Goal: Task Accomplishment & Management: Manage account settings

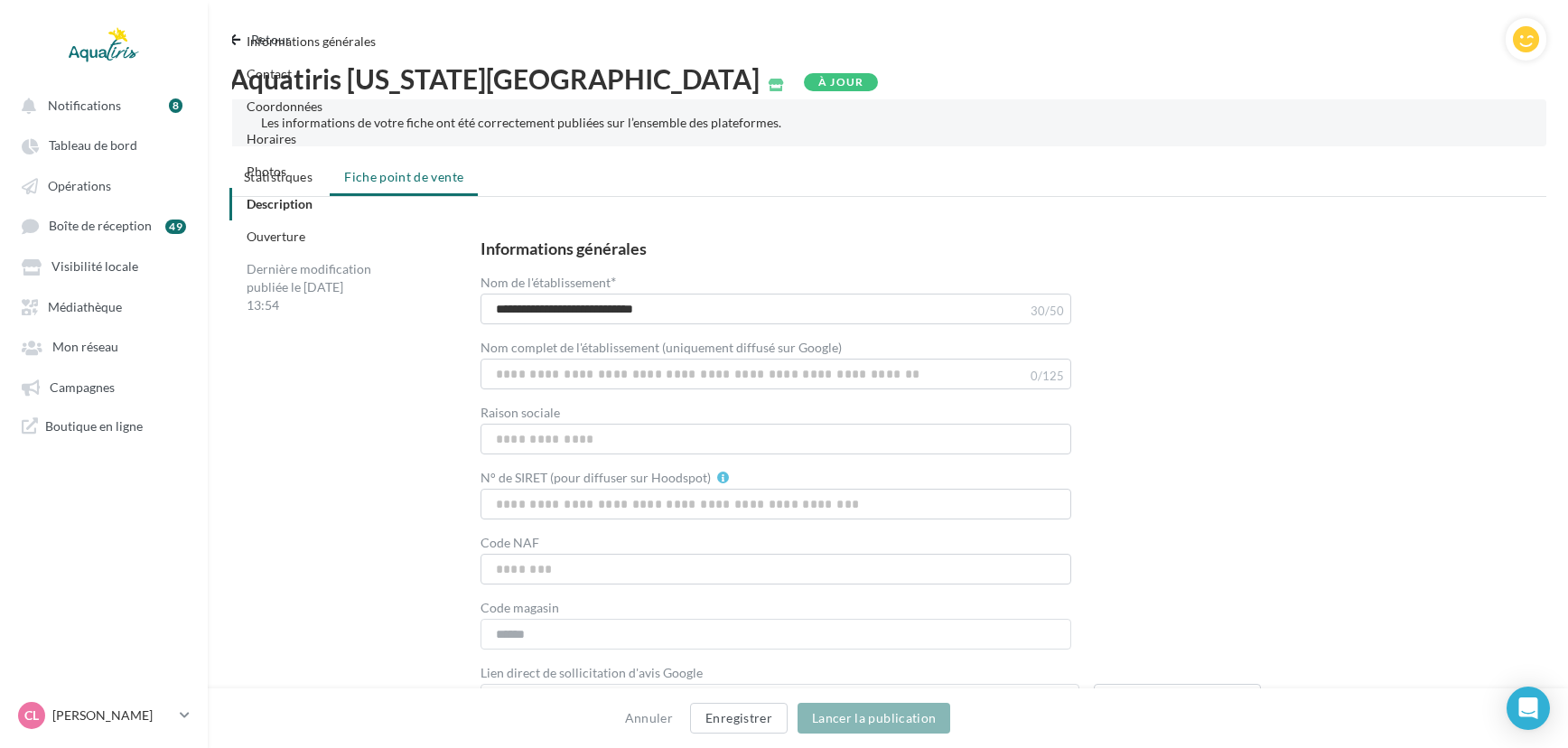
scroll to position [4779, 0]
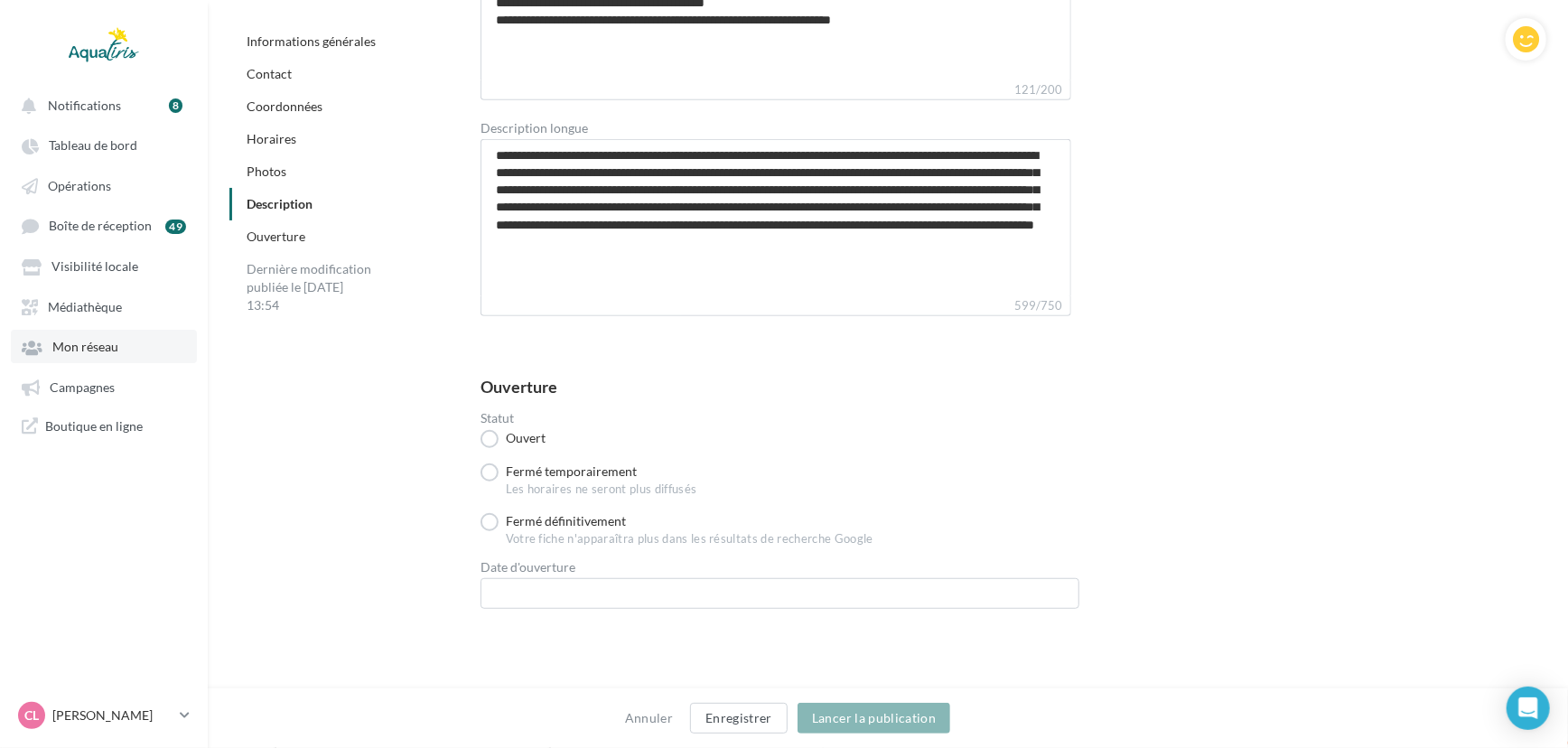
click at [93, 337] on link "Mon réseau" at bounding box center [103, 346] width 186 height 33
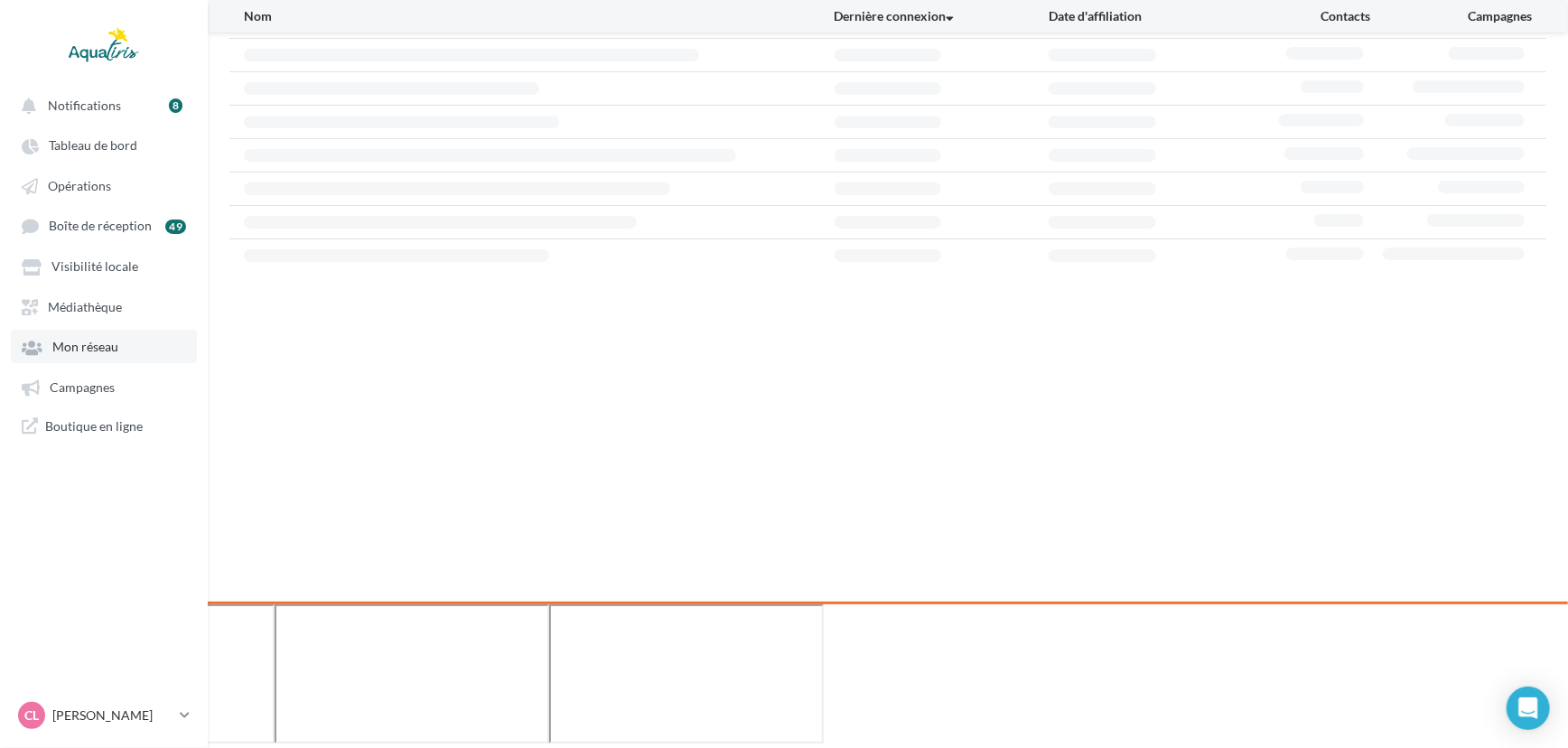
scroll to position [28, 0]
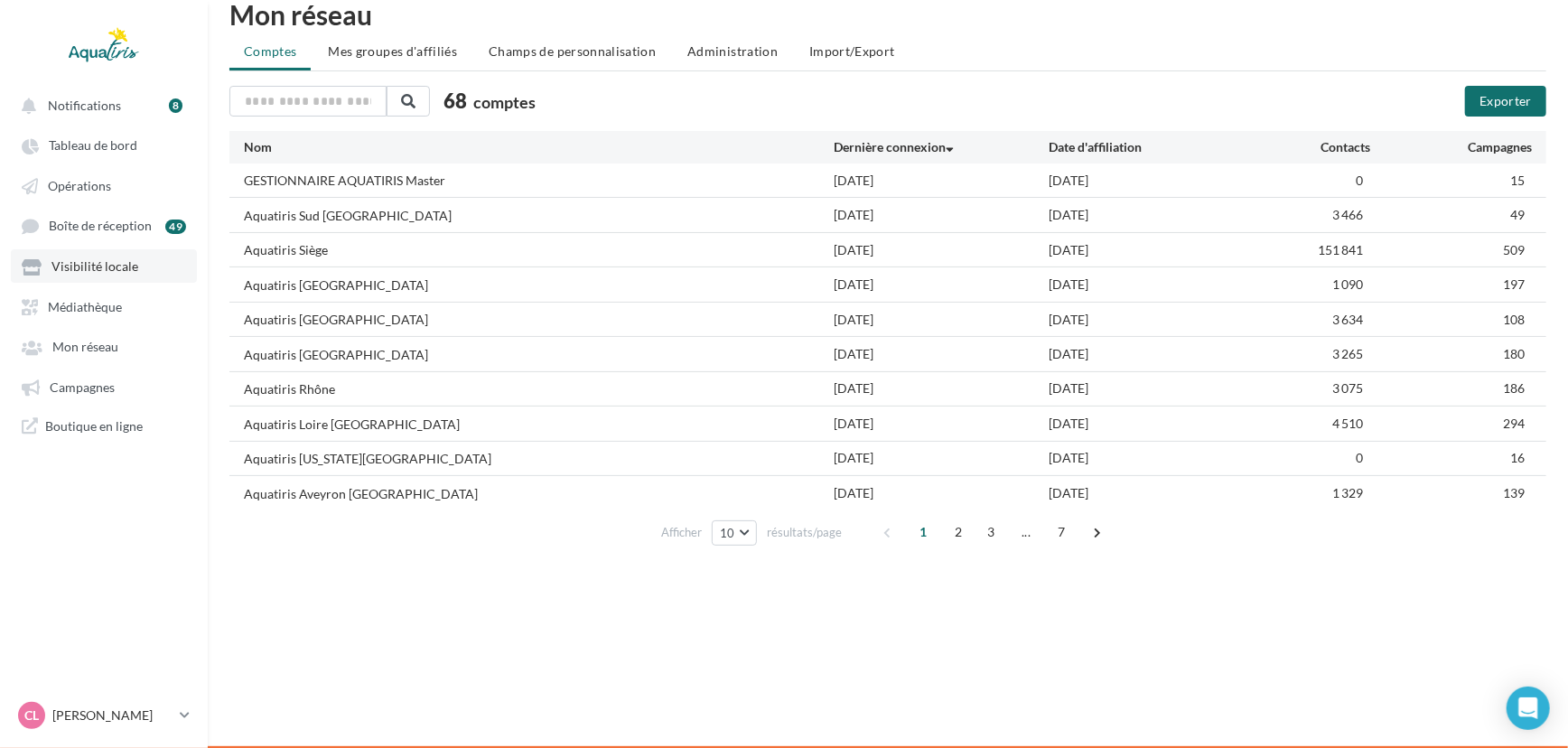
click at [108, 257] on link "Visibilité locale" at bounding box center [103, 266] width 186 height 33
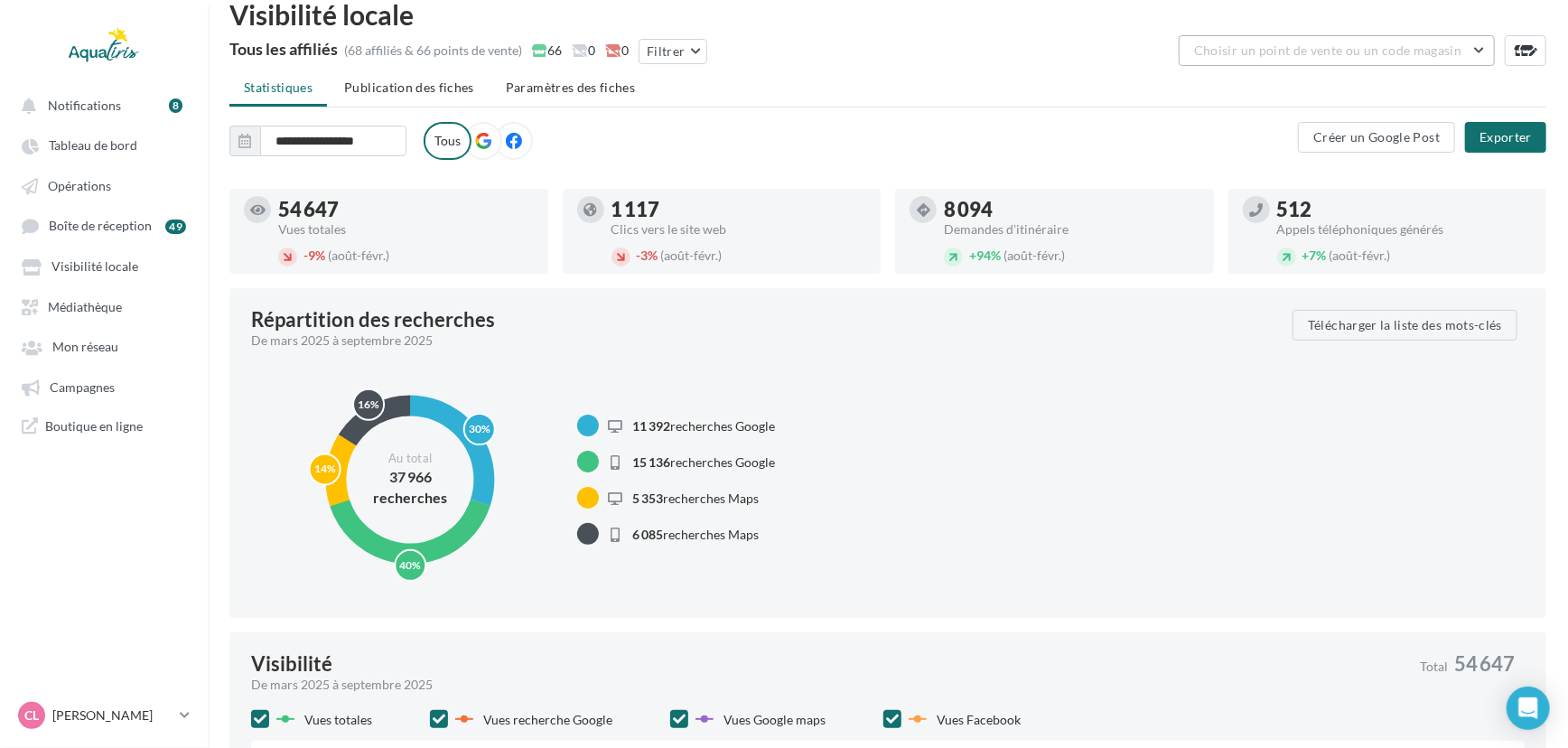
click at [1287, 53] on span "Choisir un point de vente ou un code magasin" at bounding box center [1328, 50] width 267 height 15
type input "******"
click at [1284, 79] on button "AQU01 - Aquatiris [GEOGRAPHIC_DATA] (Eichhoffen 67140)" at bounding box center [1337, 106] width 316 height 65
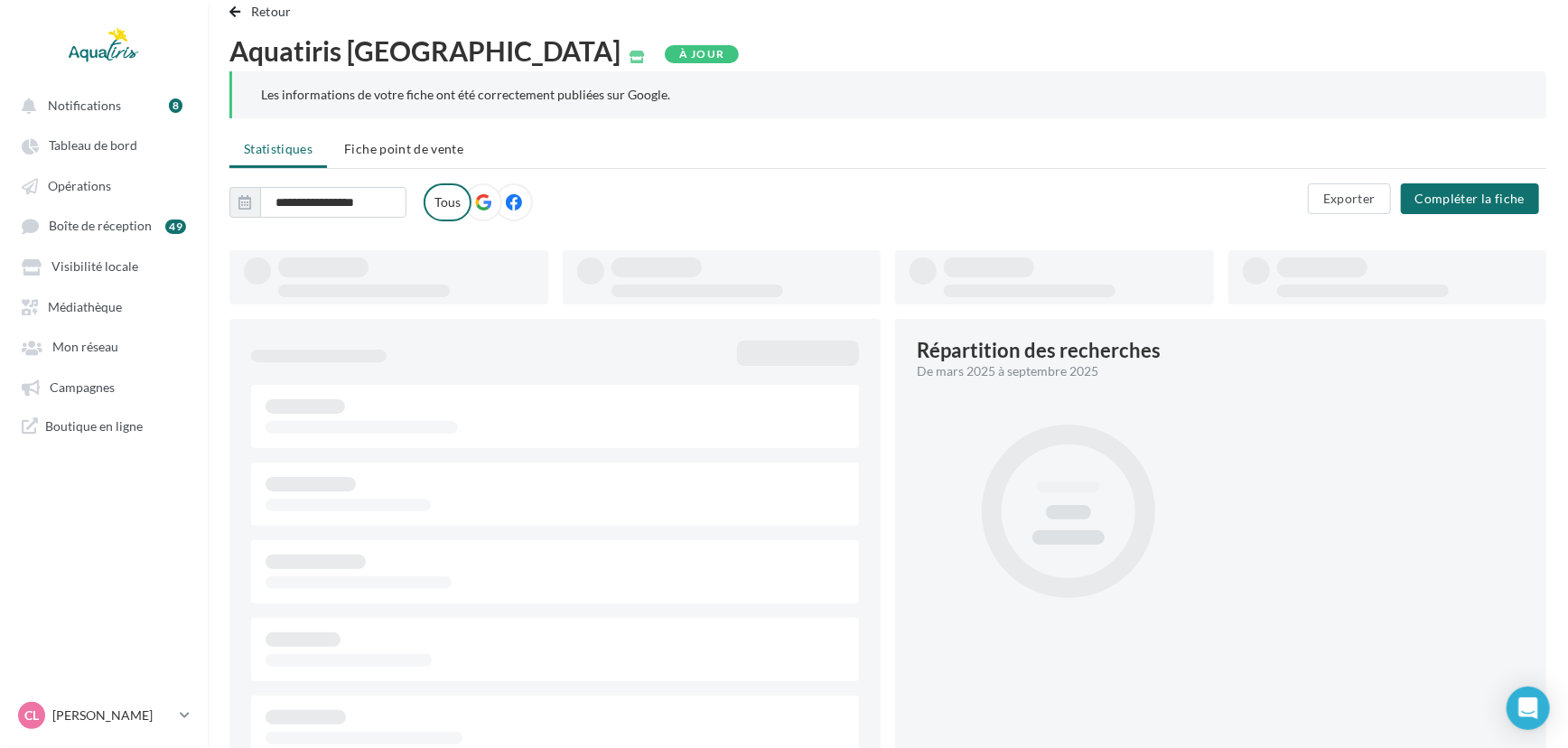
type input "**********"
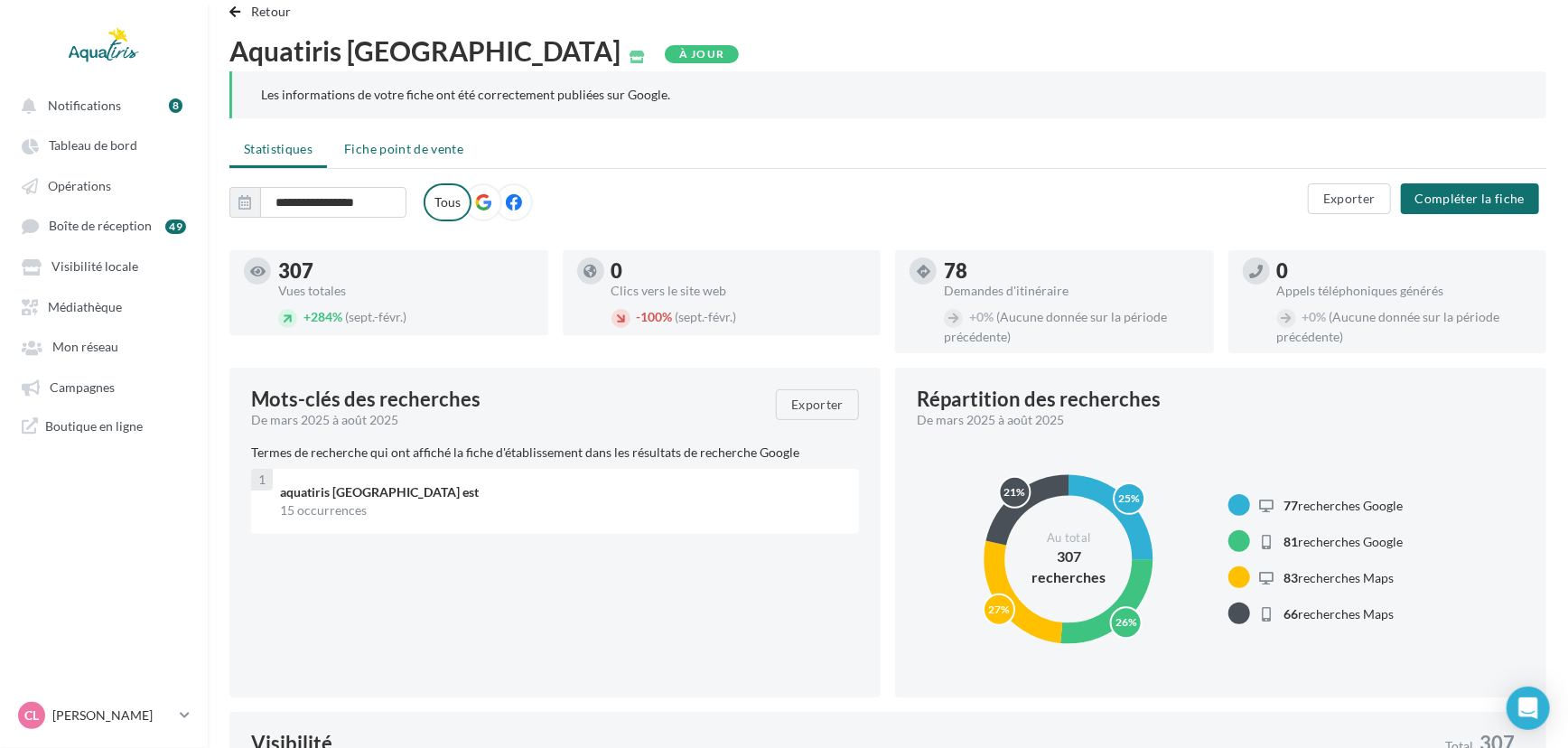
click at [419, 144] on span "Fiche point de vente" at bounding box center [404, 148] width 120 height 15
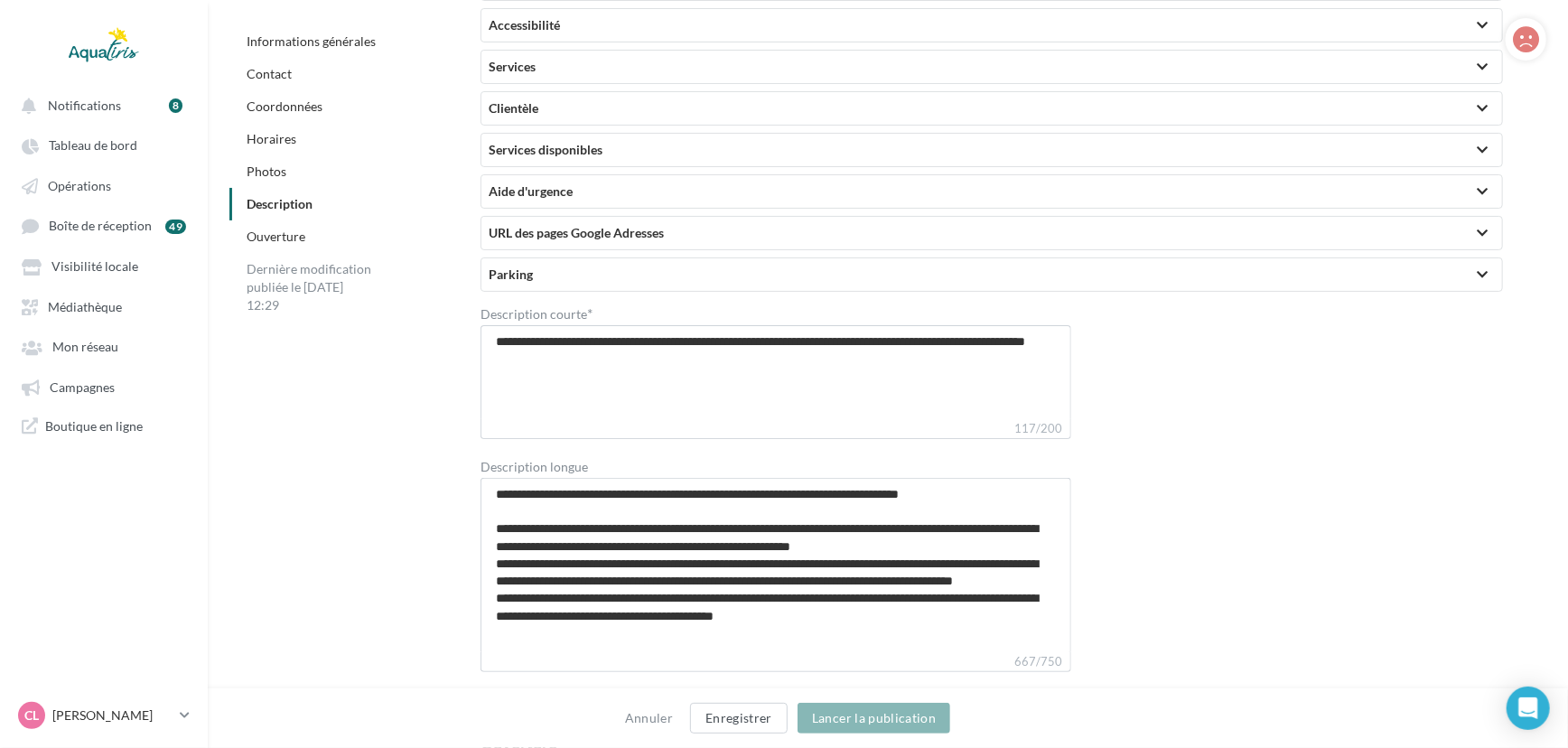
scroll to position [4427, 0]
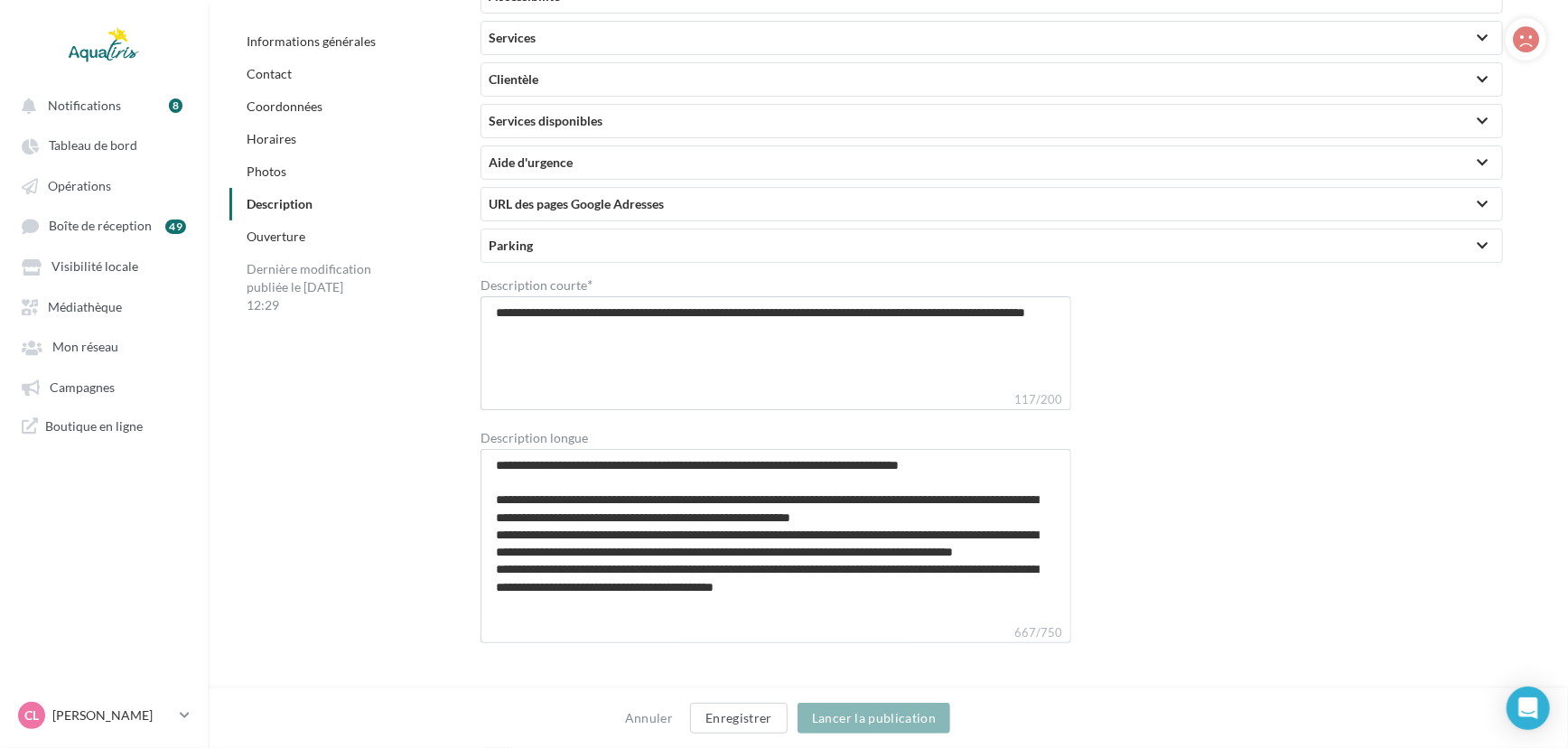
click at [654, 44] on div "Services" at bounding box center [992, 38] width 1006 height 18
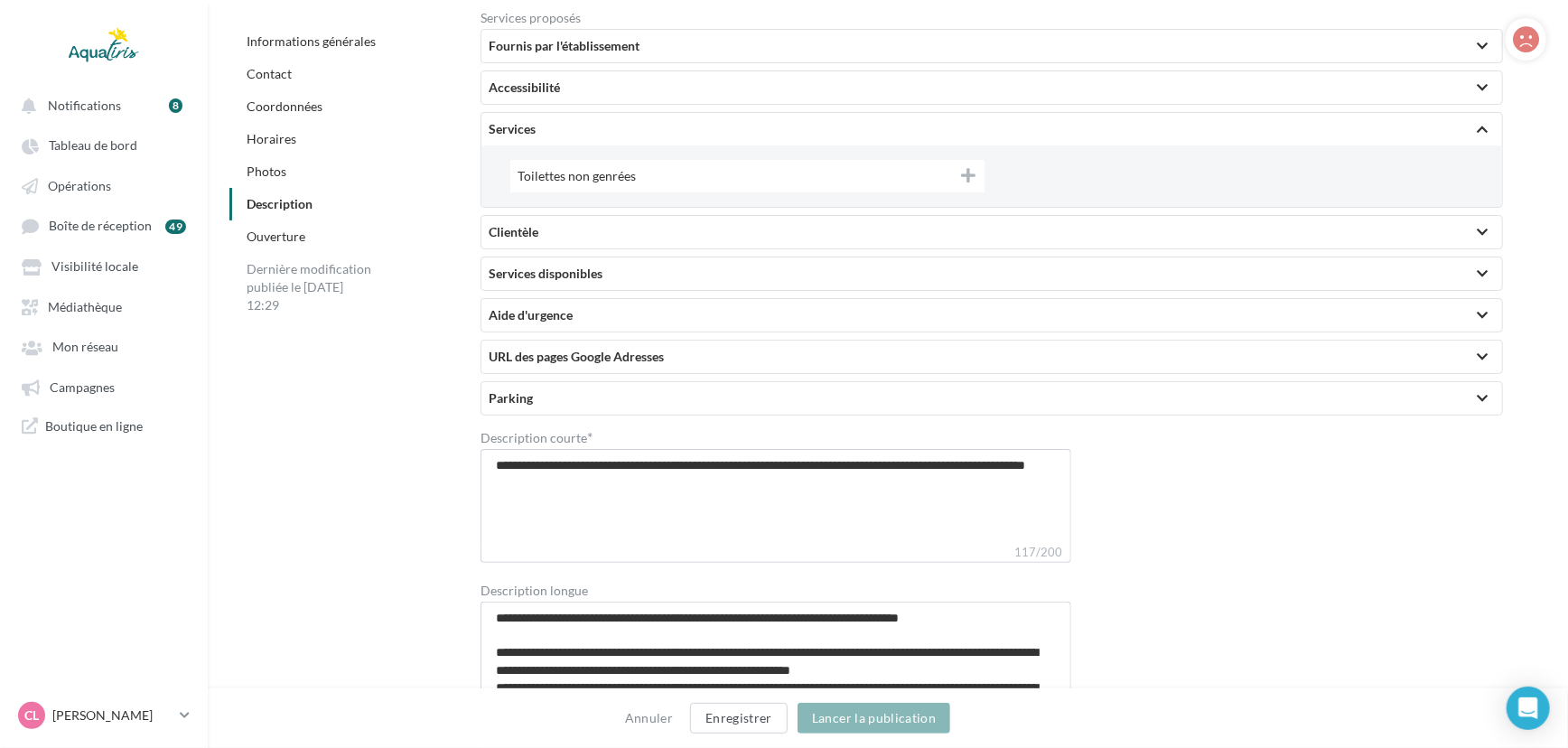
scroll to position [4345, 0]
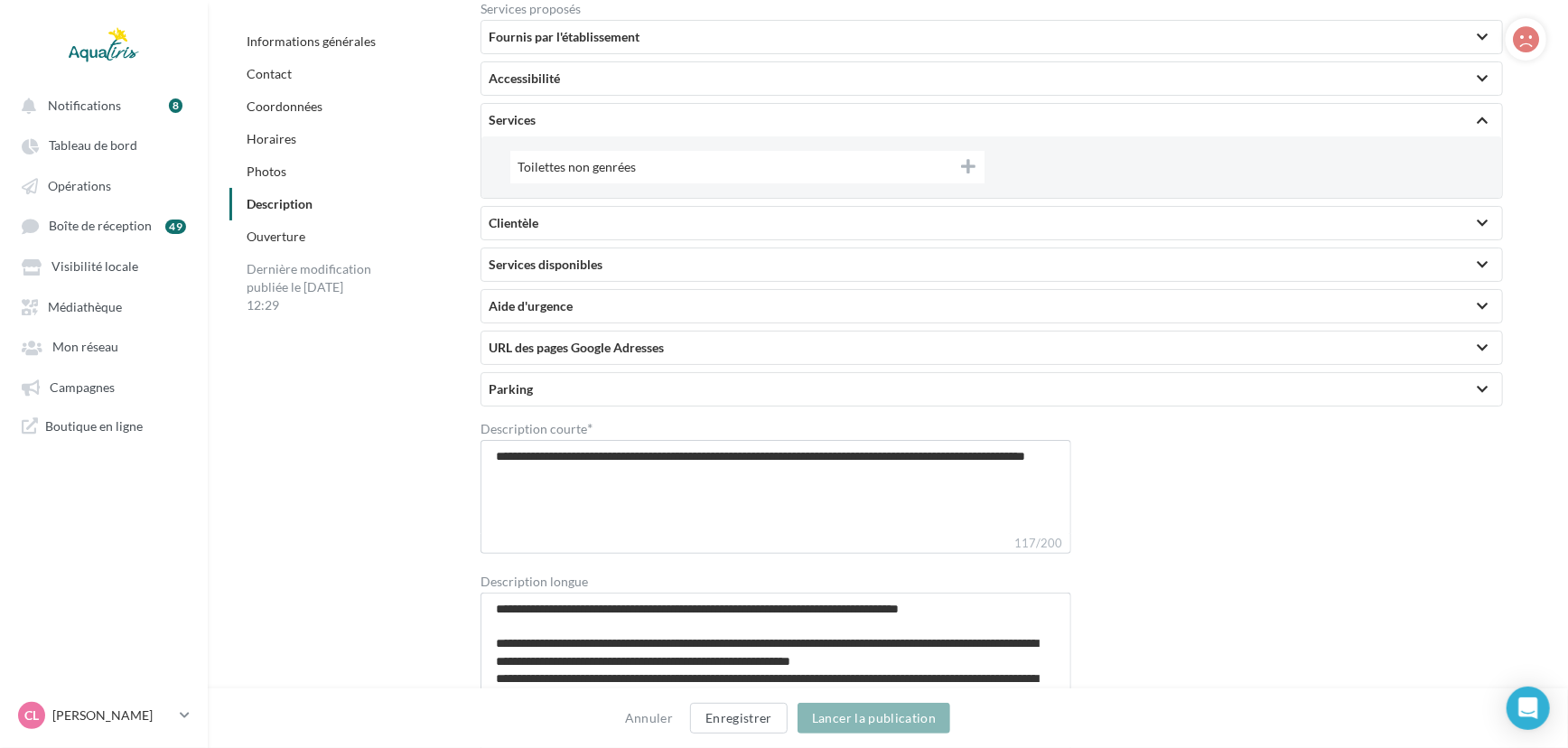
click at [642, 38] on div "Fournis par l'établissement" at bounding box center [992, 37] width 1006 height 18
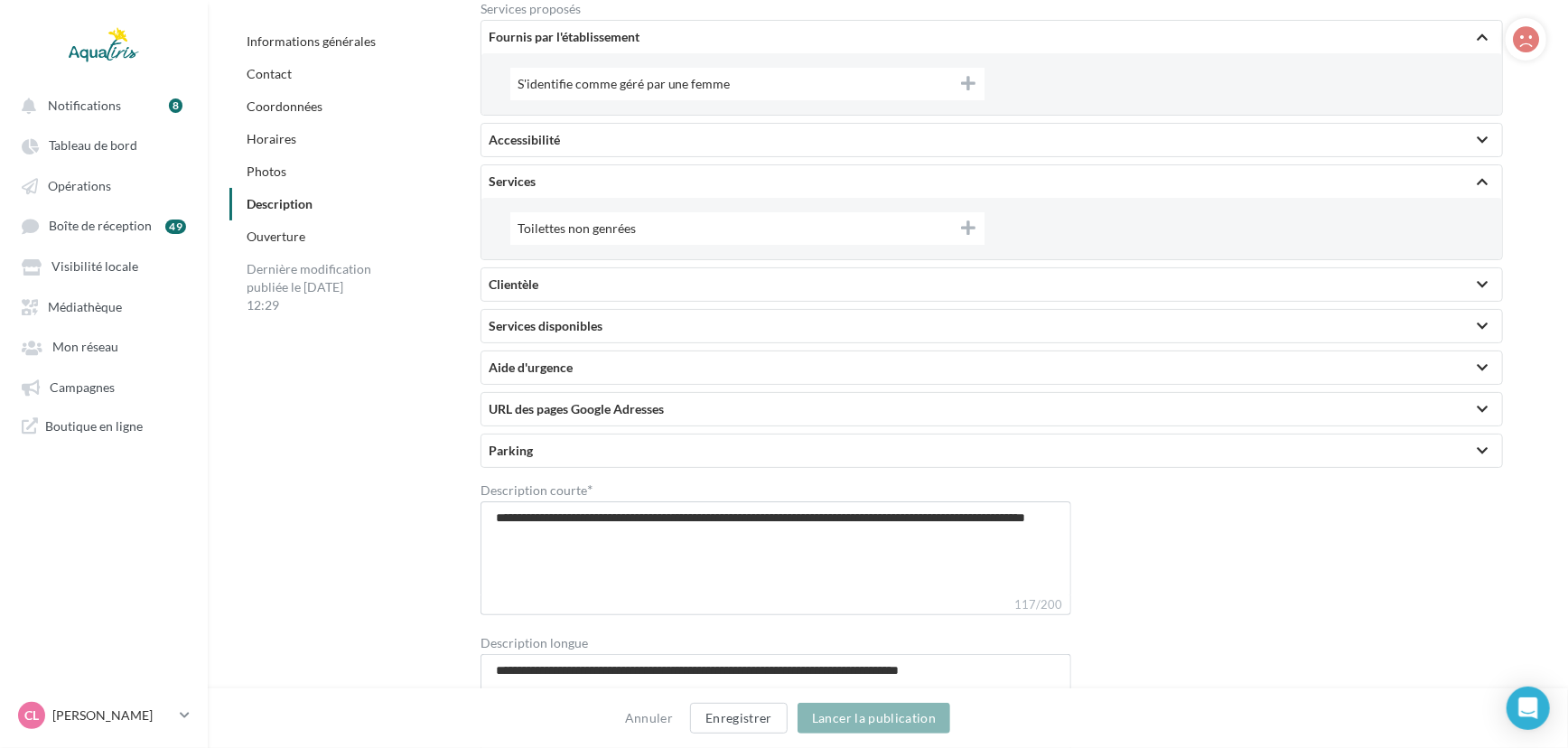
click at [634, 147] on div "Accessibilité" at bounding box center [992, 141] width 1006 height 18
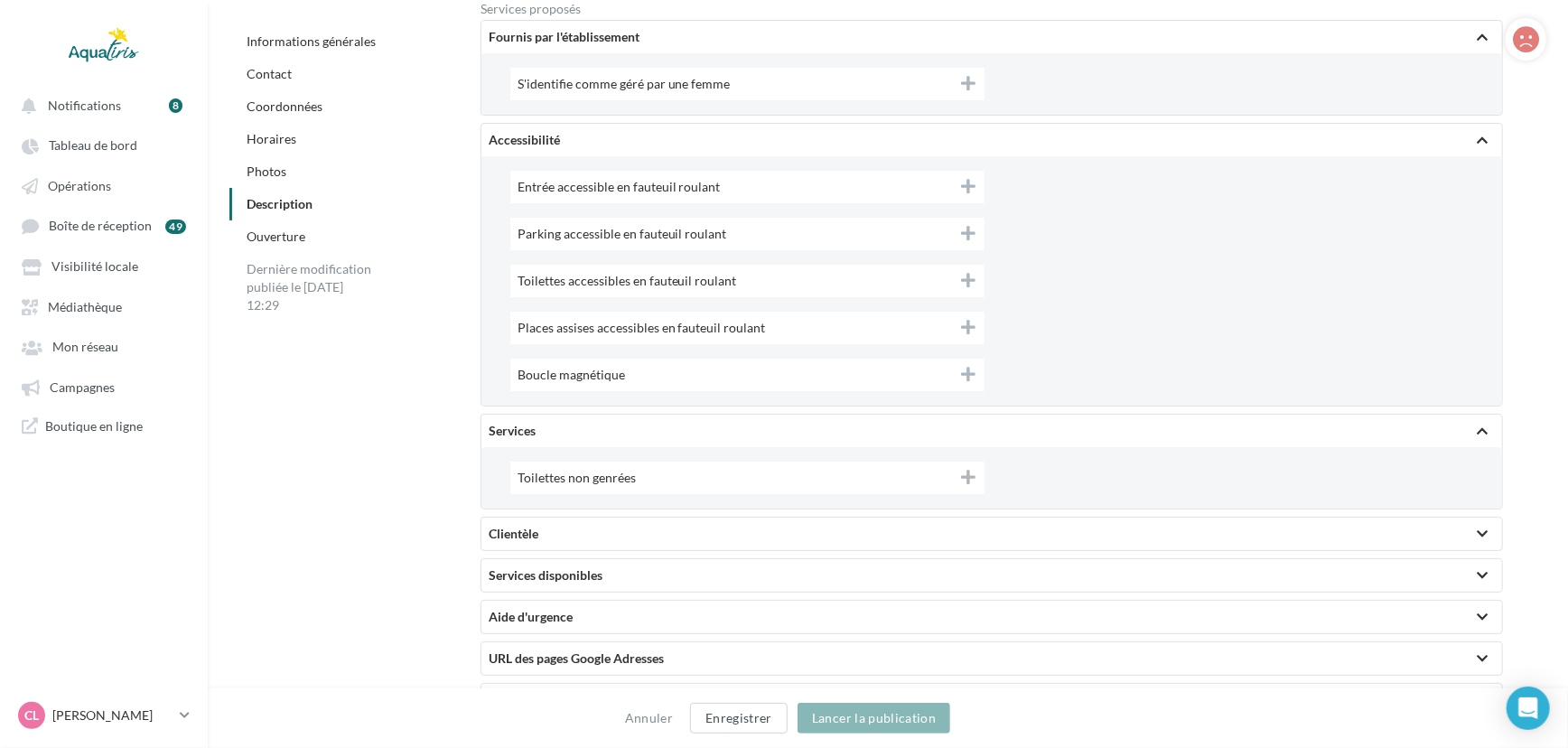
click at [634, 147] on div "Accessibilité" at bounding box center [992, 141] width 1006 height 18
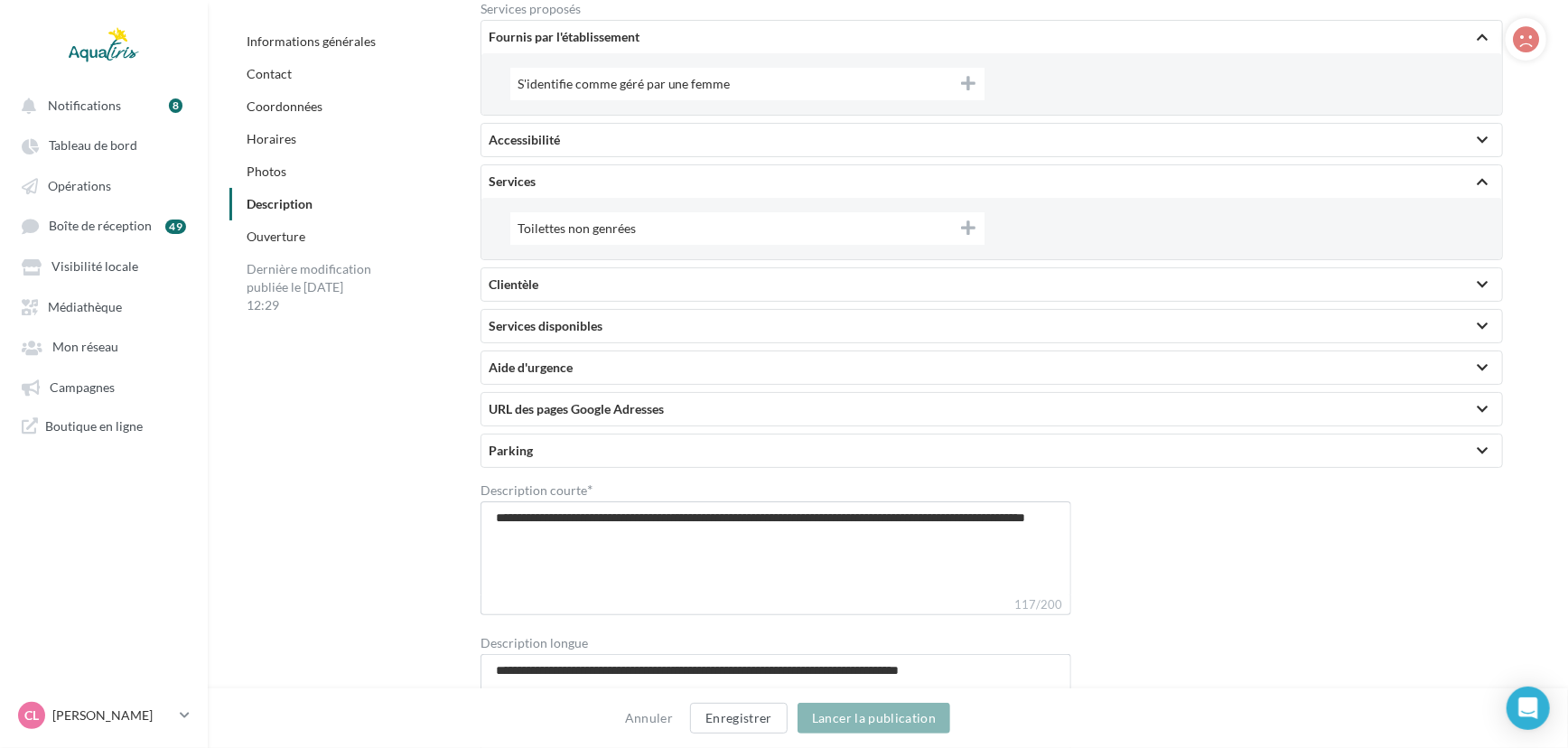
click at [619, 183] on div "Services" at bounding box center [992, 181] width 1006 height 18
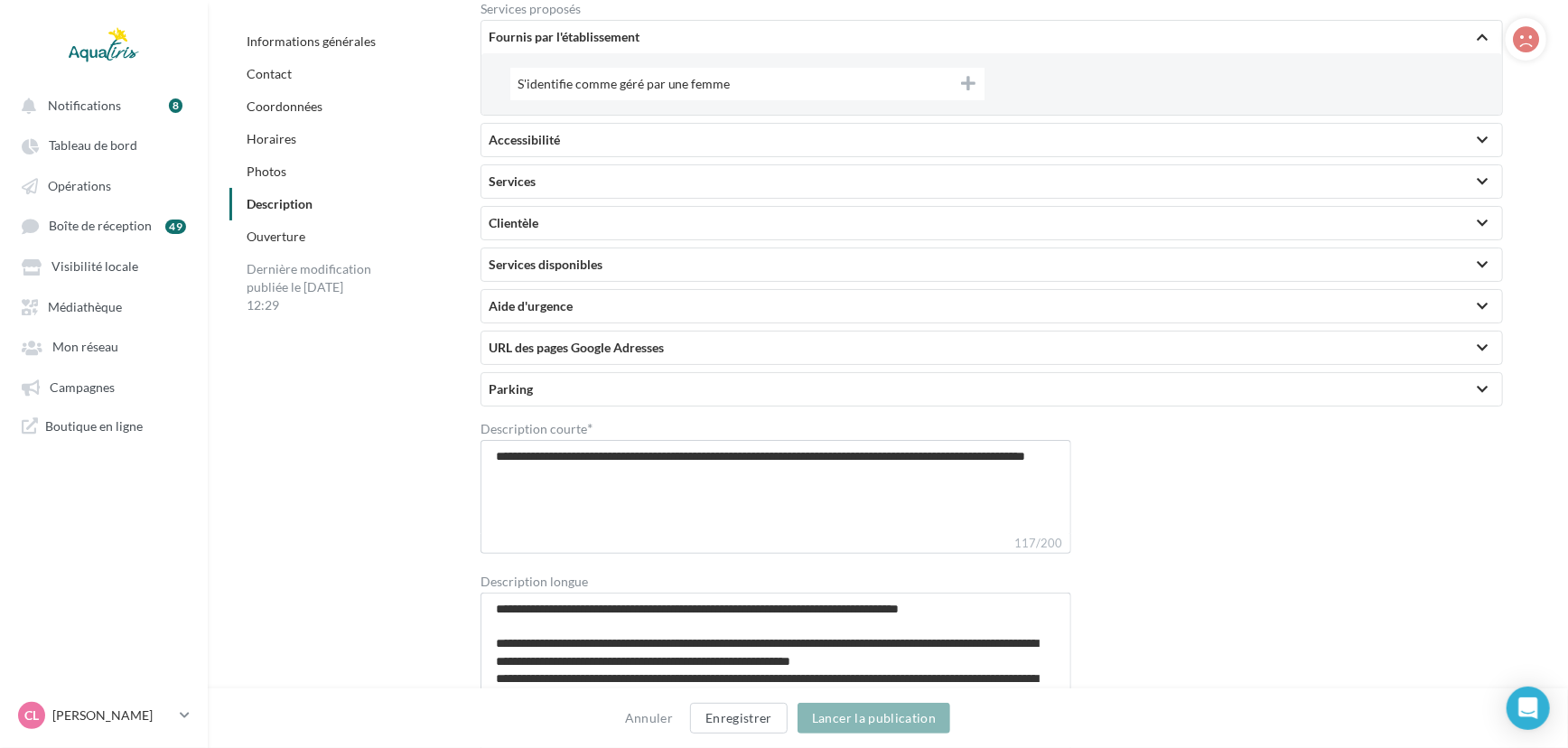
click at [619, 183] on div "Services" at bounding box center [992, 181] width 1006 height 18
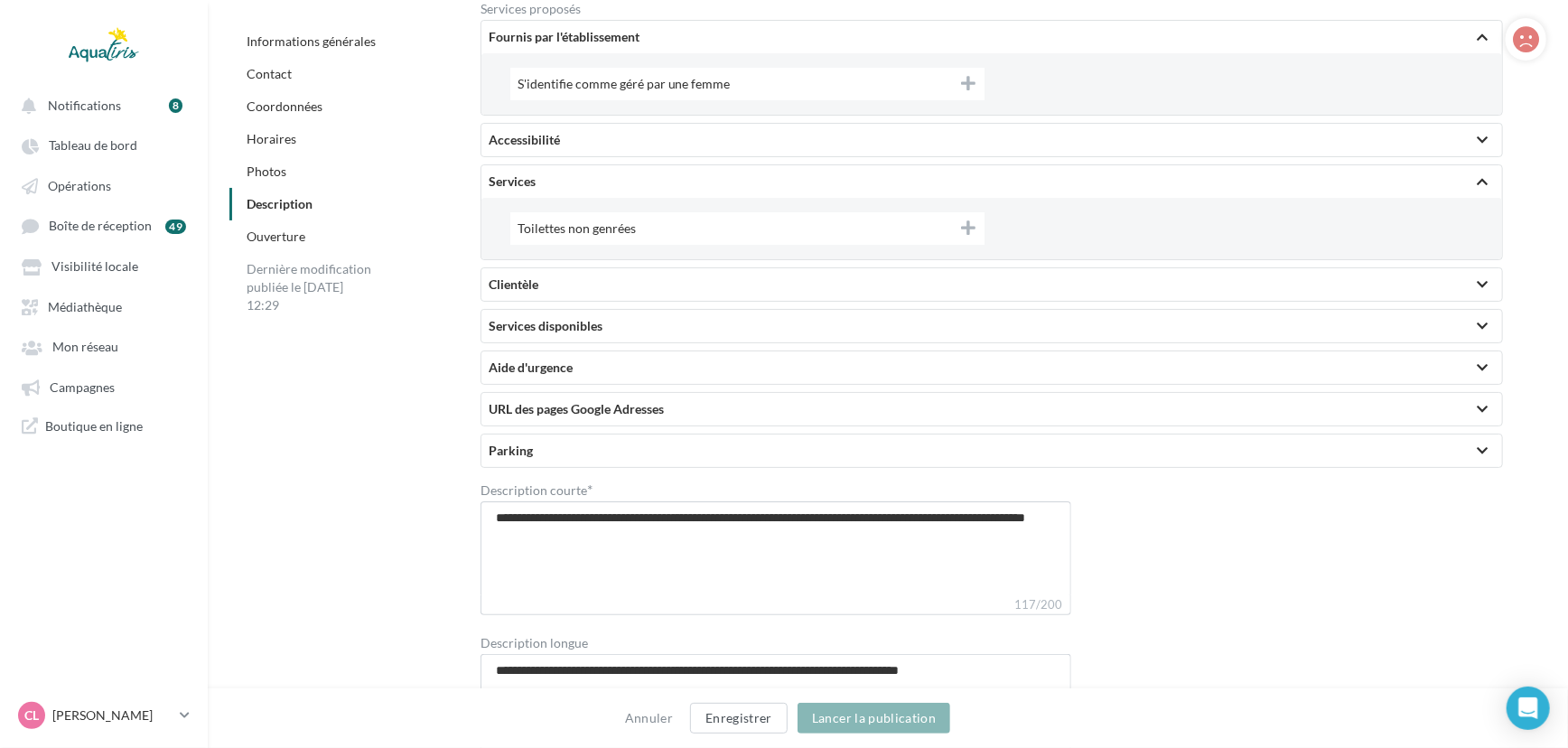
click at [619, 183] on div "Services" at bounding box center [992, 181] width 1006 height 18
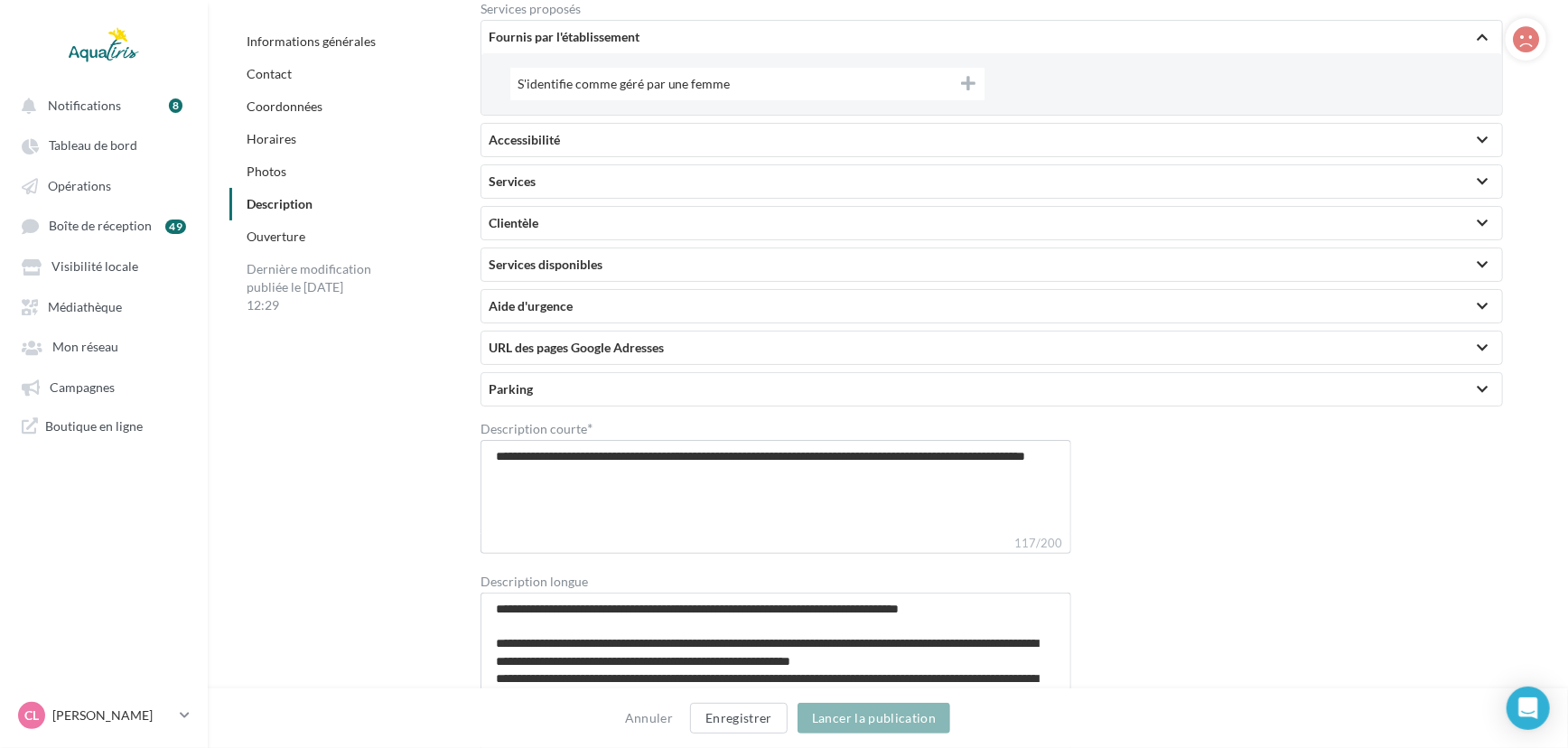
click at [608, 222] on div "Clientèle" at bounding box center [992, 223] width 1006 height 18
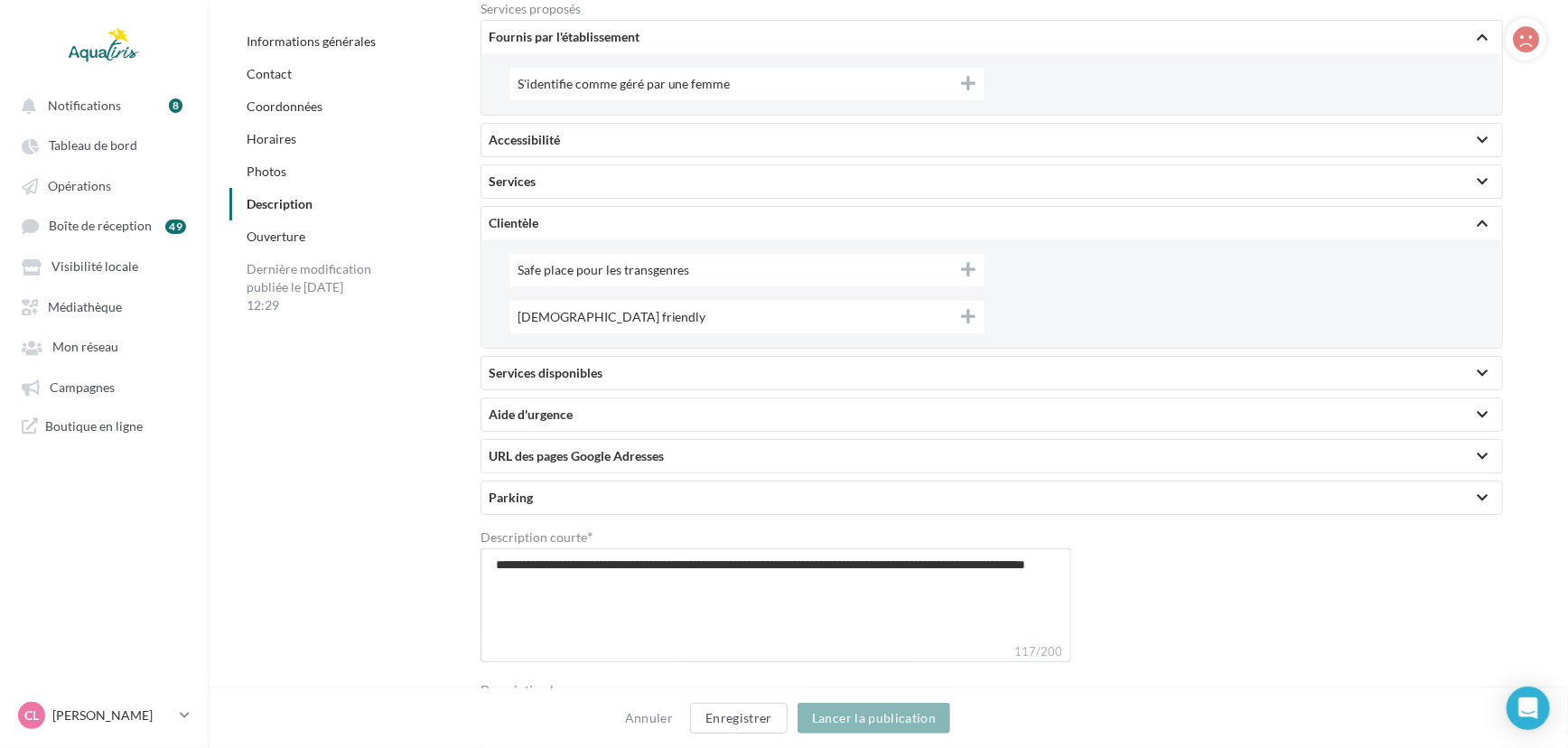
click at [608, 222] on div "Clientèle" at bounding box center [992, 223] width 1006 height 18
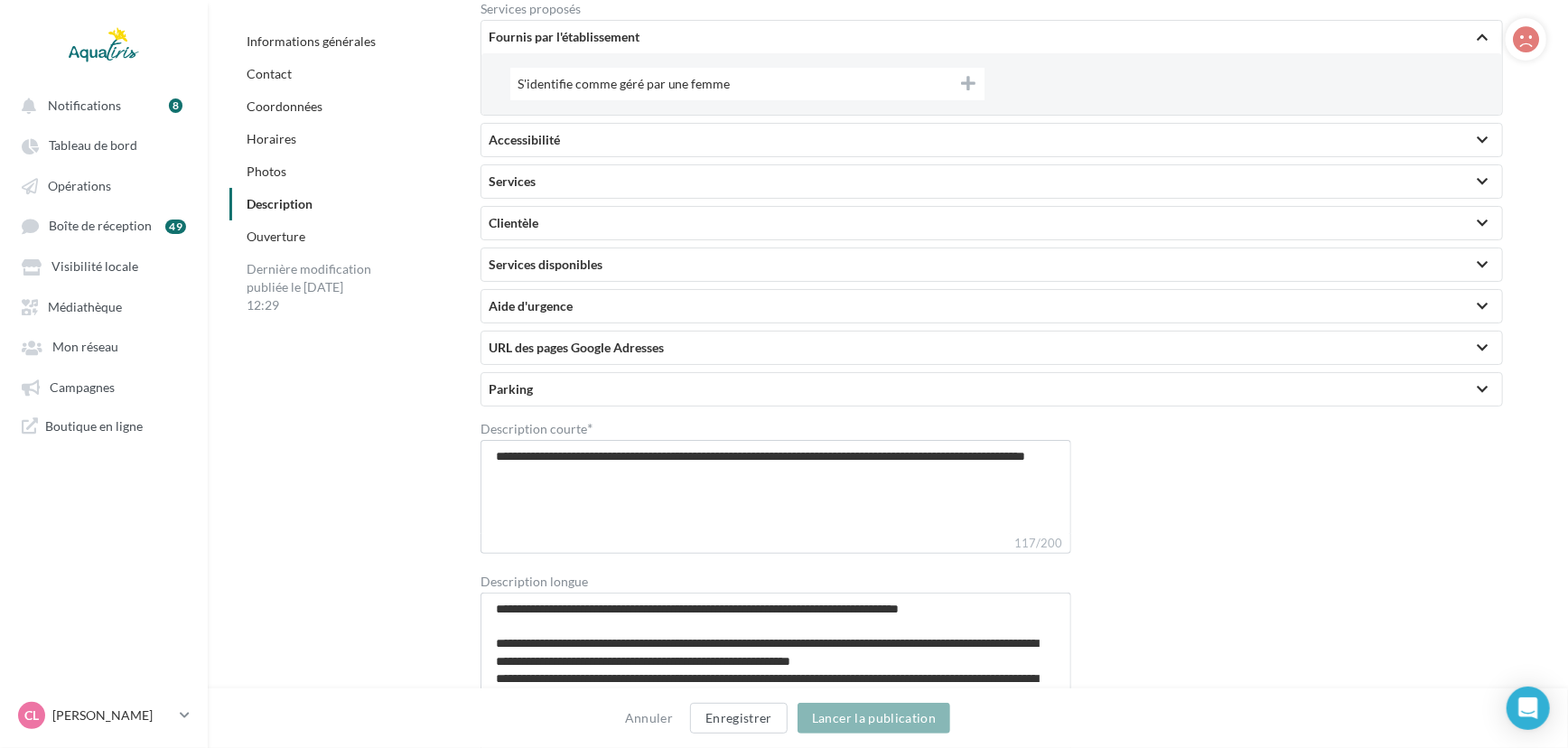
click at [612, 273] on div "Services disponibles" at bounding box center [992, 265] width 1006 height 18
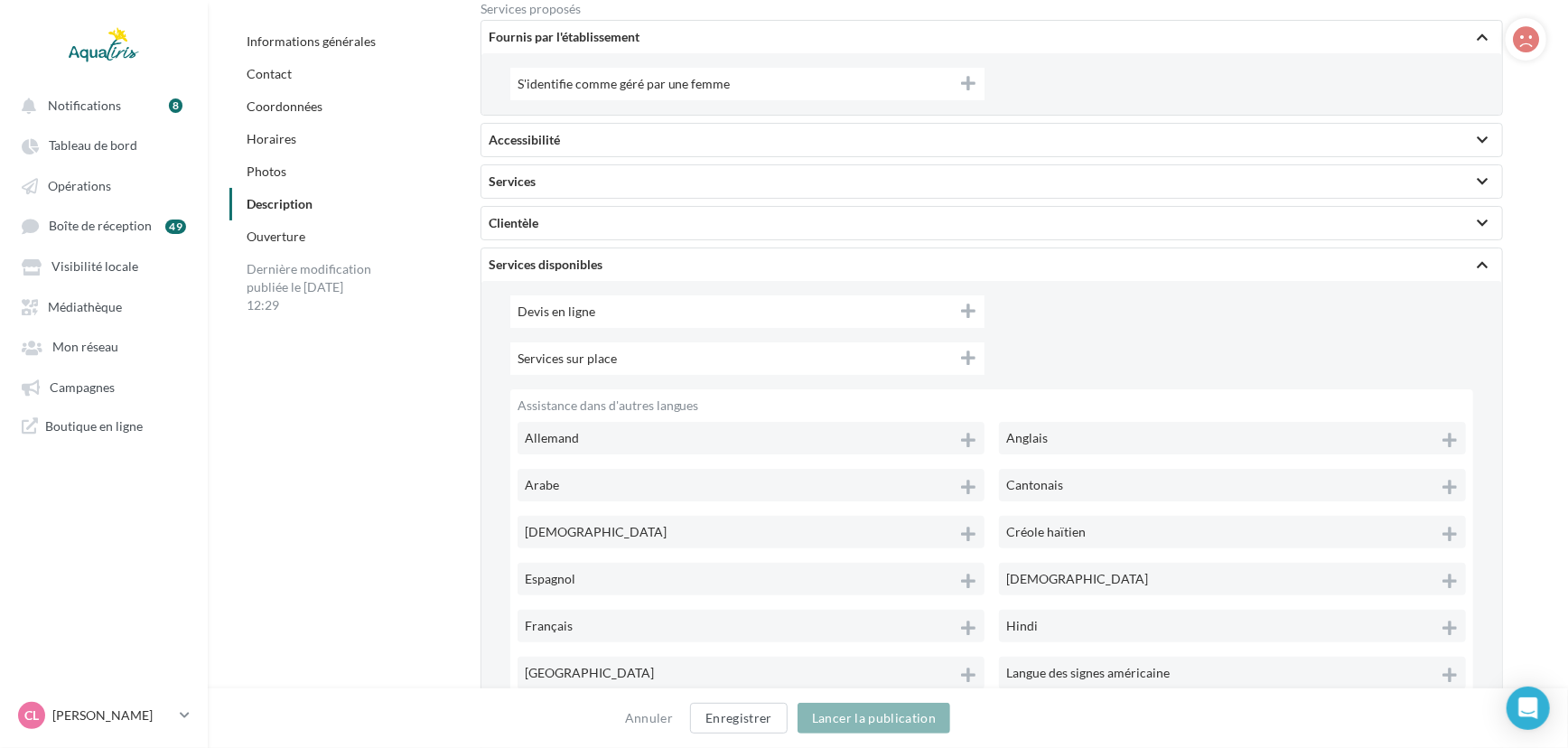
click at [652, 363] on div "Services sur place" at bounding box center [747, 359] width 474 height 33
click at [731, 729] on button "Enregistrer" at bounding box center [739, 718] width 98 height 31
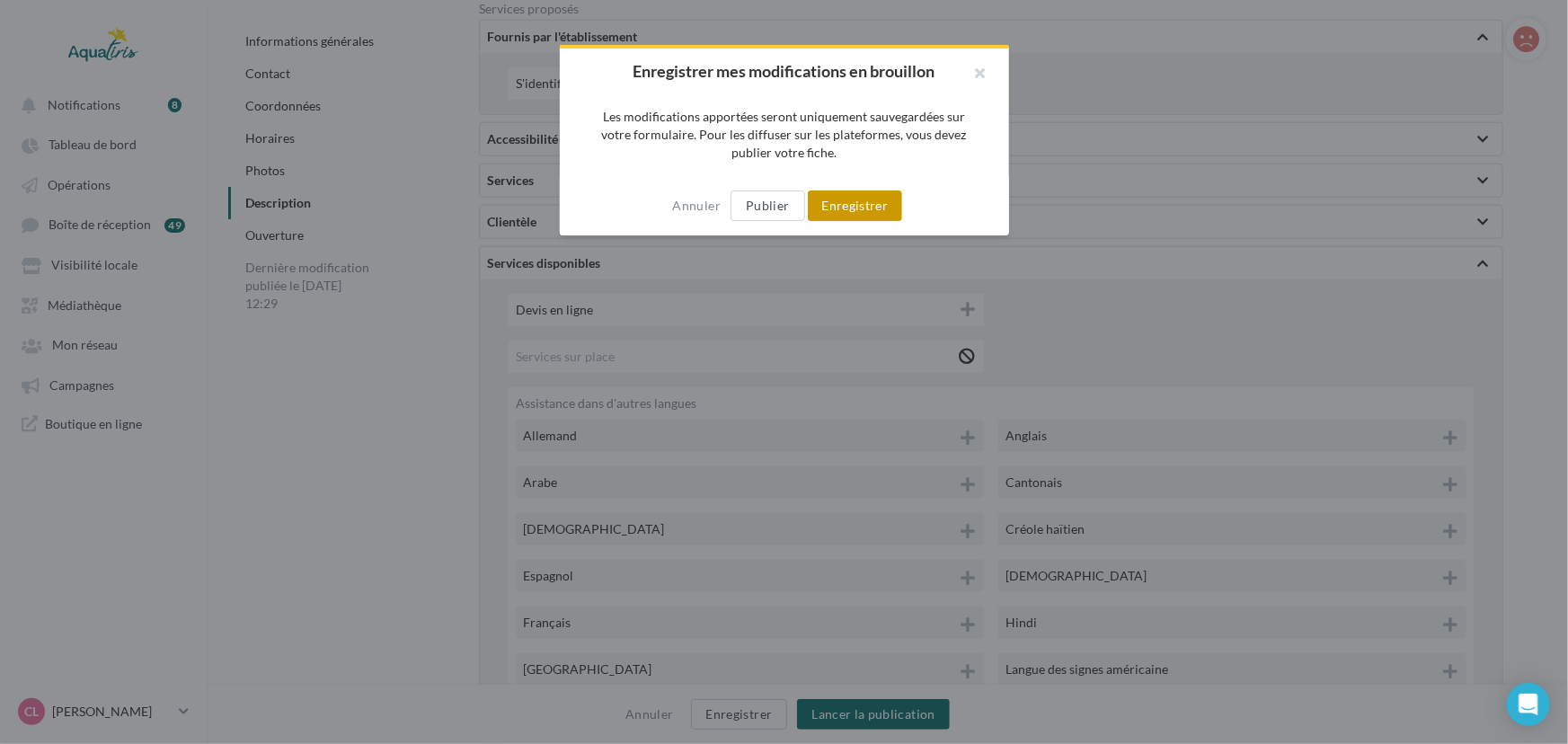
click at [880, 194] on button "Enregistrer" at bounding box center [856, 206] width 96 height 31
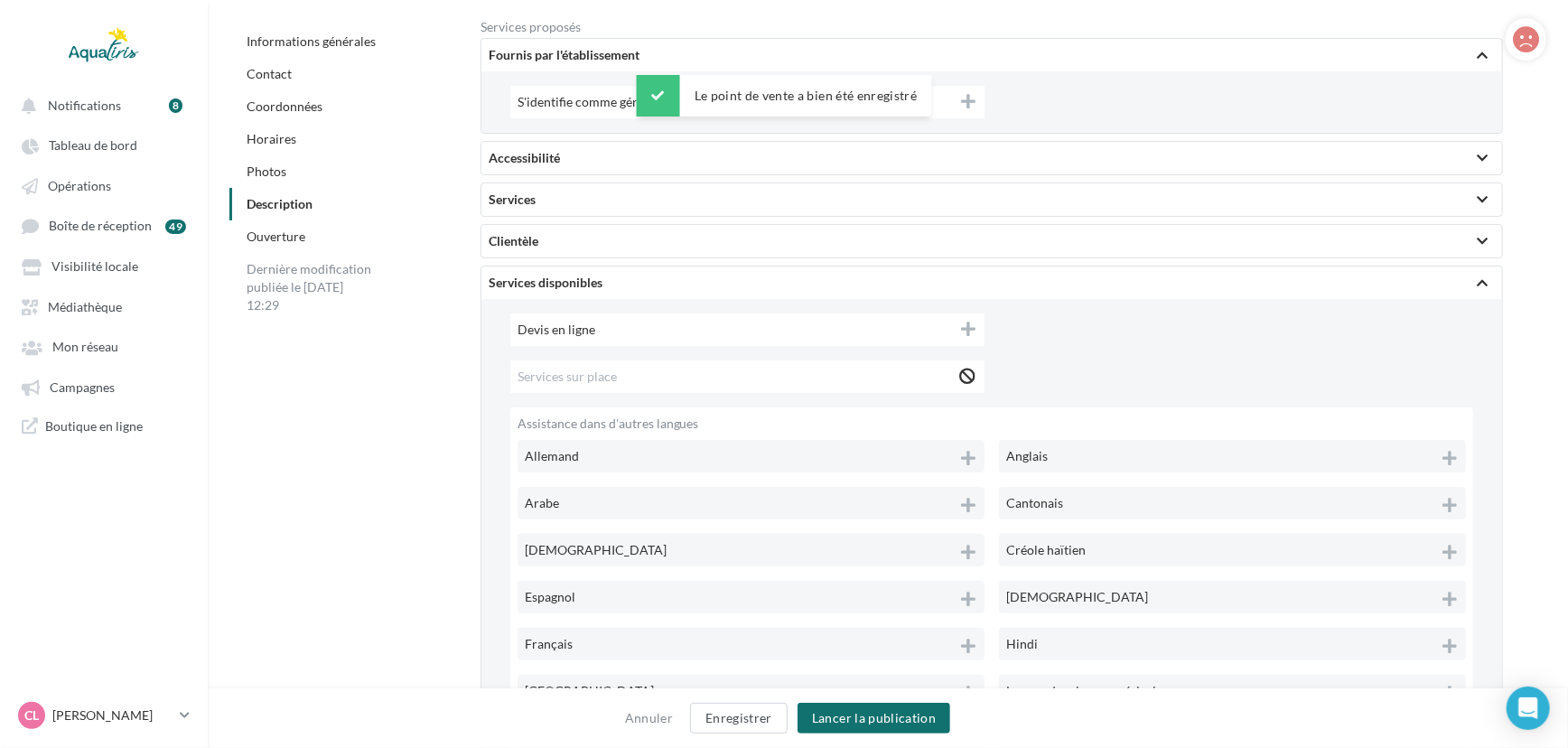
scroll to position [4363, 0]
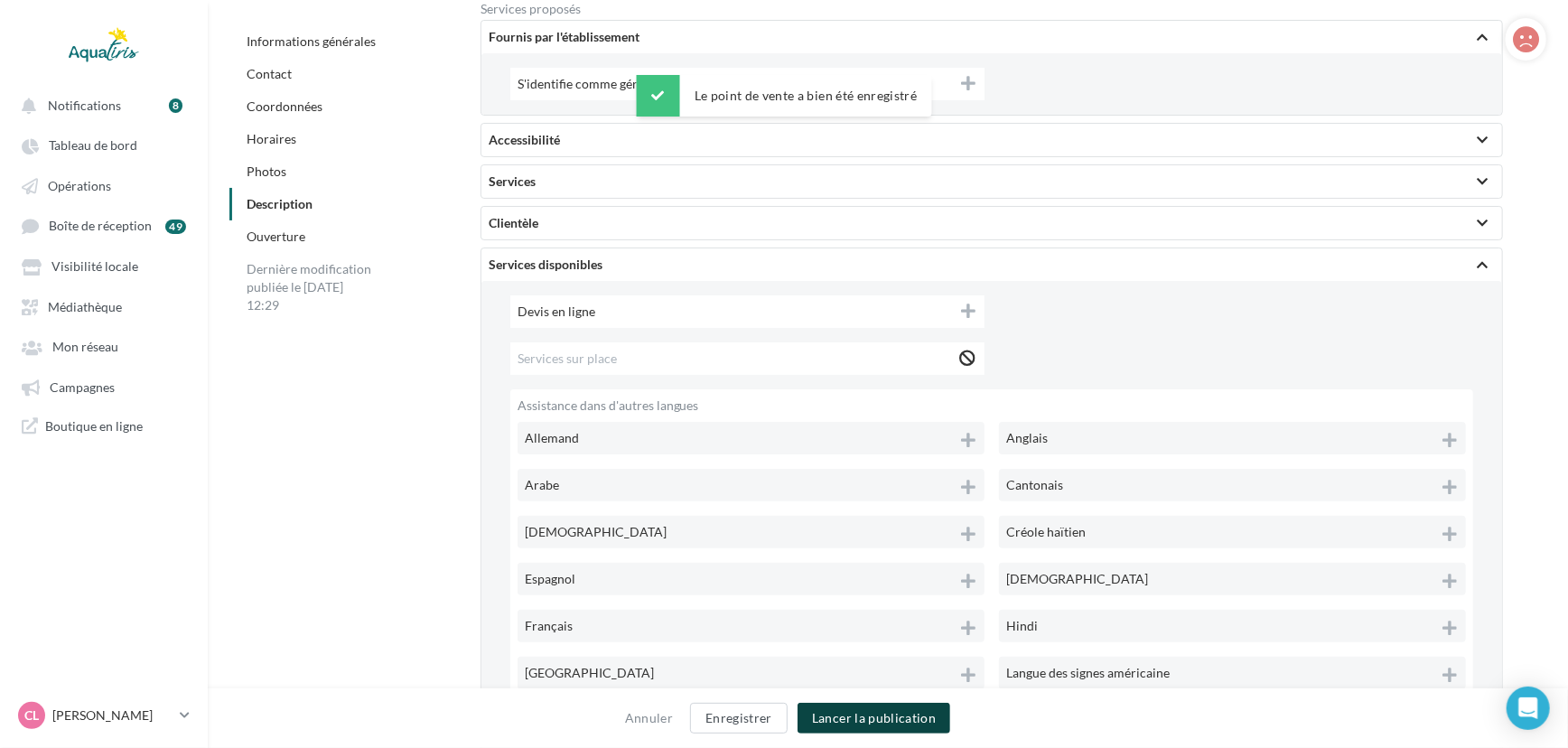
click at [884, 721] on button "Lancer la publication" at bounding box center [874, 718] width 152 height 31
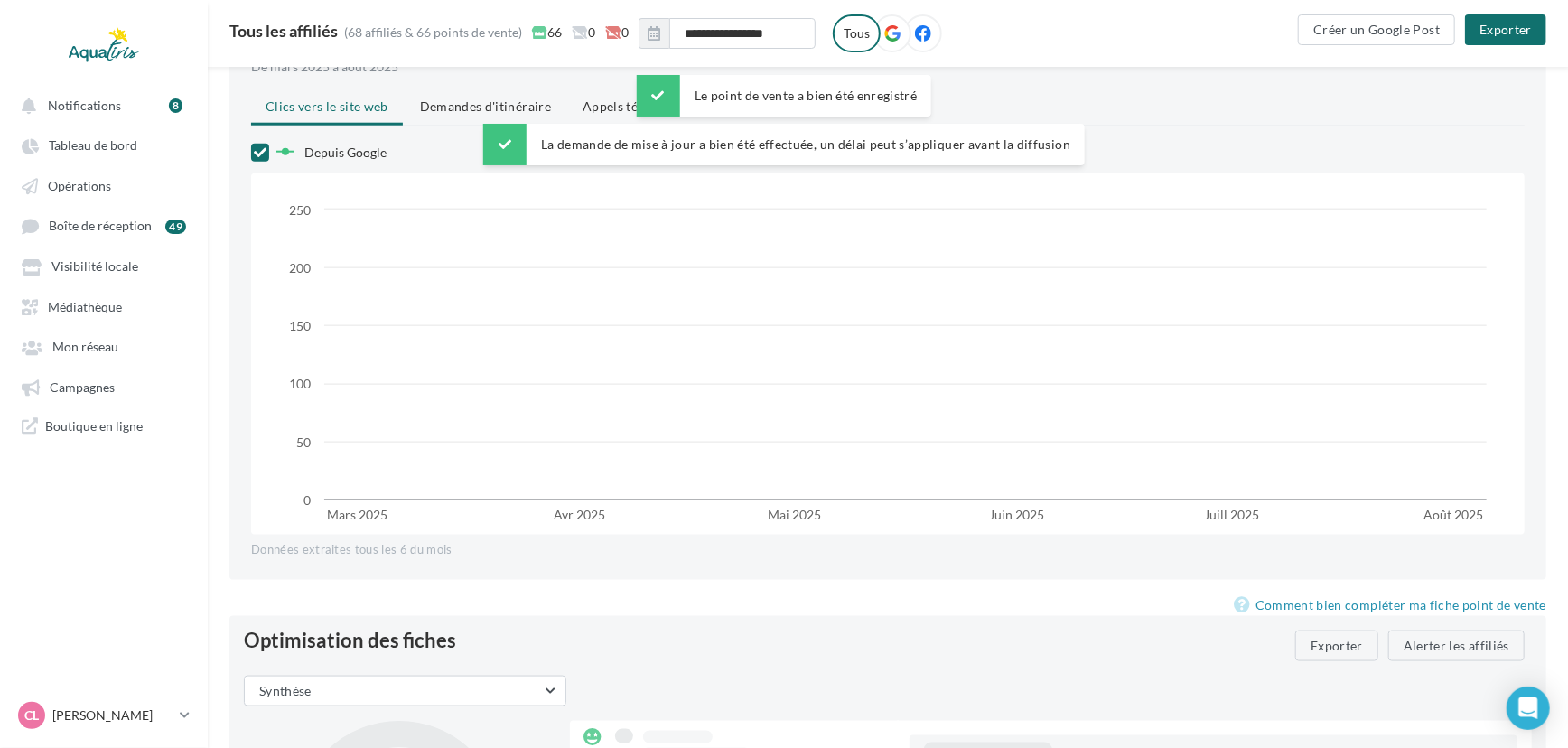
scroll to position [1177, 0]
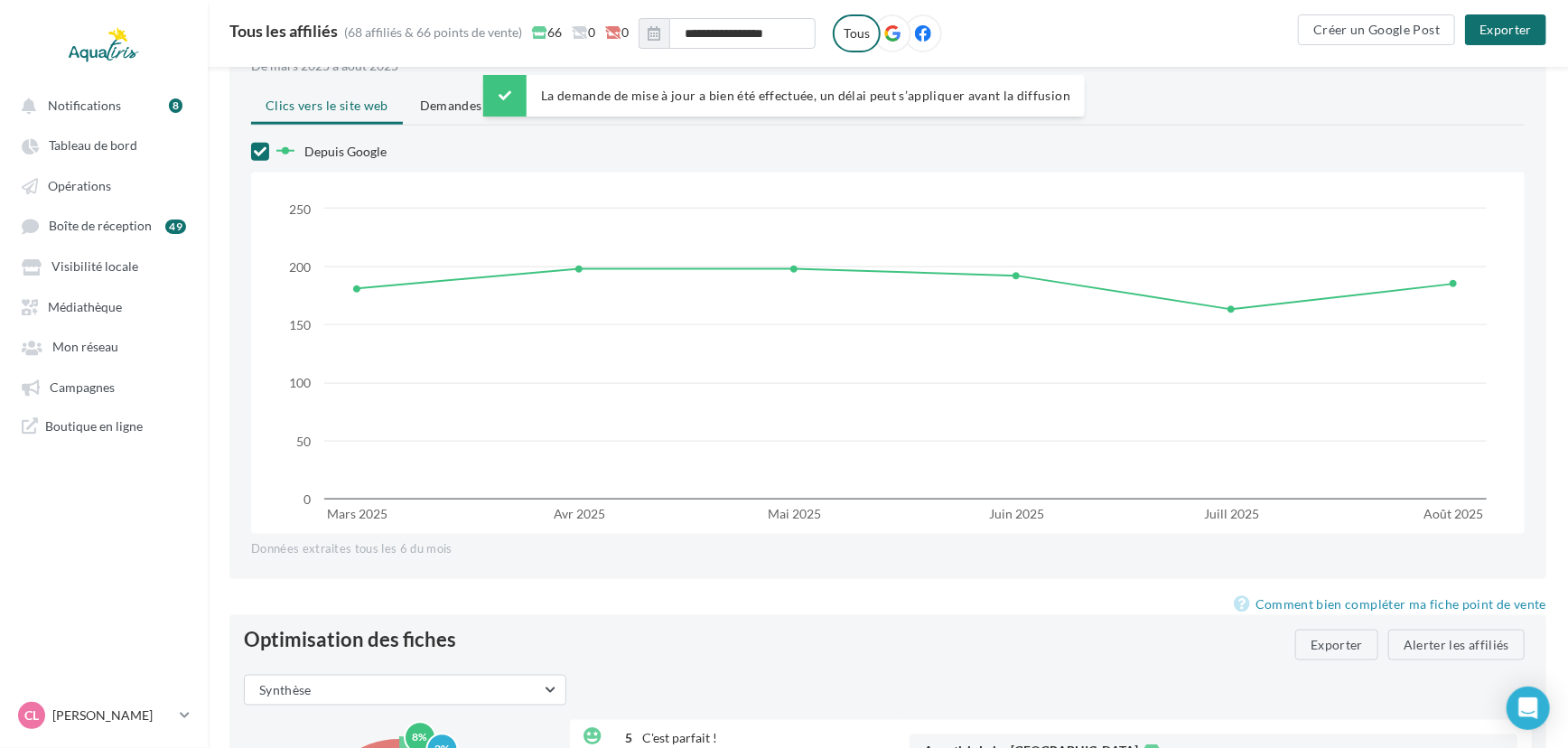
drag, startPoint x: 1557, startPoint y: 160, endPoint x: 1561, endPoint y: 148, distance: 12.6
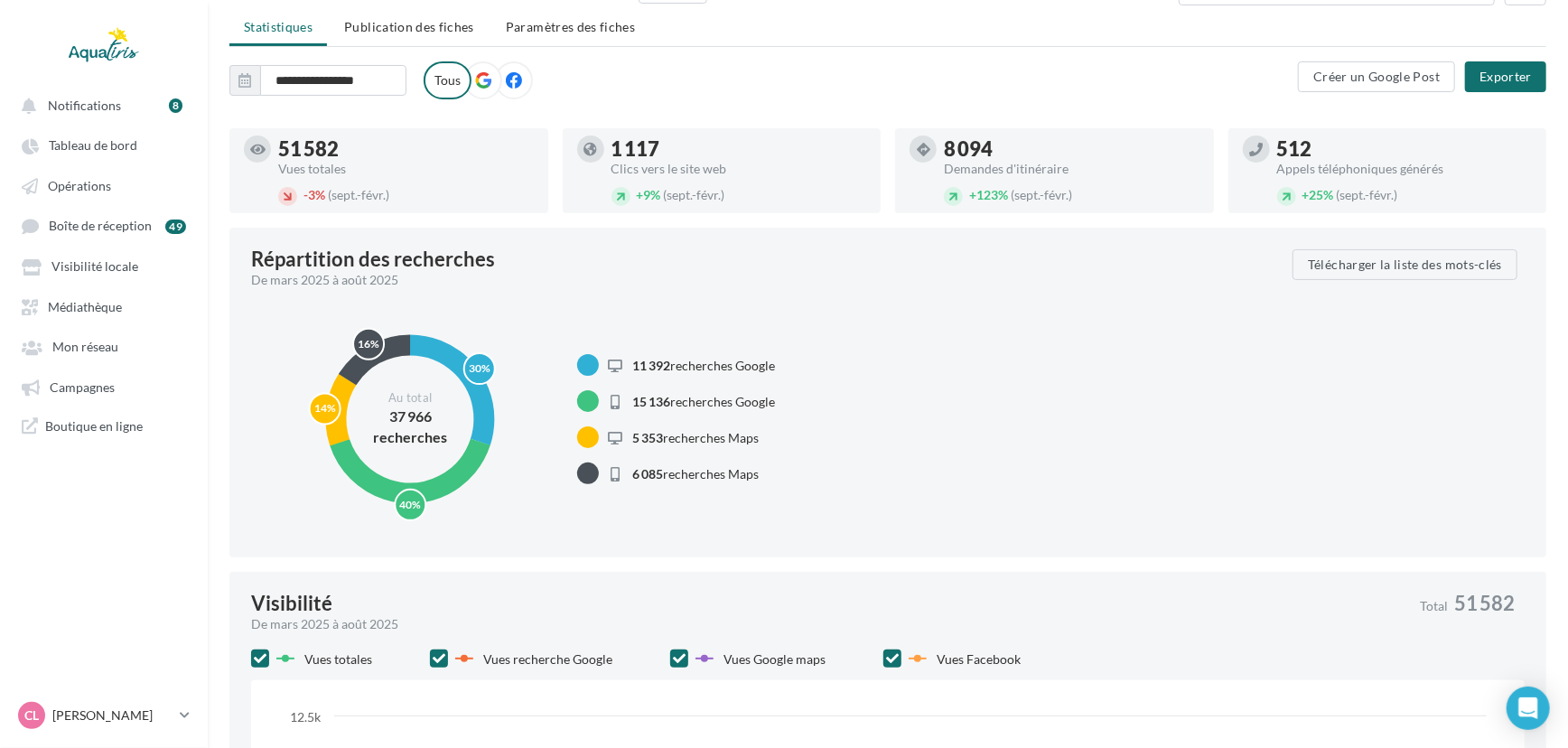
scroll to position [0, 0]
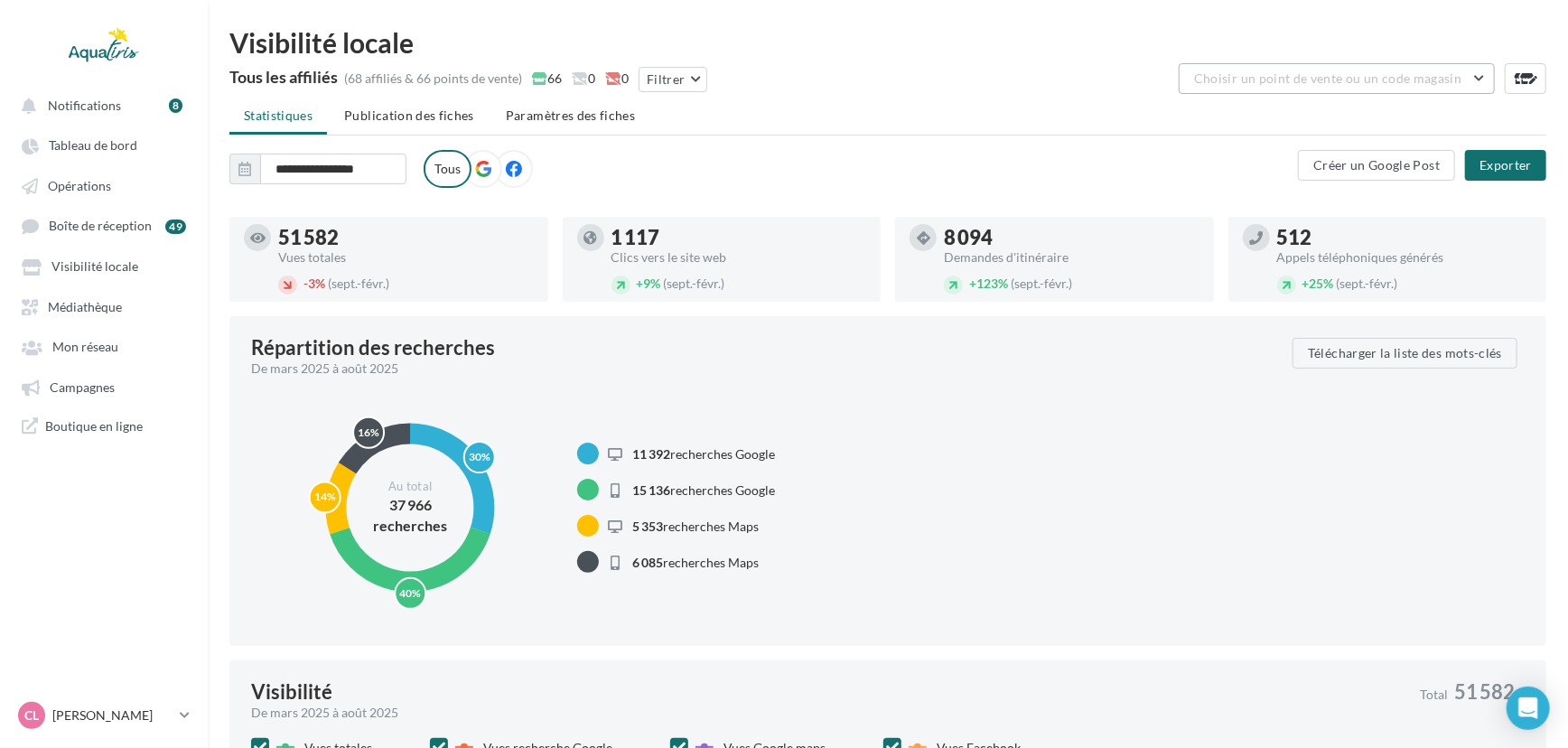
click at [1470, 89] on button "Choisir un point de vente ou un code magasin" at bounding box center [1337, 79] width 316 height 31
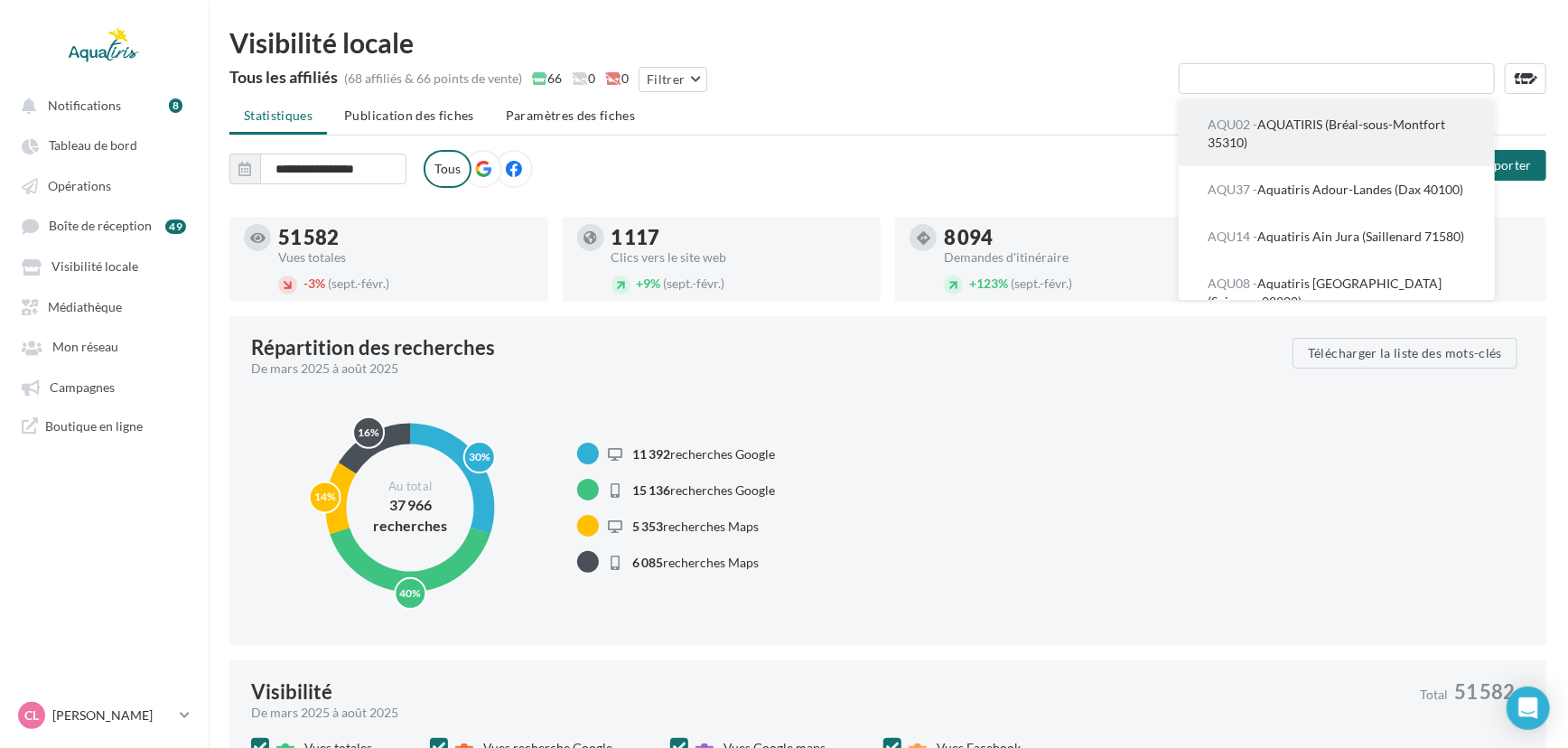
click at [1388, 135] on button "AQU02 - AQUATIRIS (Bréal-sous-Montfort 35310)" at bounding box center [1337, 134] width 316 height 65
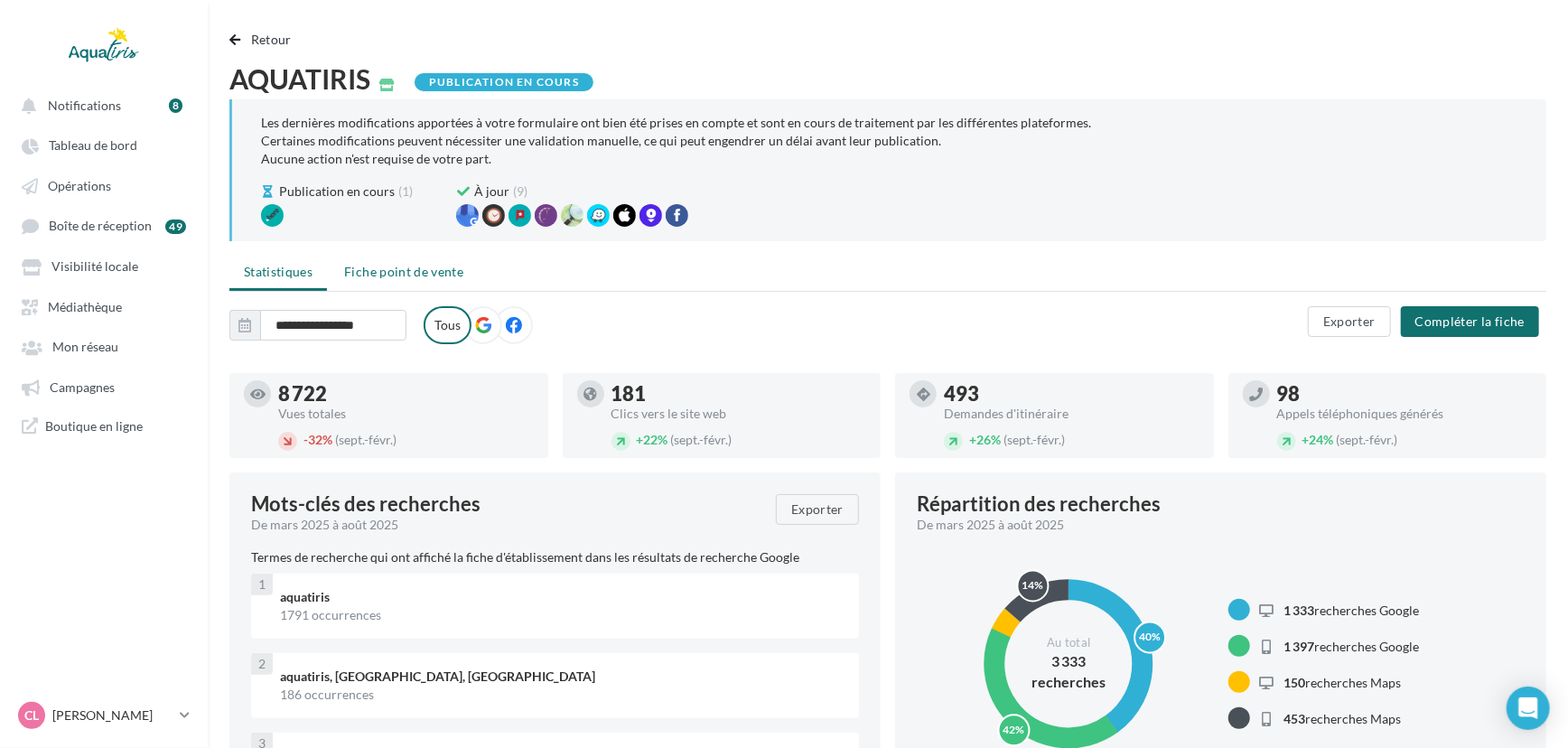
click at [461, 270] on li "Fiche point de vente" at bounding box center [403, 272] width 148 height 33
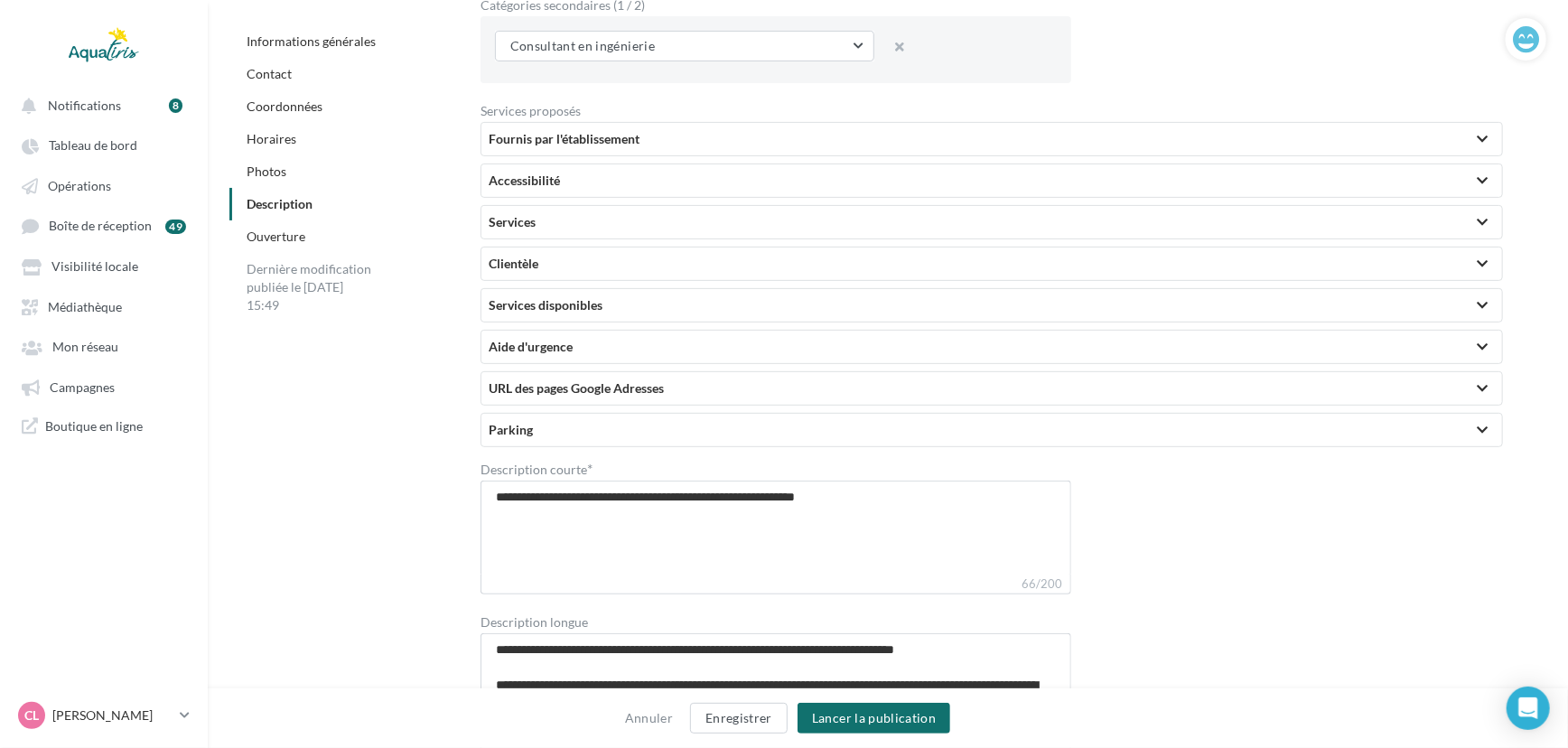
scroll to position [4830, 0]
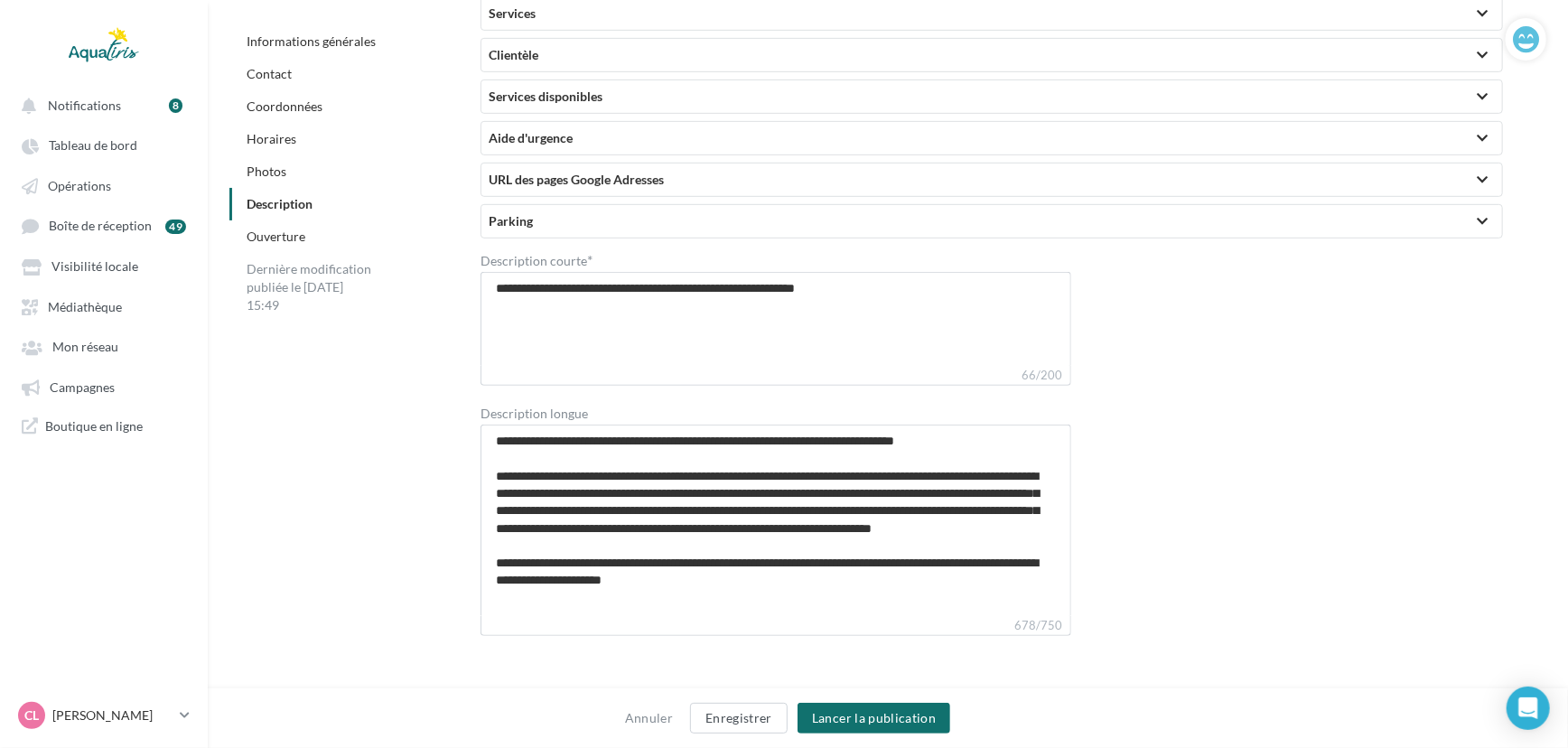
click at [531, 103] on div "Services disponibles" at bounding box center [992, 97] width 1006 height 18
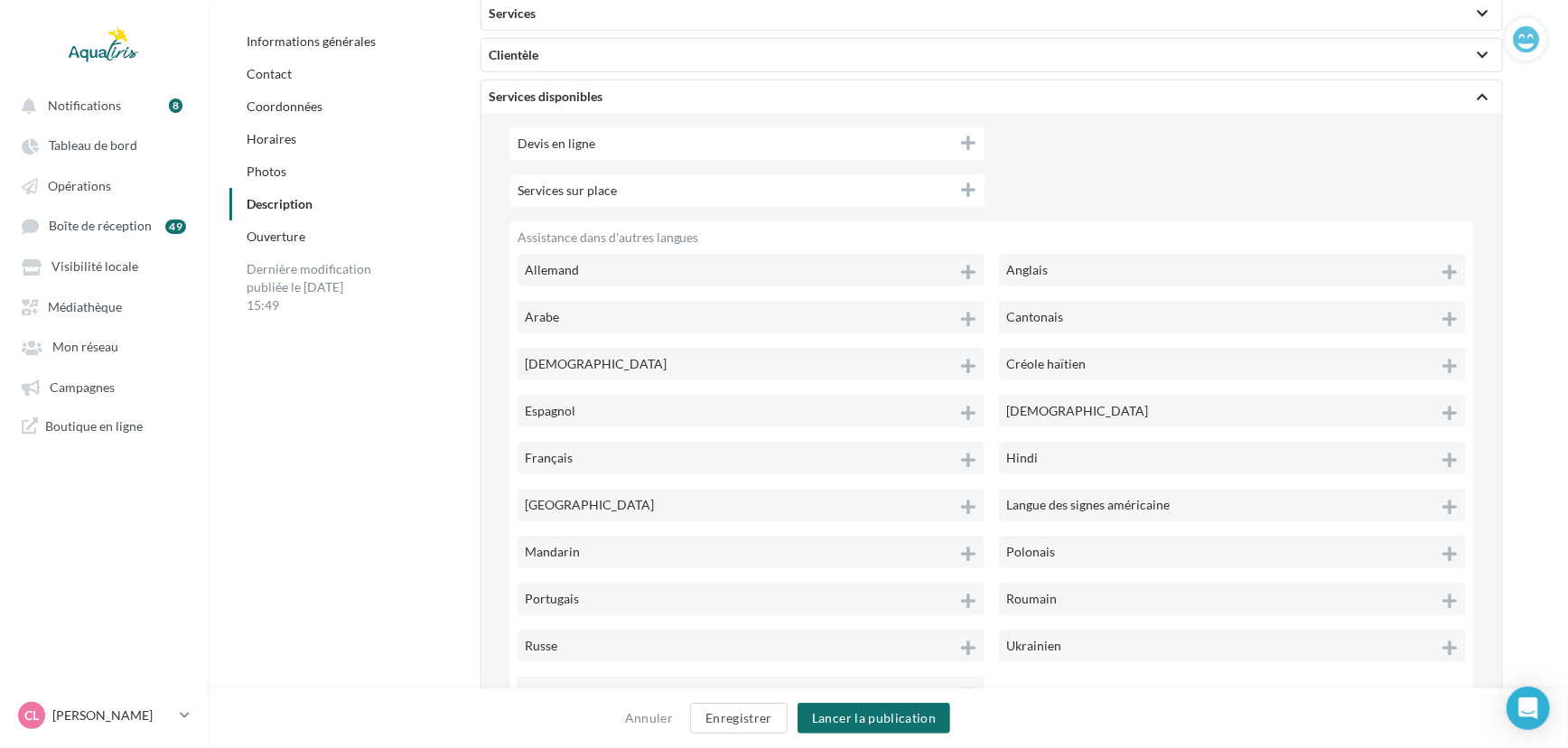
click at [591, 187] on span "Services sur place" at bounding box center [582, 189] width 129 height 15
click at [591, 187] on span "Services sur place" at bounding box center [582, 189] width 130 height 15
click at [759, 720] on button "Enregistrer" at bounding box center [739, 718] width 98 height 31
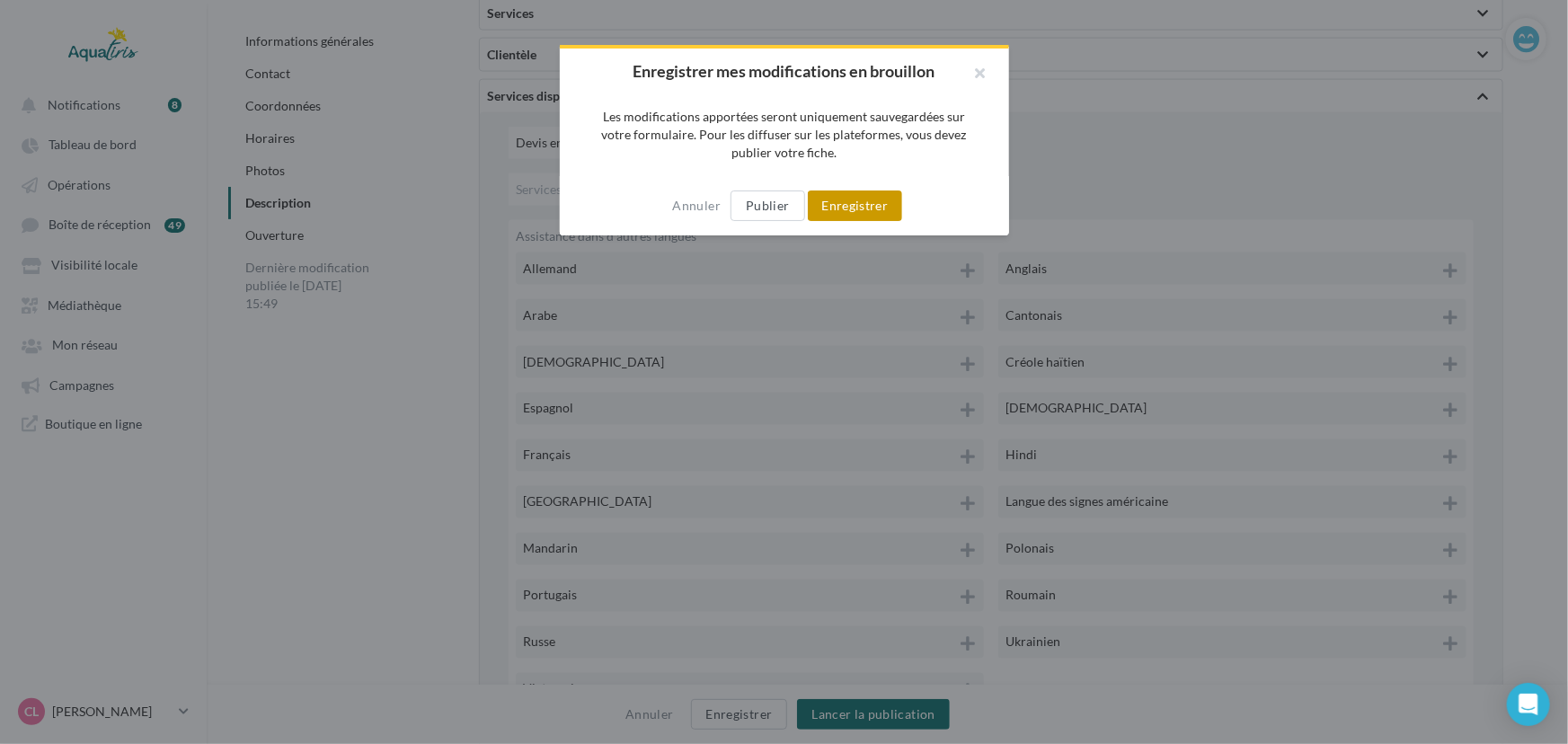
click at [883, 201] on button "Enregistrer" at bounding box center [856, 206] width 96 height 31
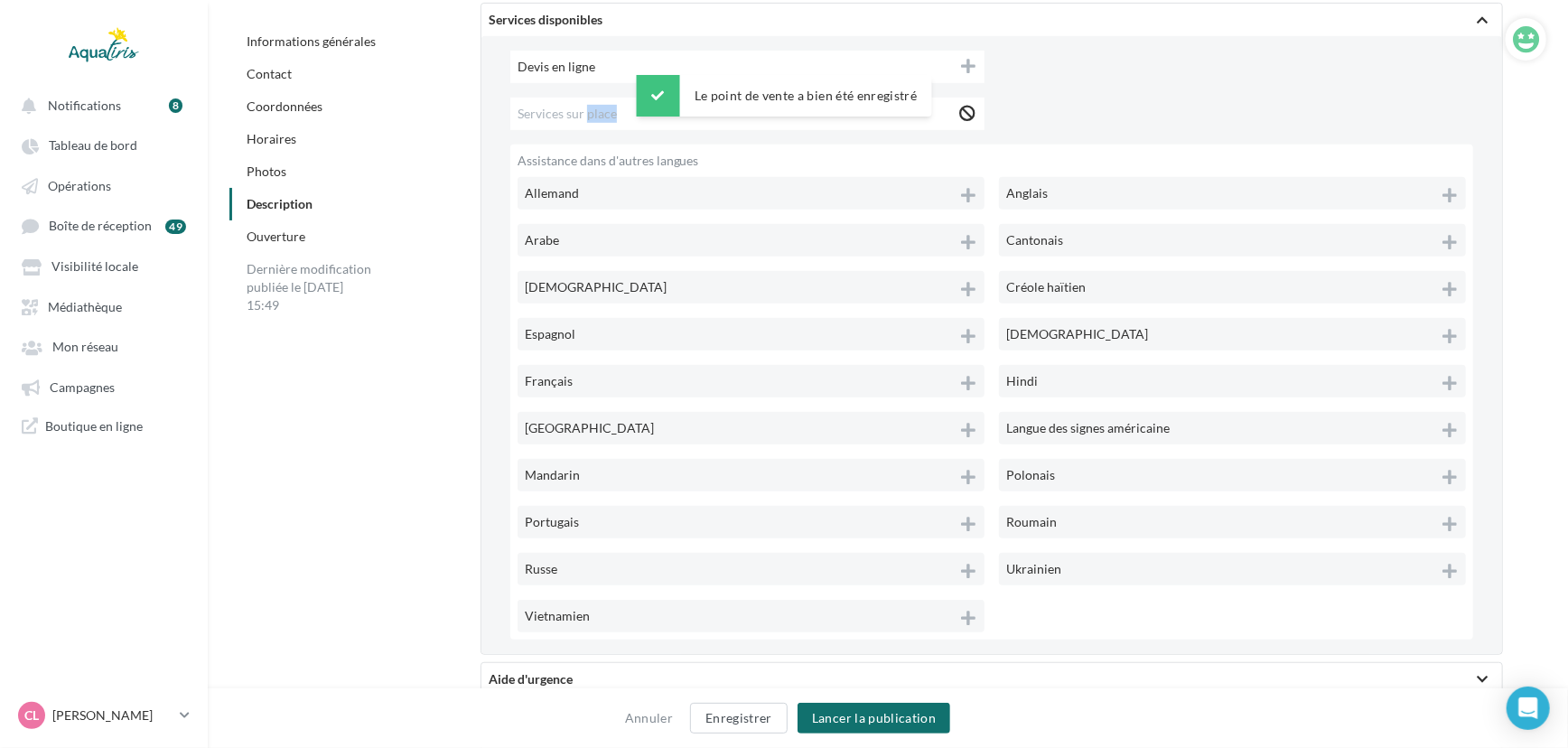
scroll to position [4753, 0]
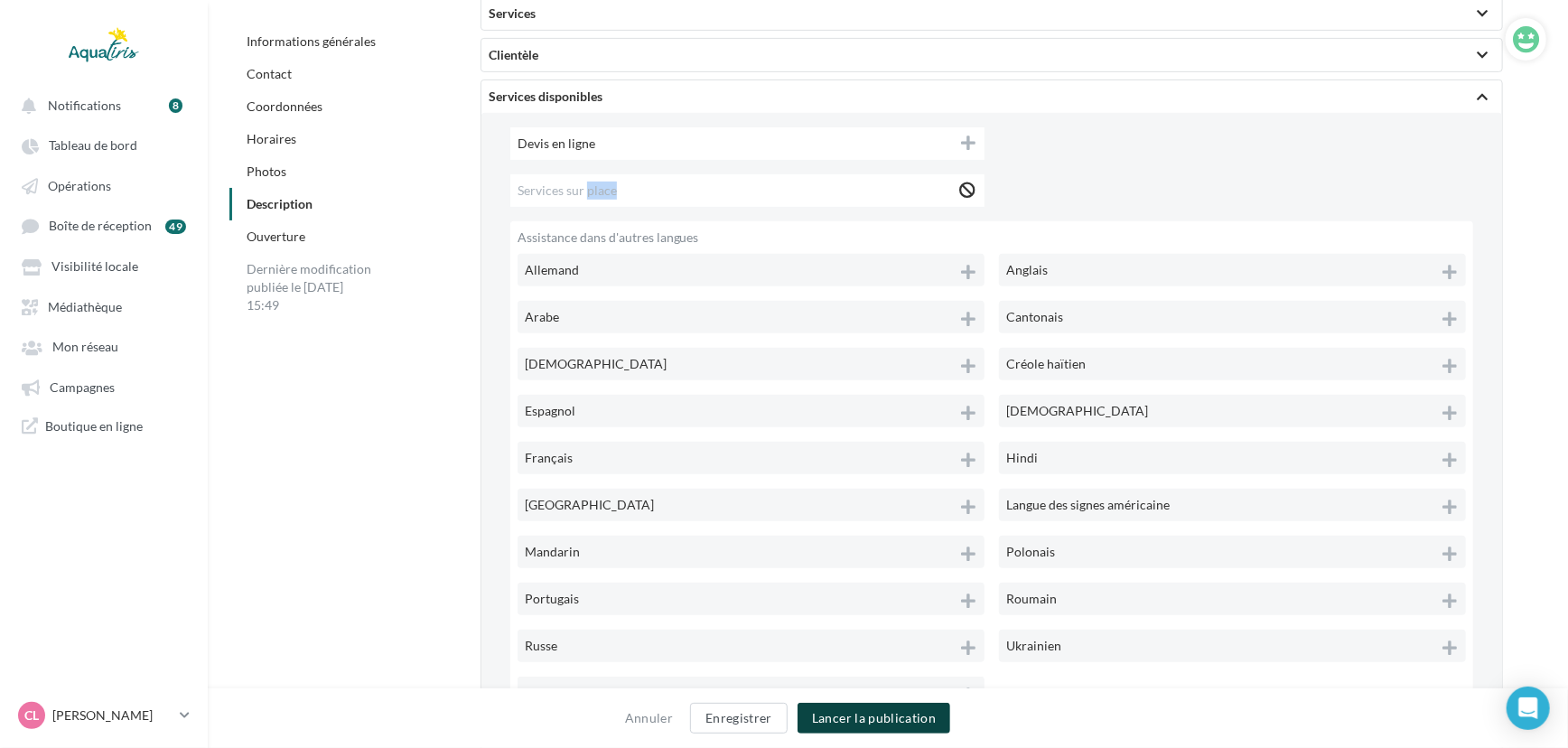
click at [908, 704] on button "Lancer la publication" at bounding box center [874, 718] width 152 height 31
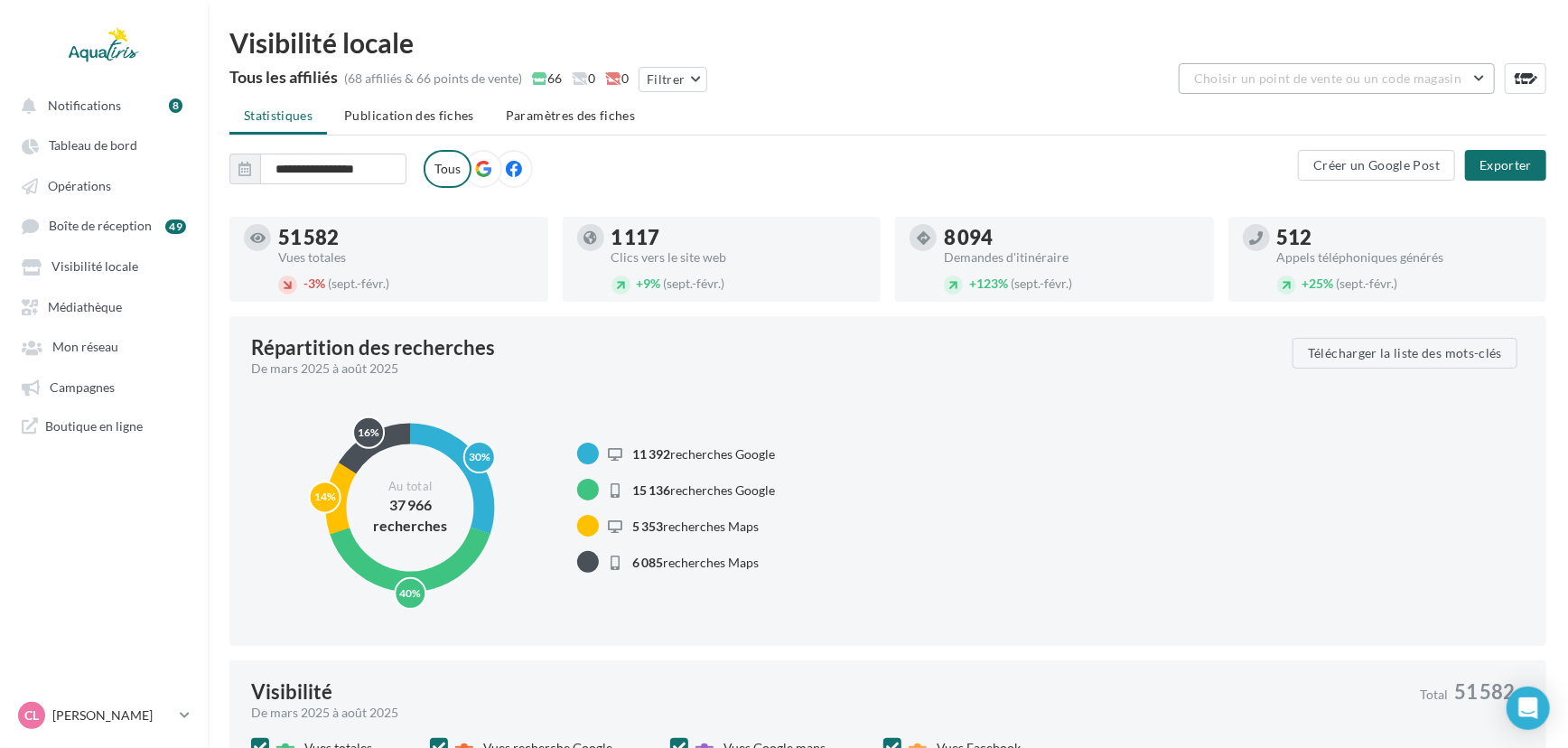
click at [1290, 76] on span "Choisir un point de vente ou un code magasin" at bounding box center [1328, 78] width 267 height 15
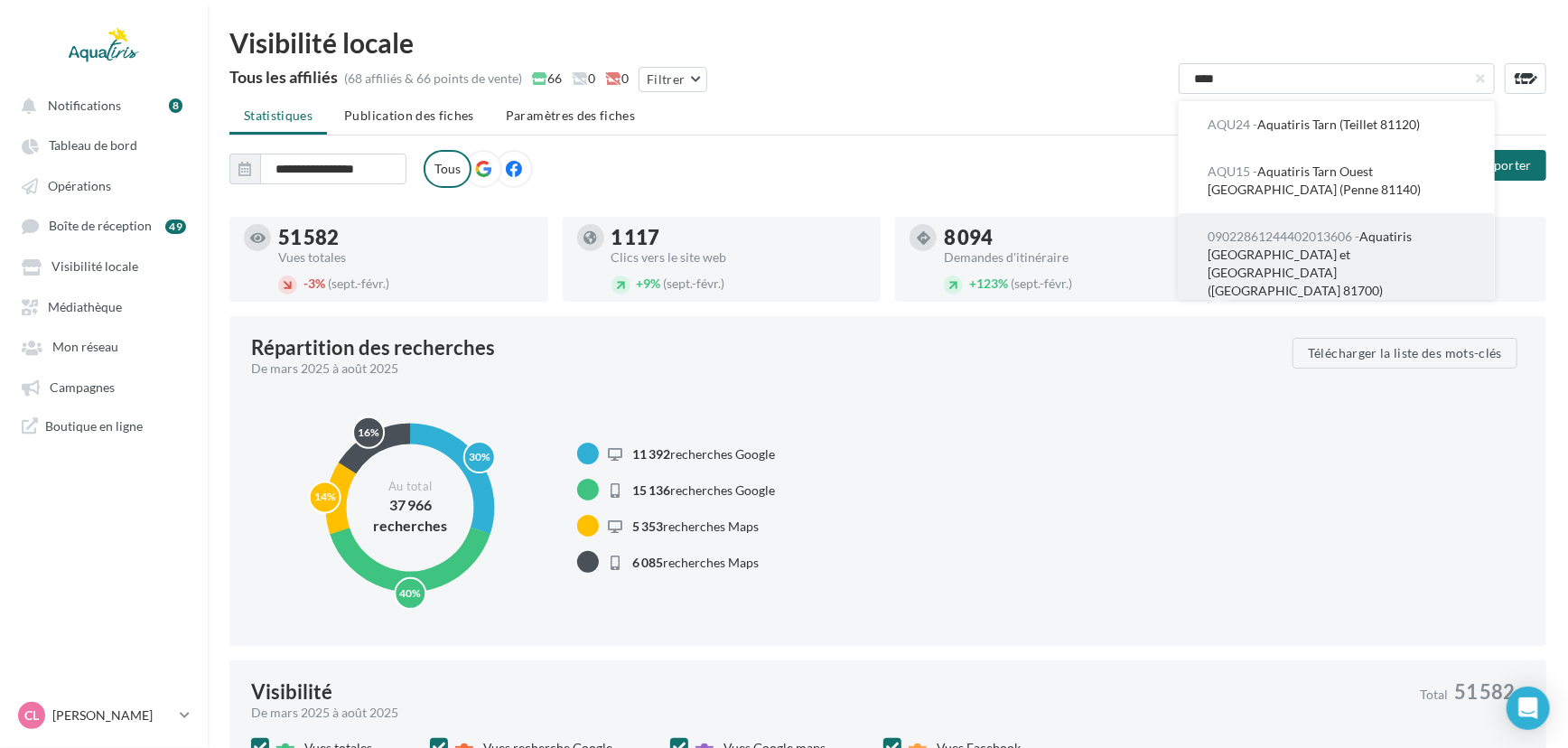
type input "****"
click at [1306, 225] on button "09022861244402013606 - Aquatiris [GEOGRAPHIC_DATA] et [GEOGRAPHIC_DATA] ([GEOGR…" at bounding box center [1337, 264] width 316 height 102
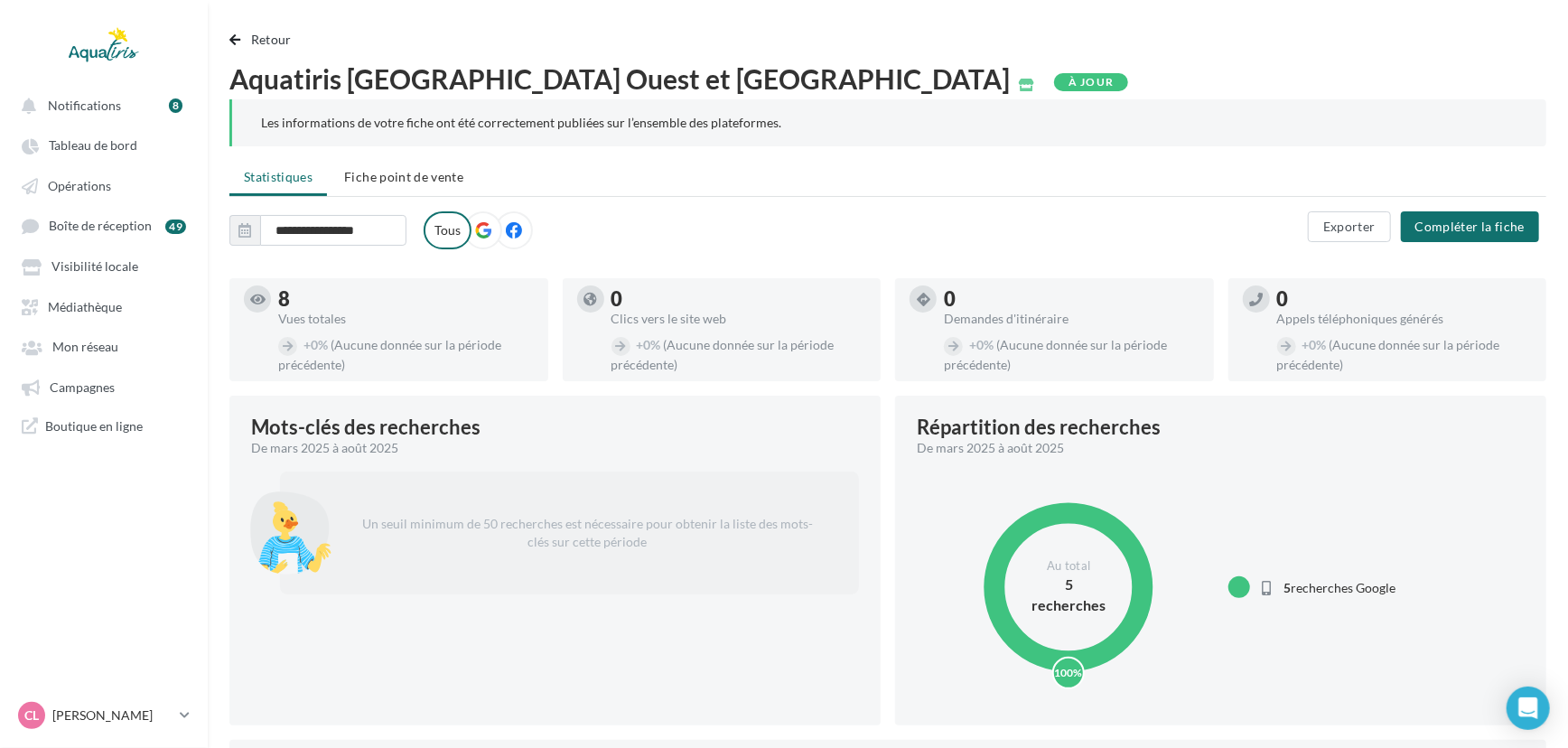
drag, startPoint x: 444, startPoint y: 170, endPoint x: 779, endPoint y: 171, distance: 335.0
click at [444, 170] on span "Fiche point de vente" at bounding box center [404, 176] width 120 height 15
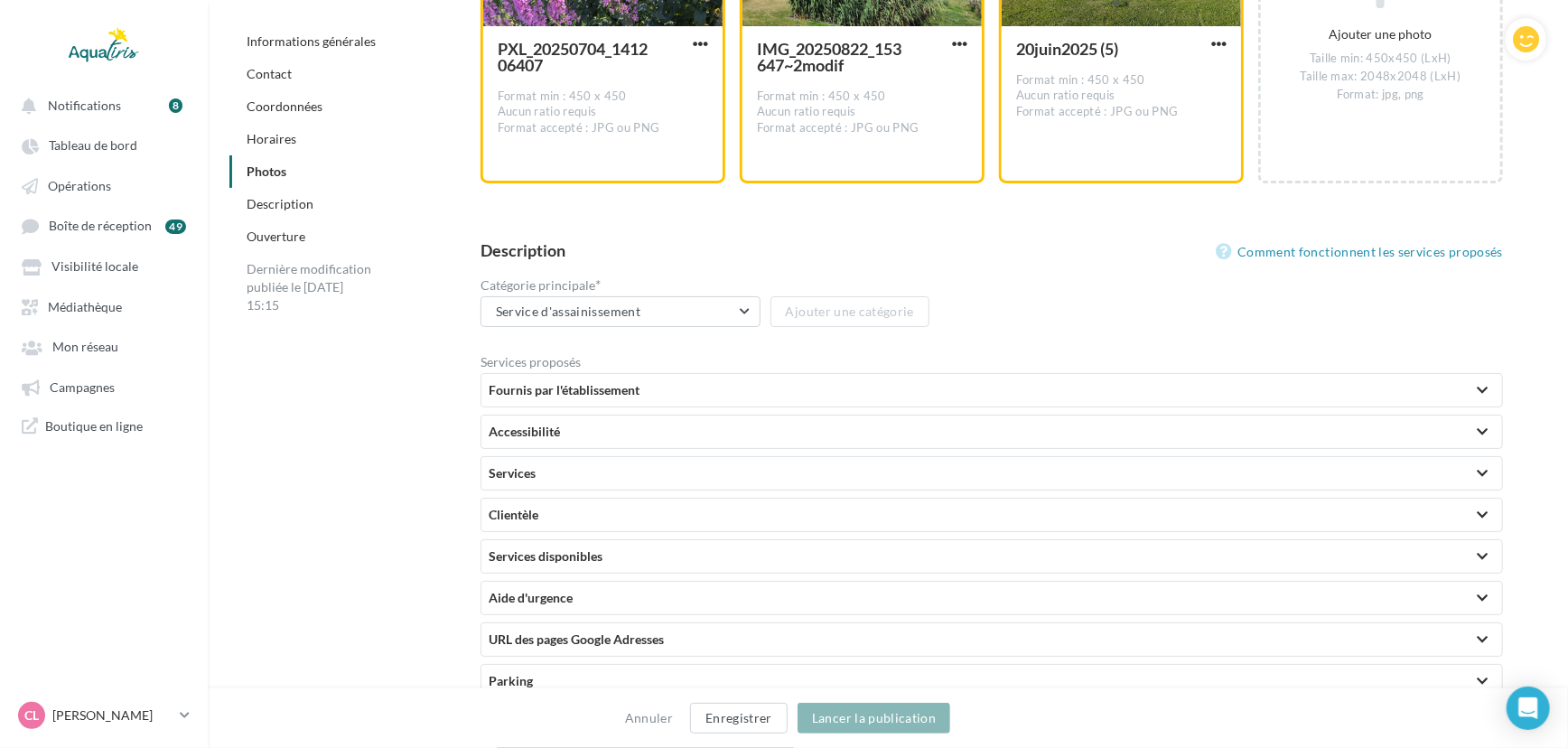
scroll to position [4379, 0]
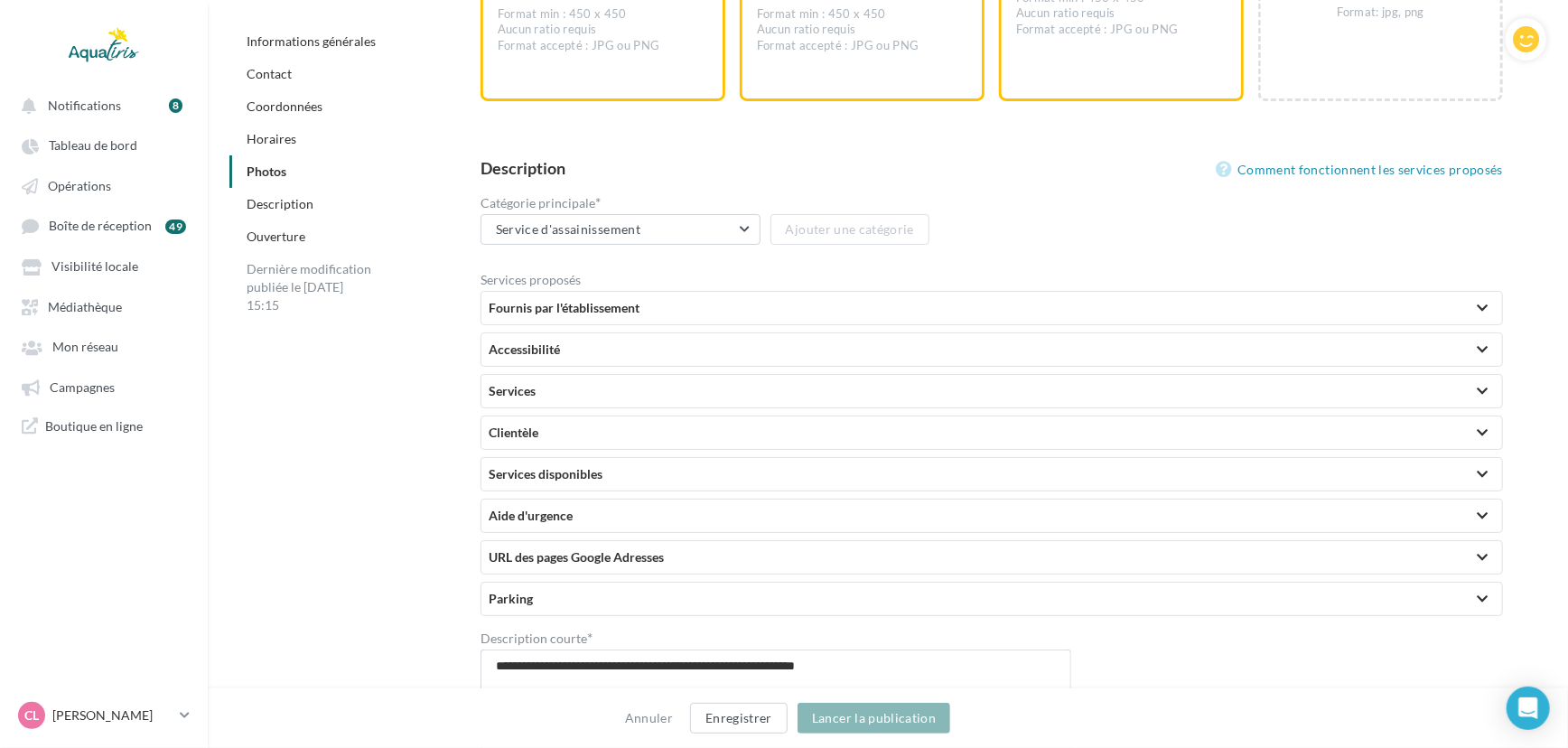
click at [564, 481] on div "Services disponibles" at bounding box center [992, 474] width 1006 height 18
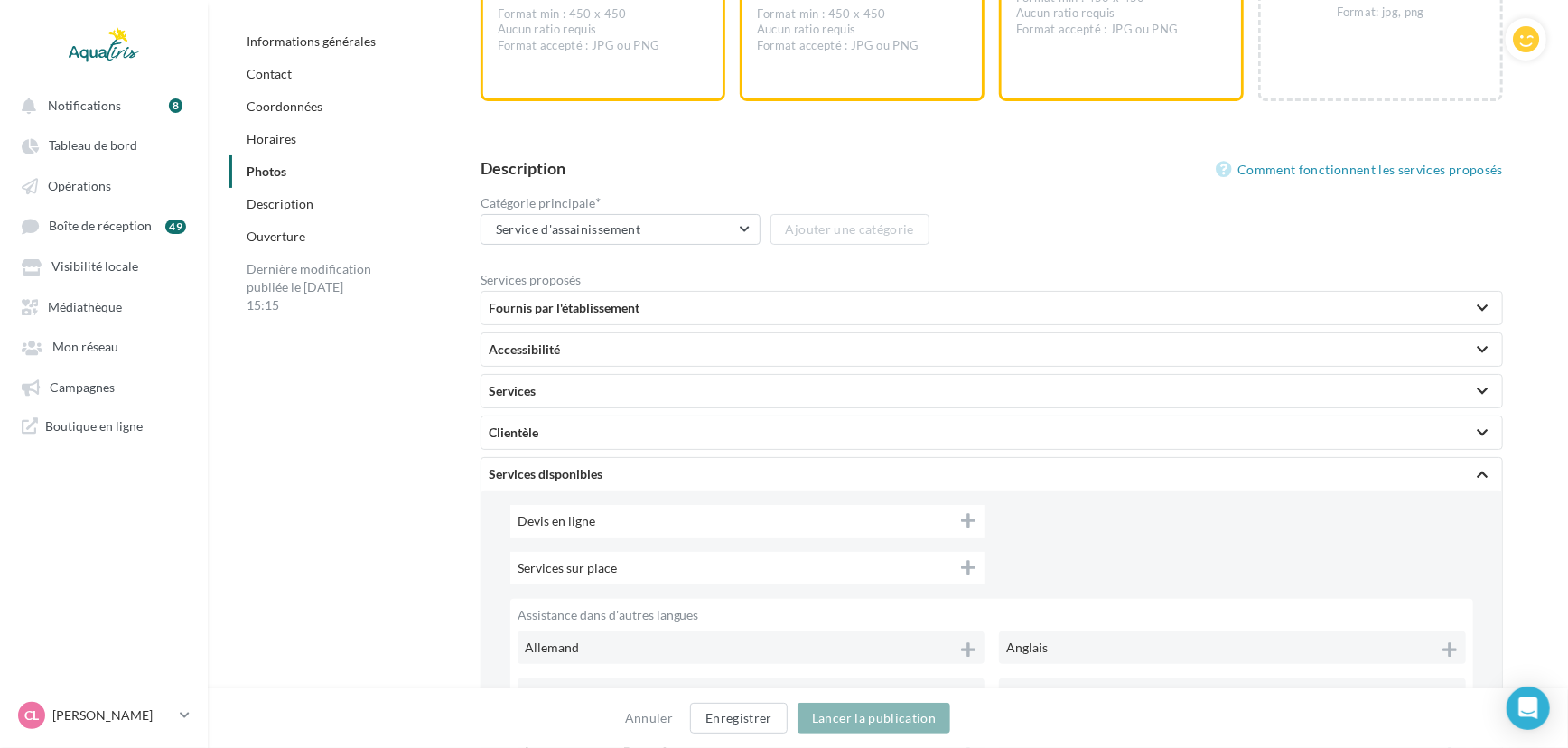
click at [615, 565] on span "Services sur place" at bounding box center [582, 568] width 129 height 15
click at [722, 714] on button "Enregistrer" at bounding box center [739, 718] width 98 height 31
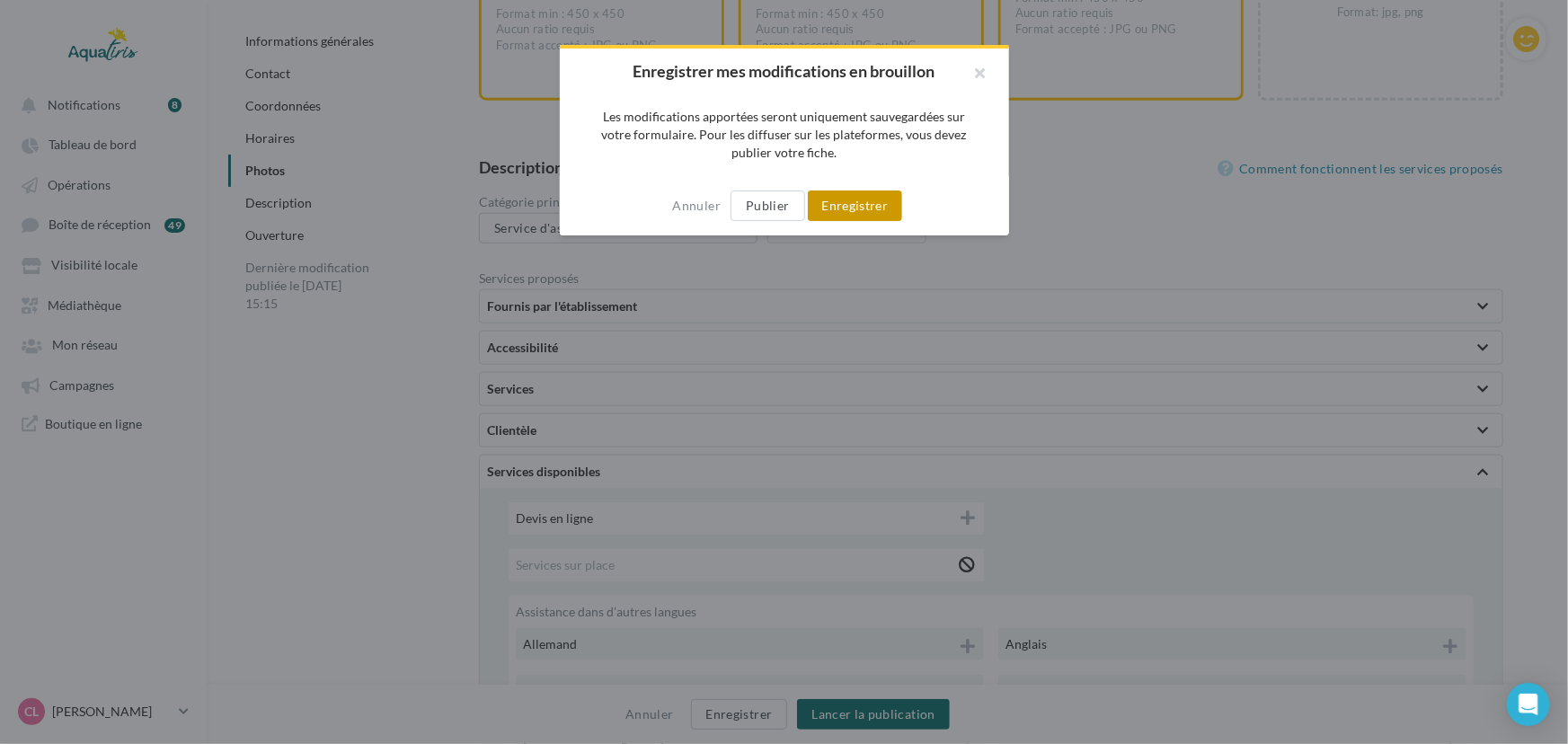
click at [839, 202] on button "Enregistrer" at bounding box center [856, 206] width 96 height 31
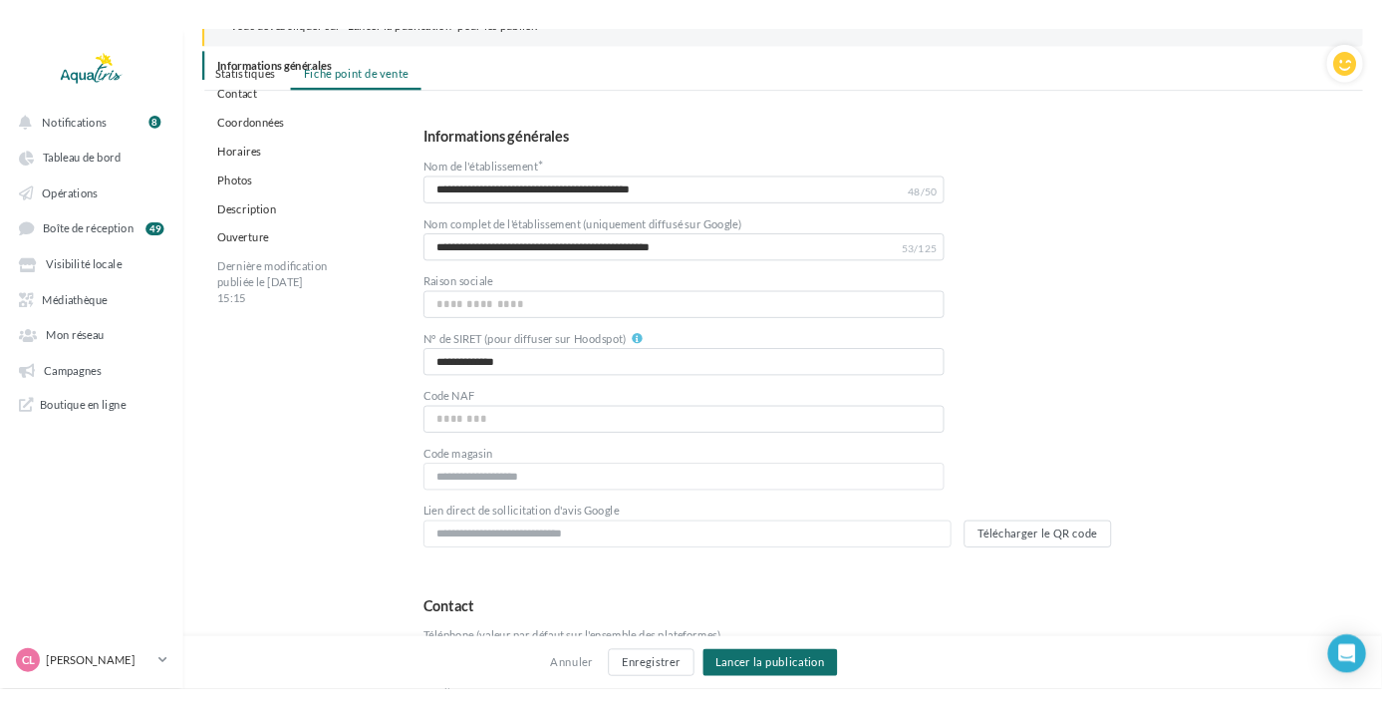
scroll to position [0, 0]
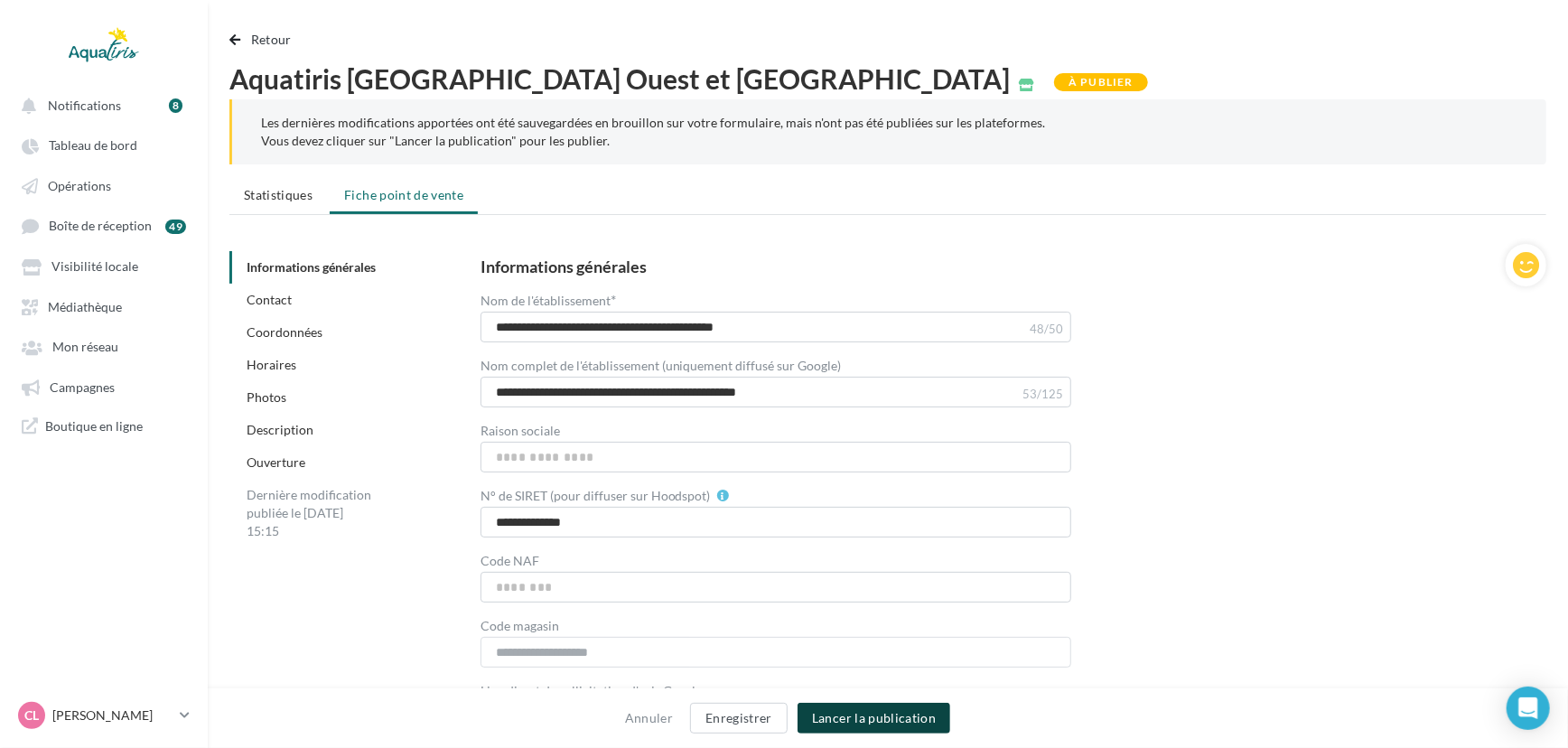
click at [918, 704] on button "Lancer la publication" at bounding box center [874, 718] width 152 height 31
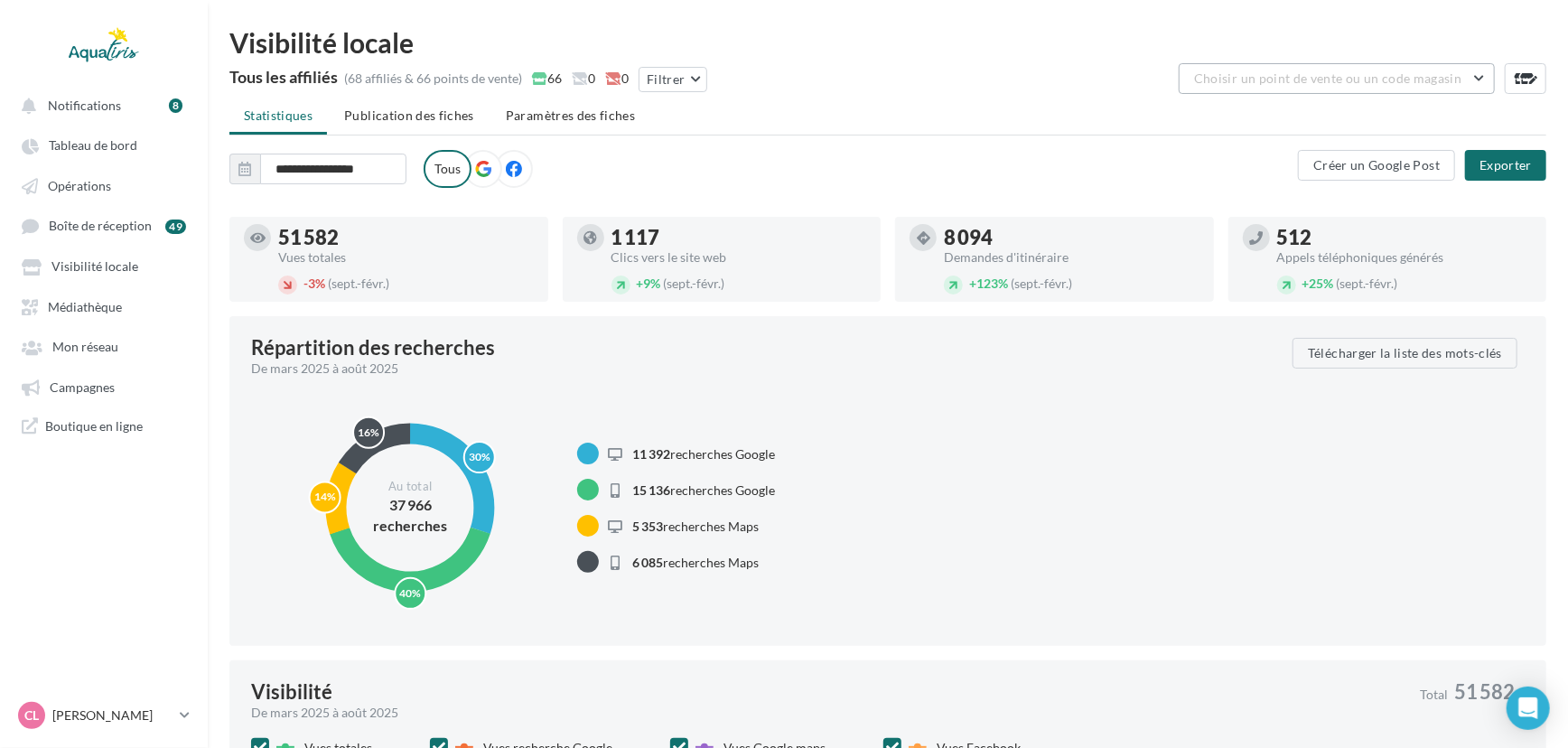
click at [1325, 86] on button "Choisir un point de vente ou un code magasin" at bounding box center [1337, 79] width 316 height 31
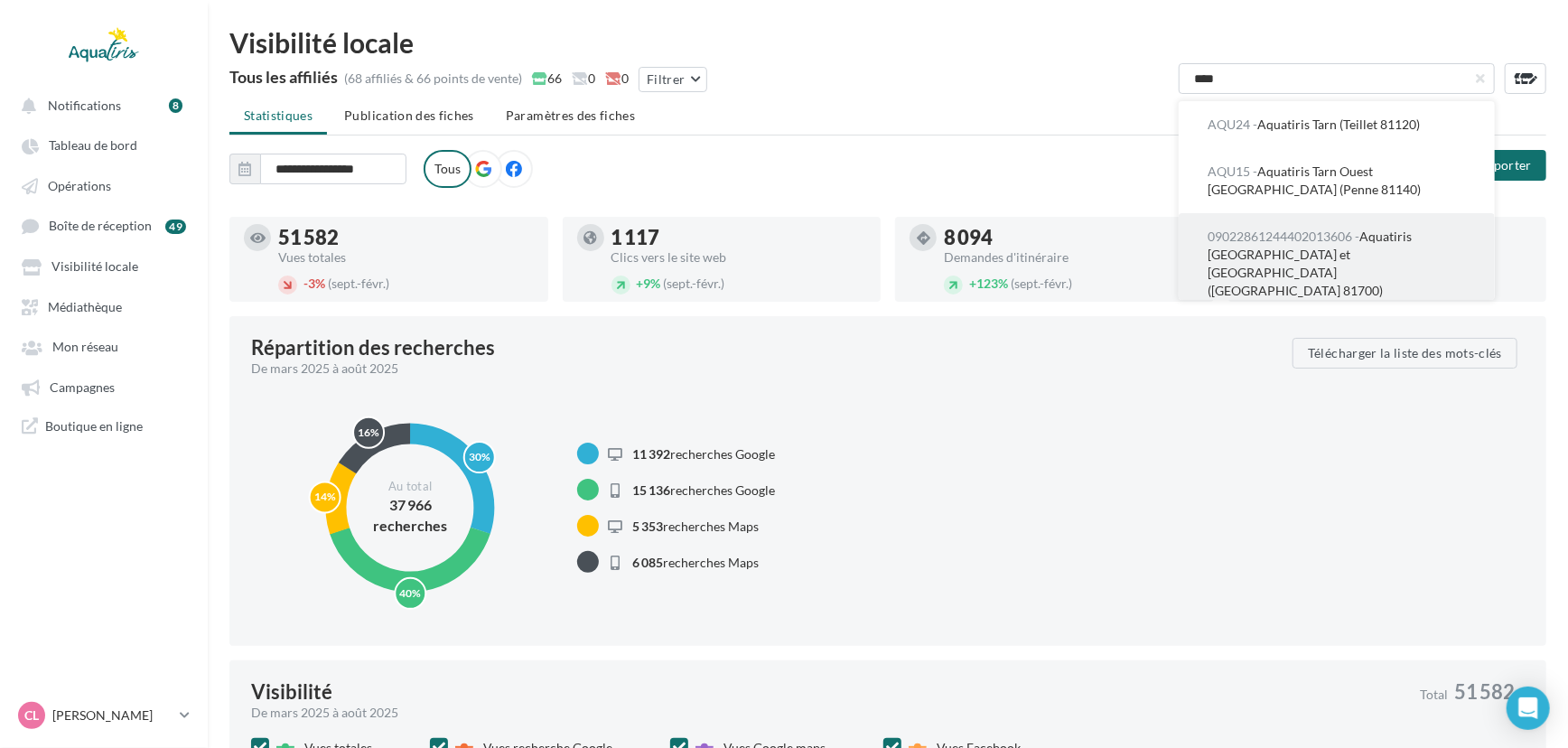
type input "****"
click at [1342, 241] on span "09022861244402013606 -" at bounding box center [1283, 236] width 151 height 15
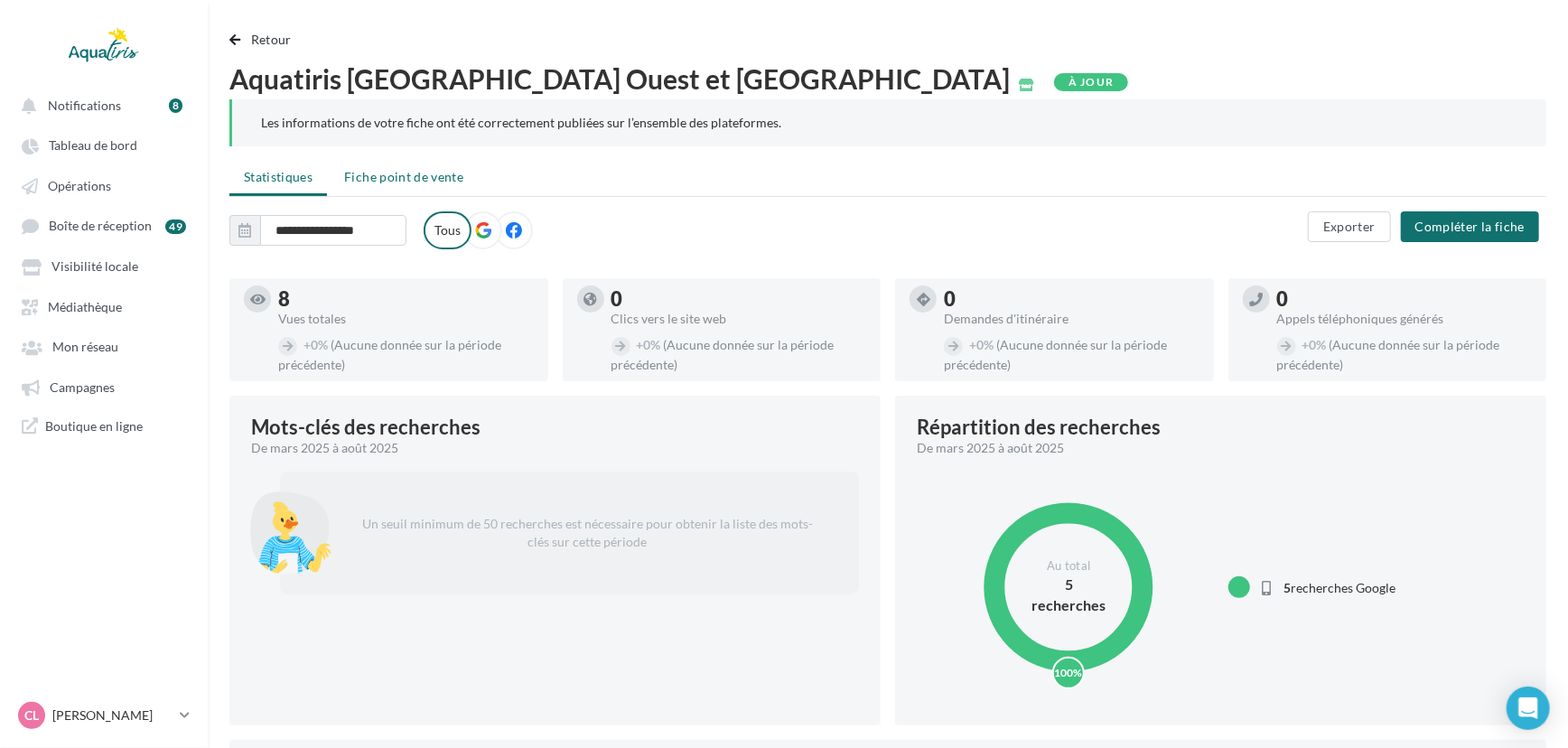
click at [432, 189] on li "Fiche point de vente" at bounding box center [403, 177] width 148 height 33
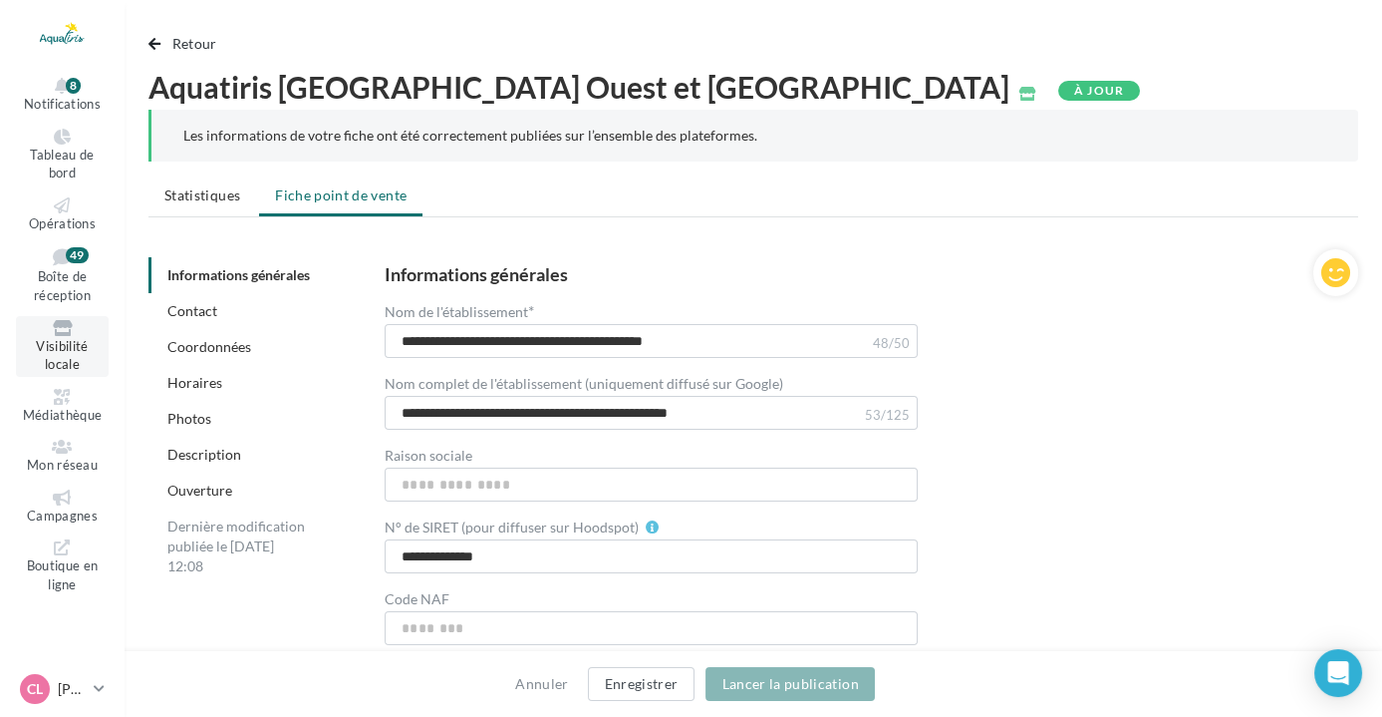
click at [70, 348] on span "Visibilité locale" at bounding box center [62, 355] width 52 height 35
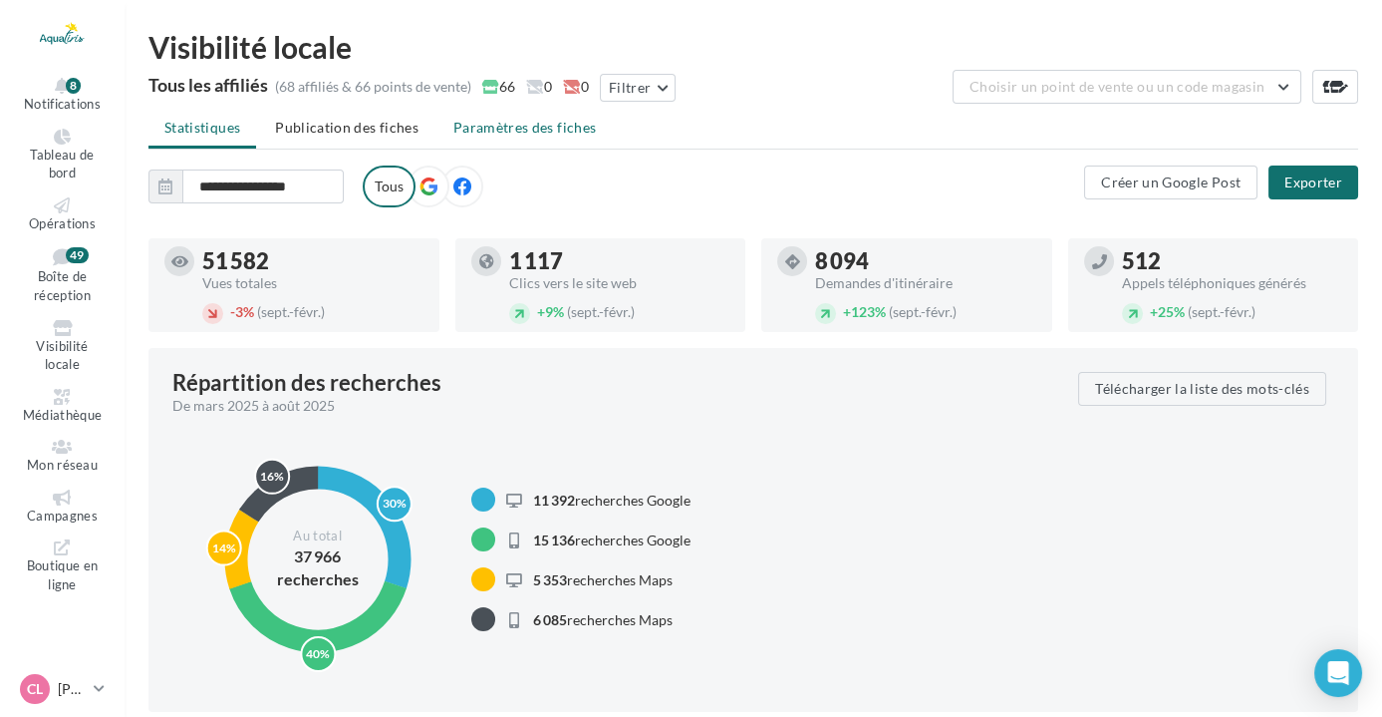
click at [558, 122] on span "Paramètres des fiches" at bounding box center [524, 127] width 143 height 17
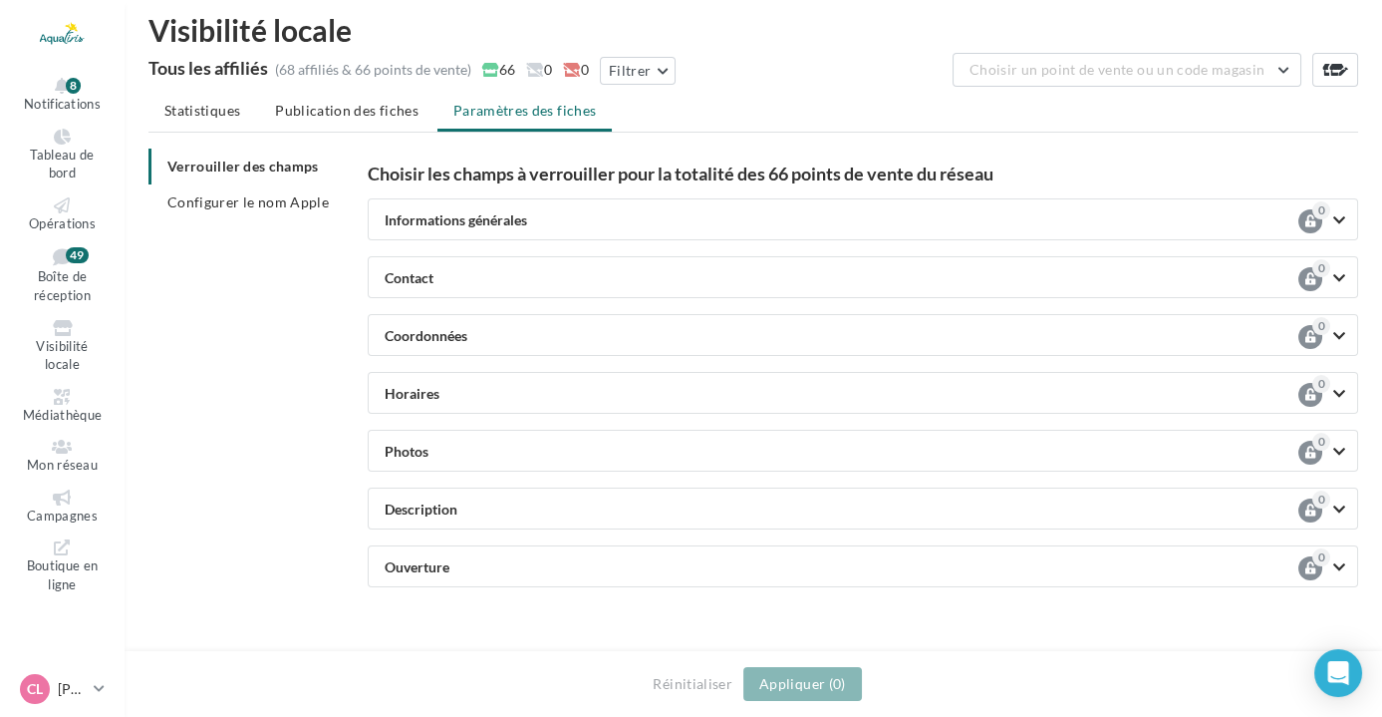
scroll to position [32, 0]
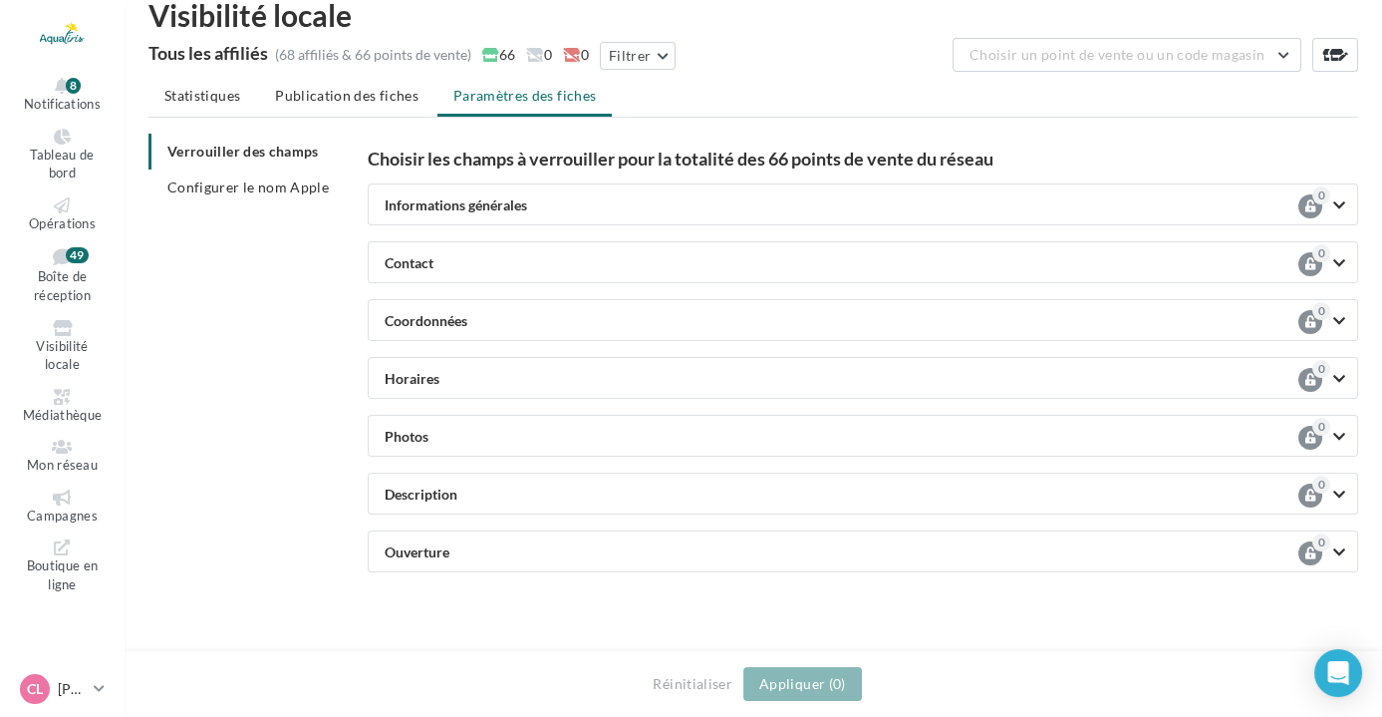
click at [480, 206] on span "Informations générales" at bounding box center [456, 205] width 143 height 15
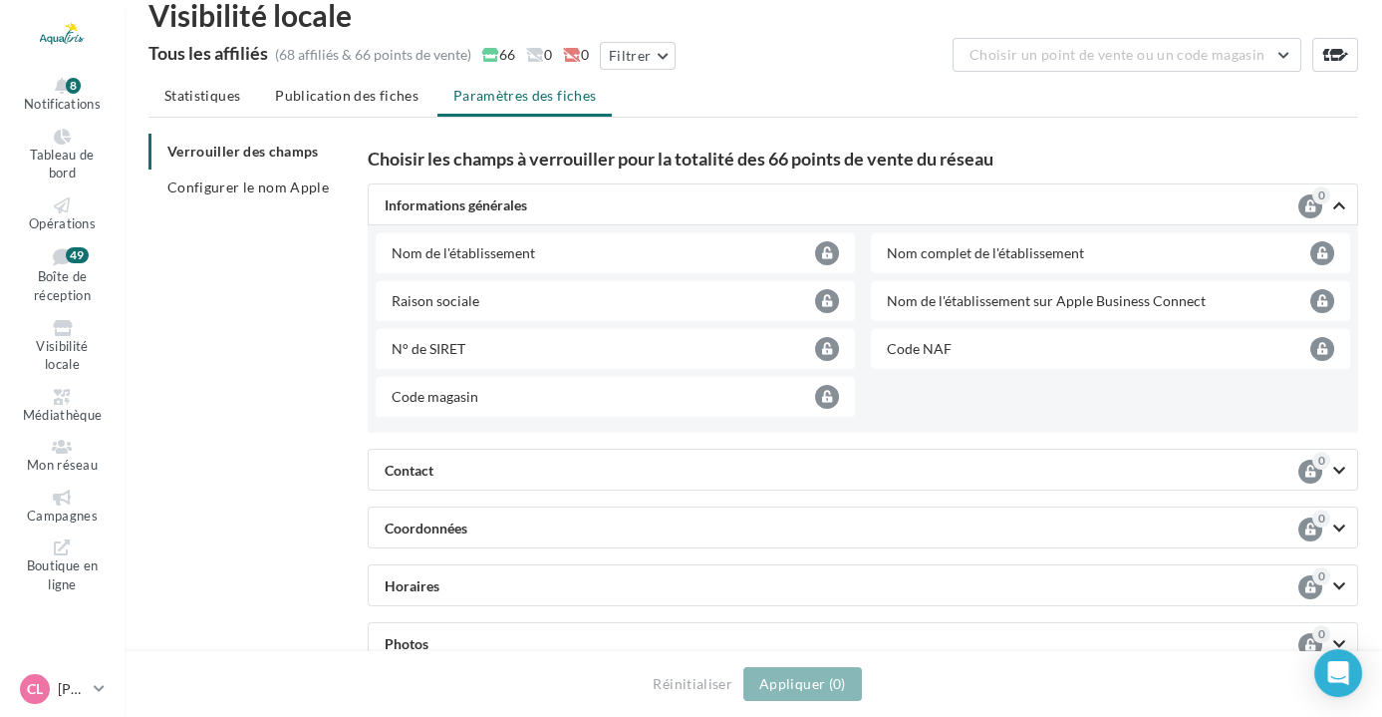
click at [802, 214] on div "Informations générales 0" at bounding box center [863, 204] width 991 height 42
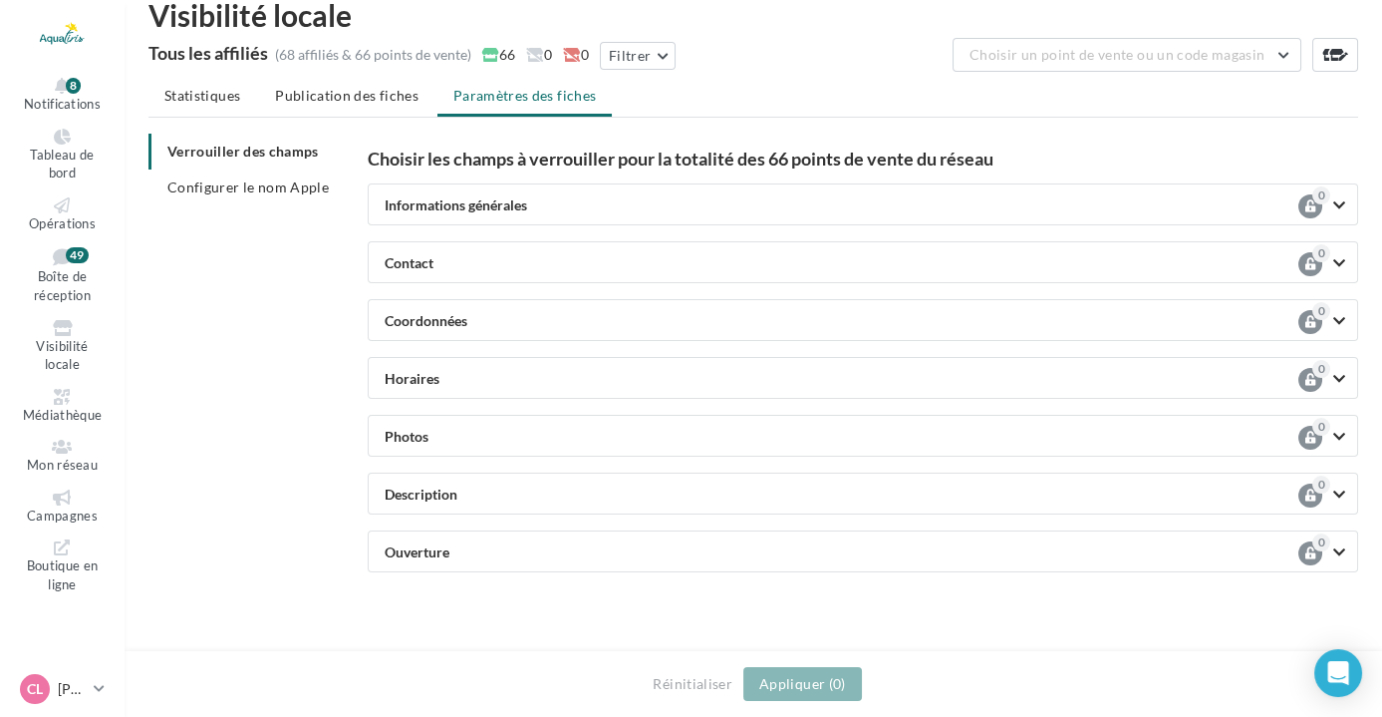
click at [766, 257] on span "Contact" at bounding box center [842, 263] width 914 height 14
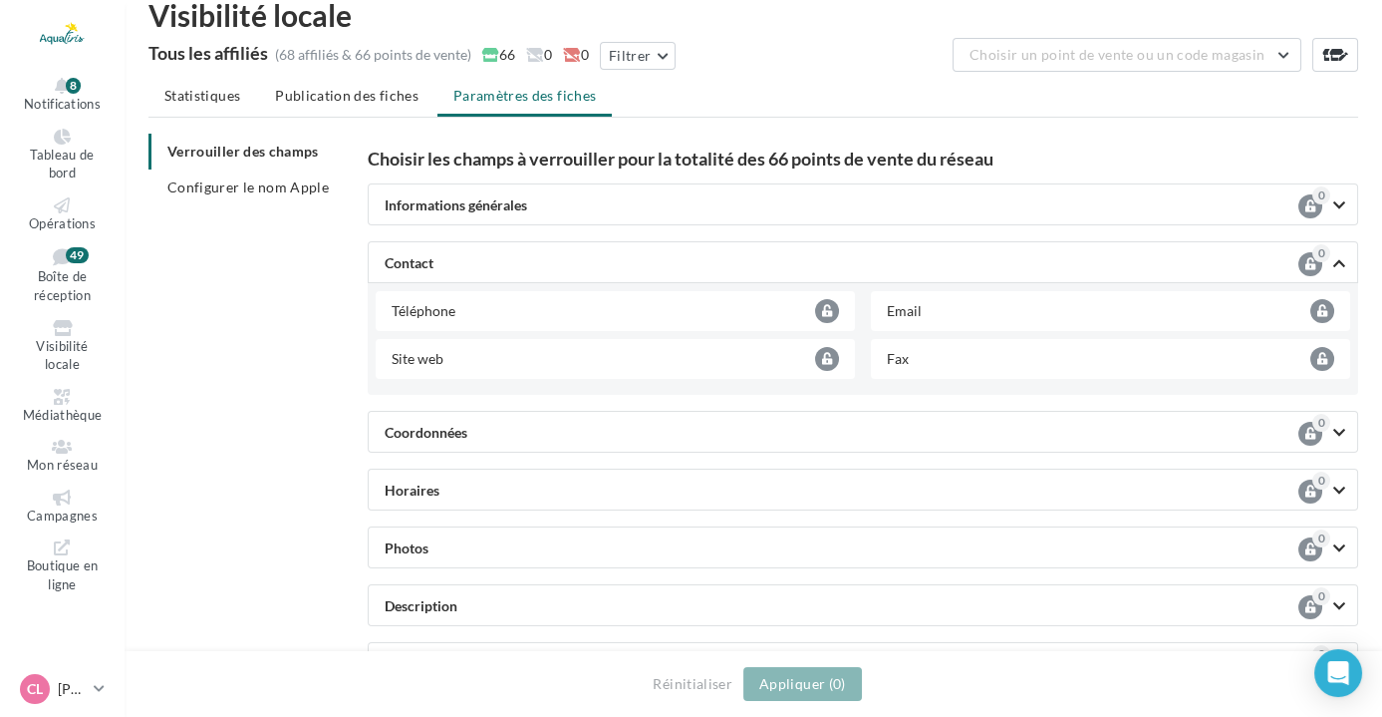
click at [766, 257] on span "Contact" at bounding box center [842, 263] width 914 height 14
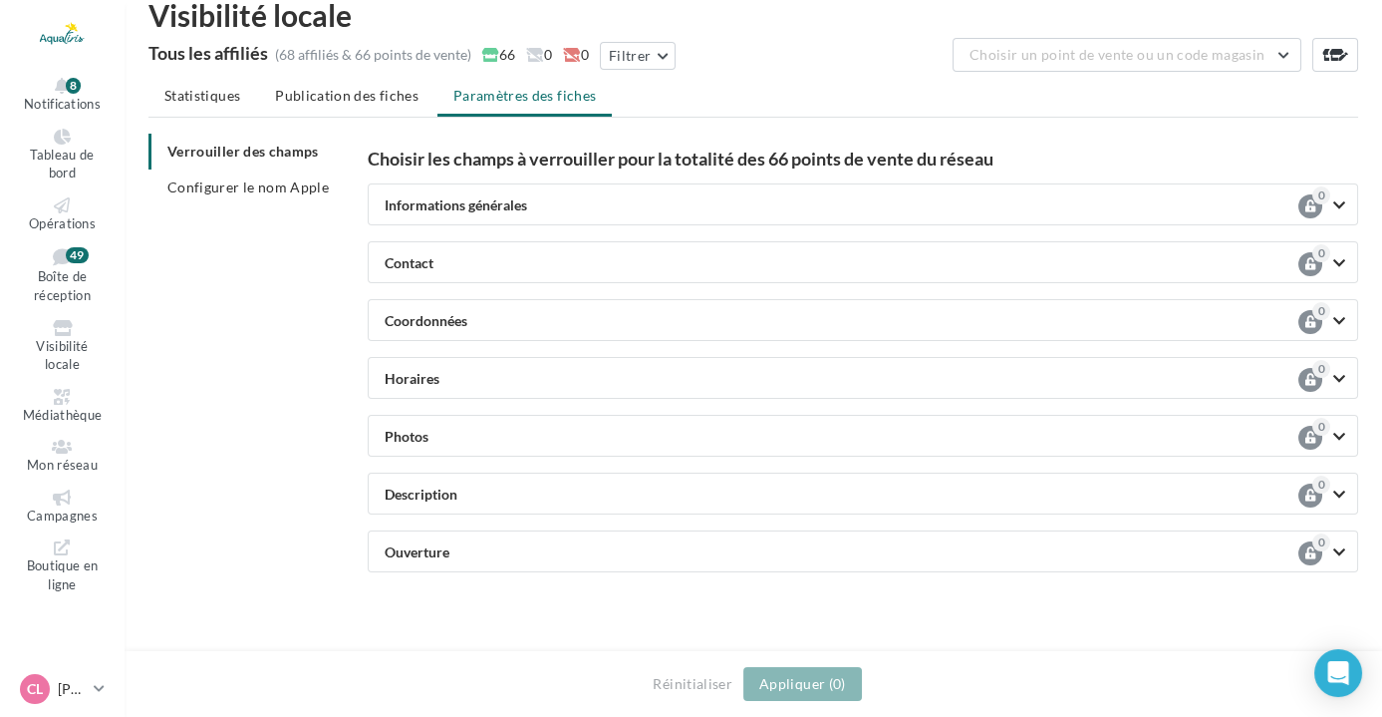
click at [768, 302] on div "Coordonnées 0" at bounding box center [863, 320] width 991 height 42
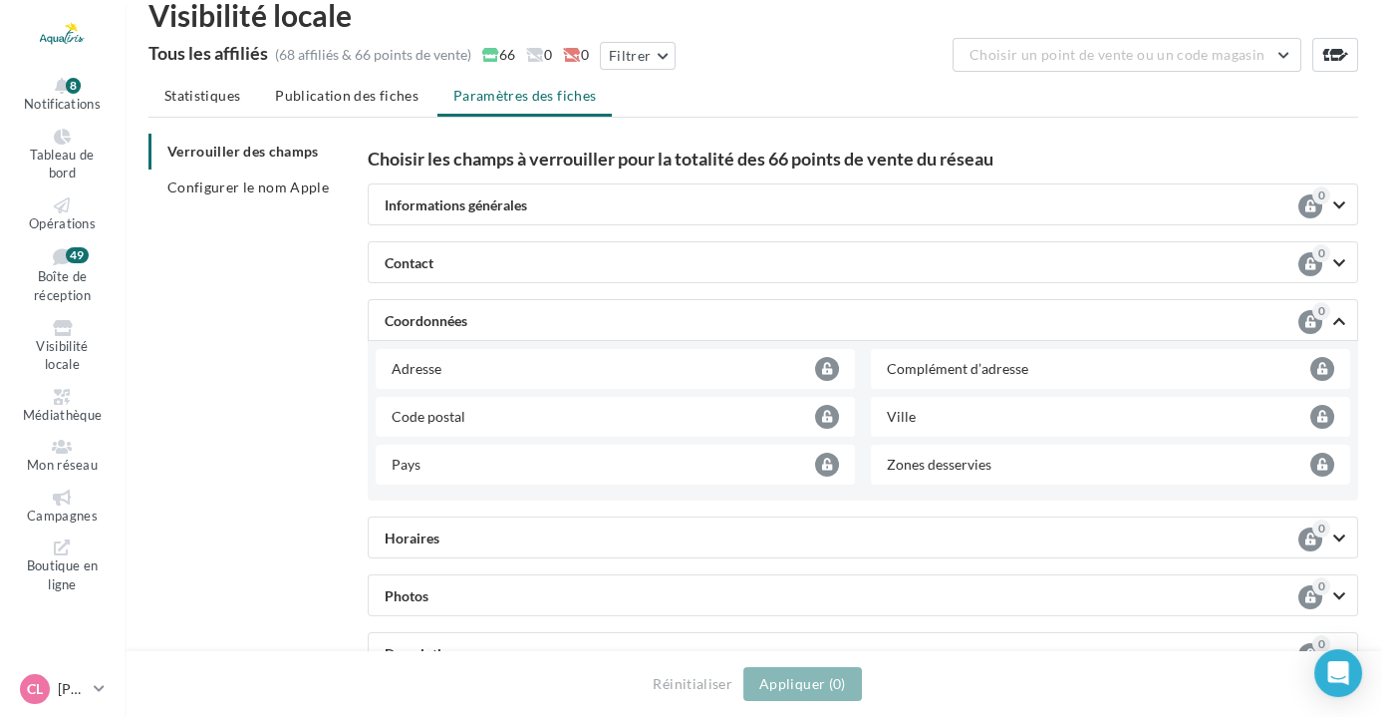
click at [768, 302] on div "Coordonnées 0" at bounding box center [863, 320] width 991 height 42
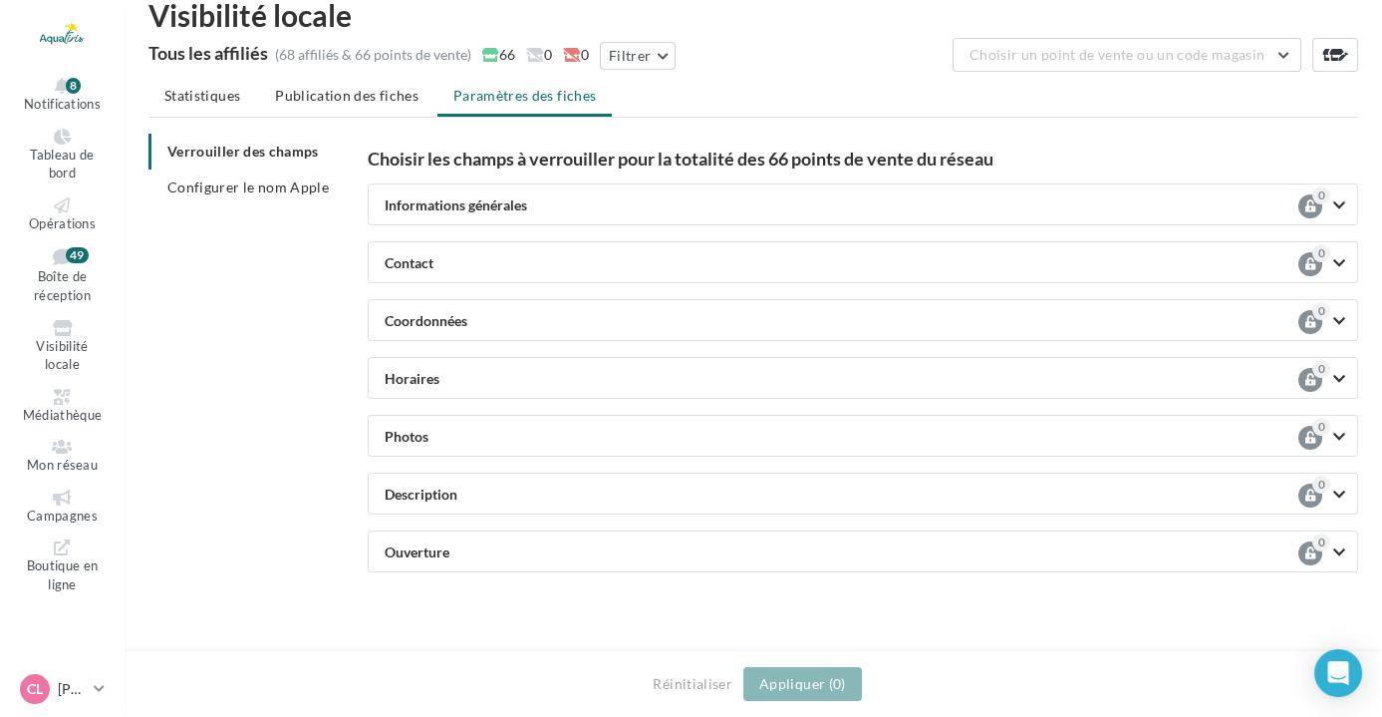
click at [756, 378] on span "Horaires" at bounding box center [842, 379] width 914 height 14
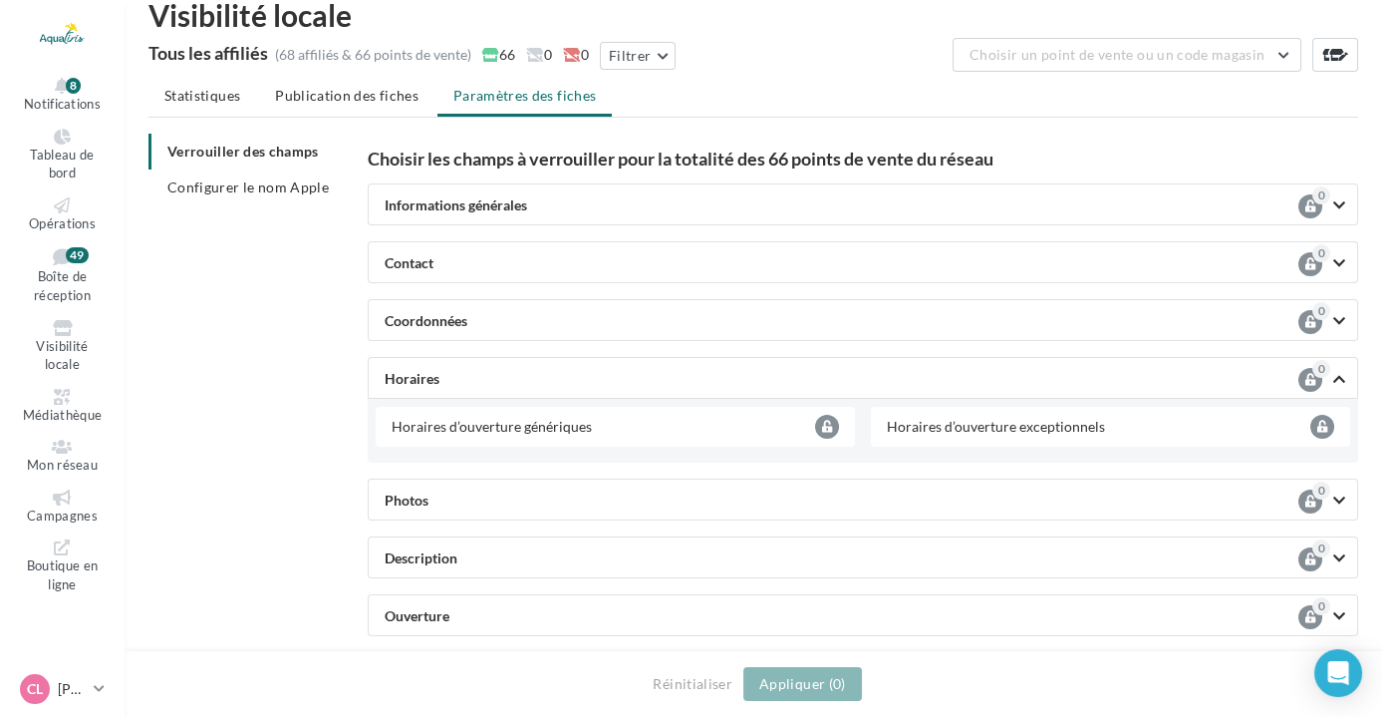
click at [756, 378] on span "Horaires" at bounding box center [842, 379] width 914 height 14
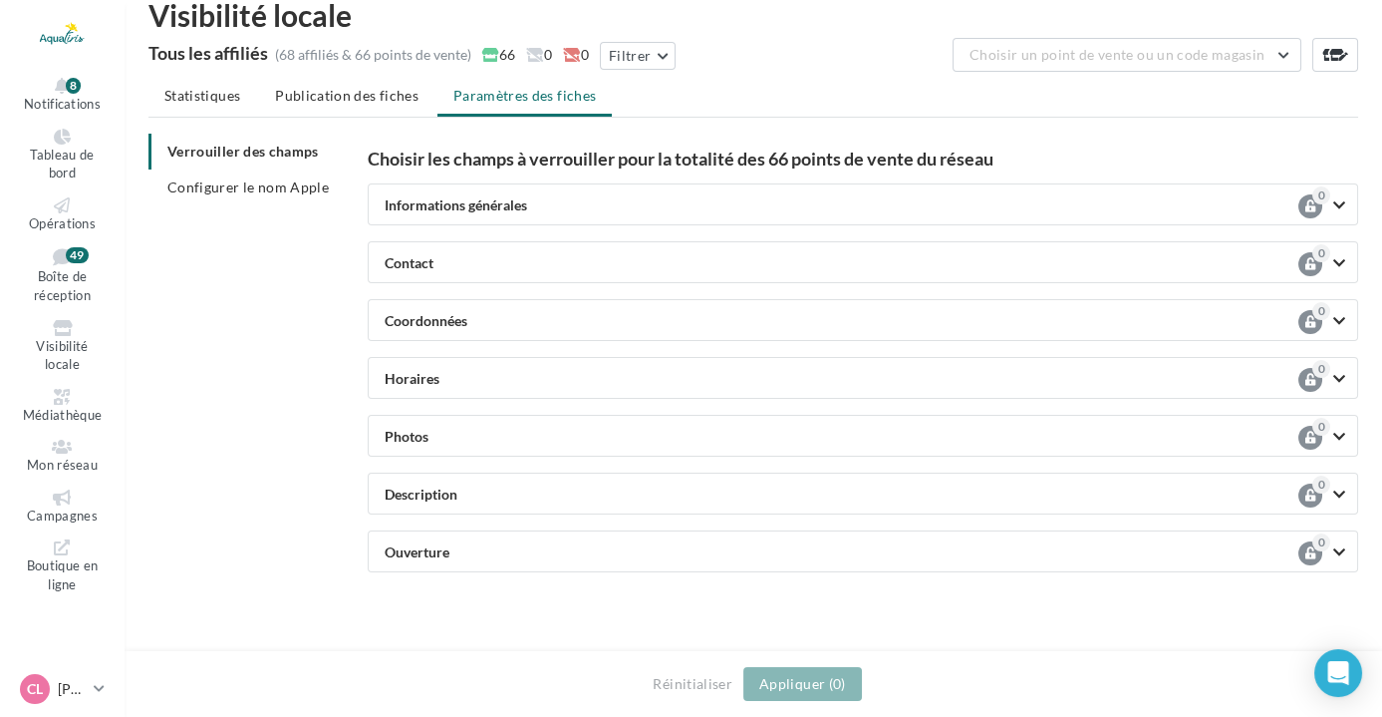
click at [710, 421] on div "Photos 0" at bounding box center [863, 436] width 991 height 42
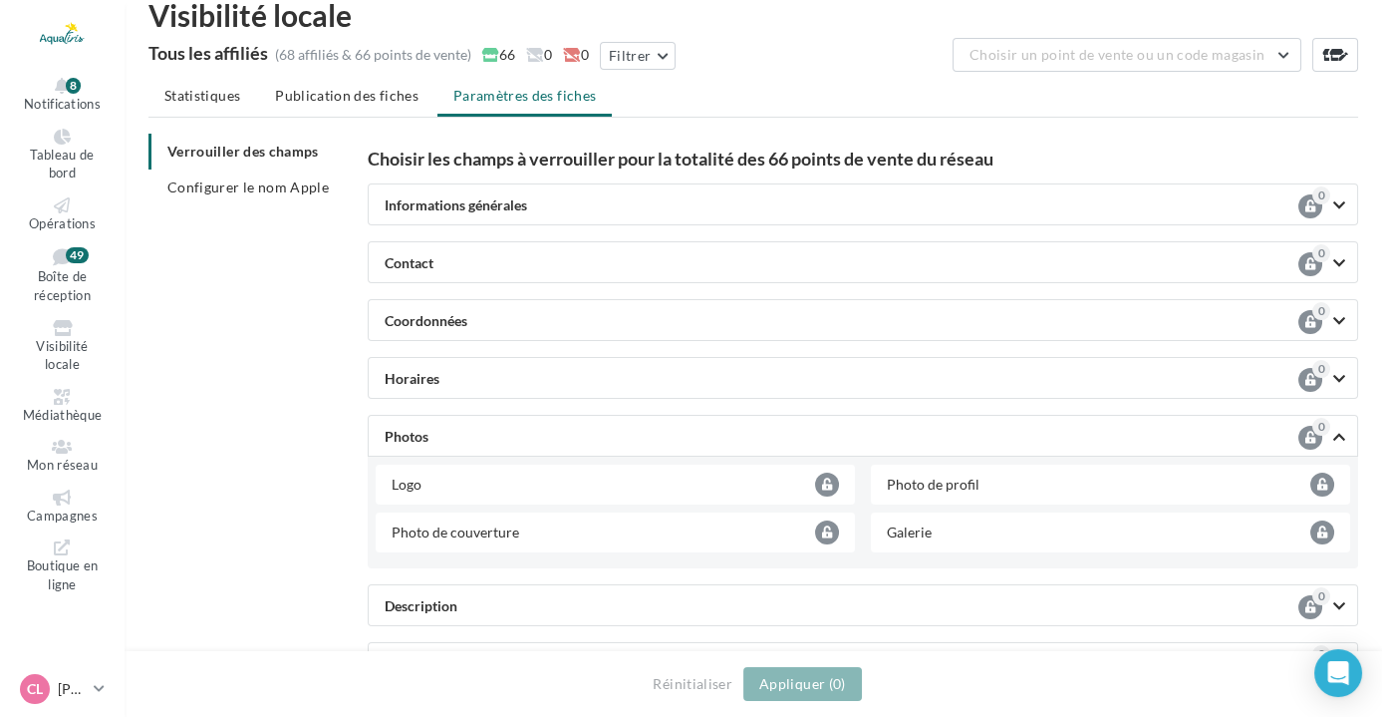
click at [710, 421] on div "Photos 0" at bounding box center [863, 436] width 991 height 42
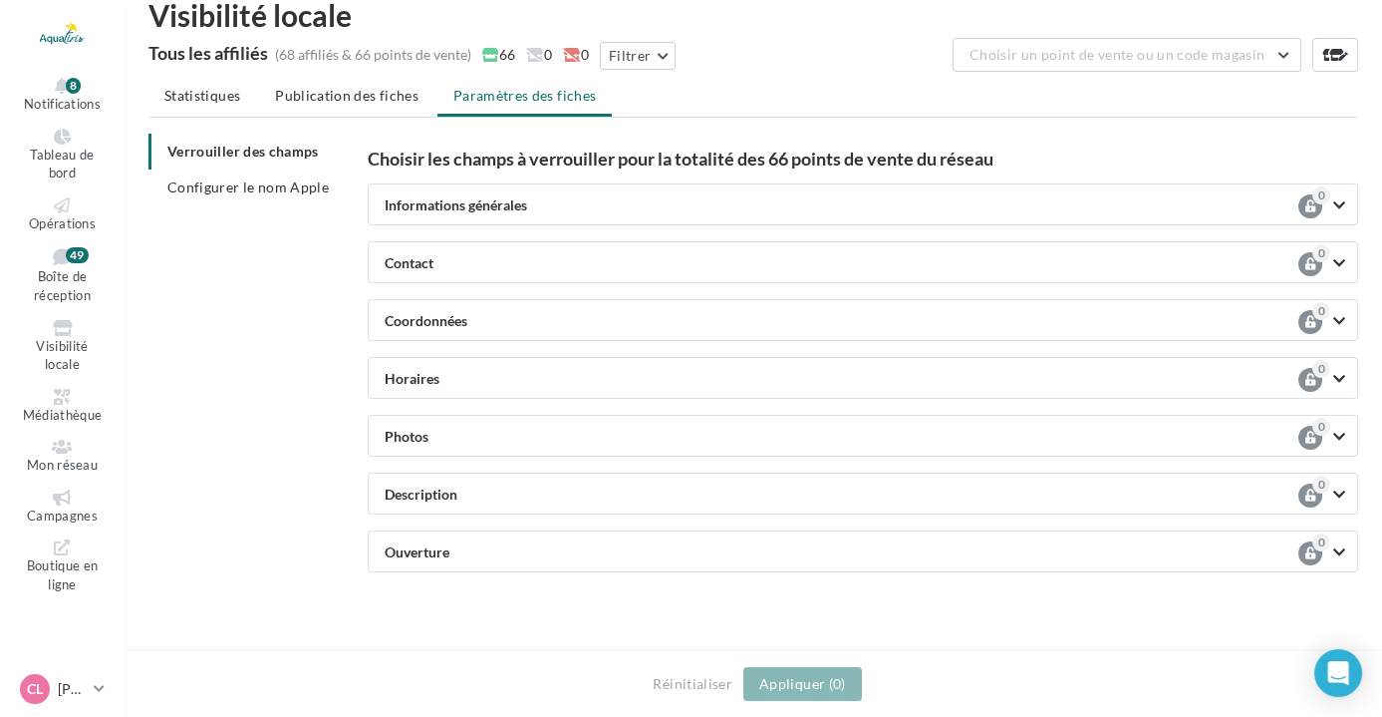
click at [616, 493] on span "Description" at bounding box center [842, 494] width 914 height 14
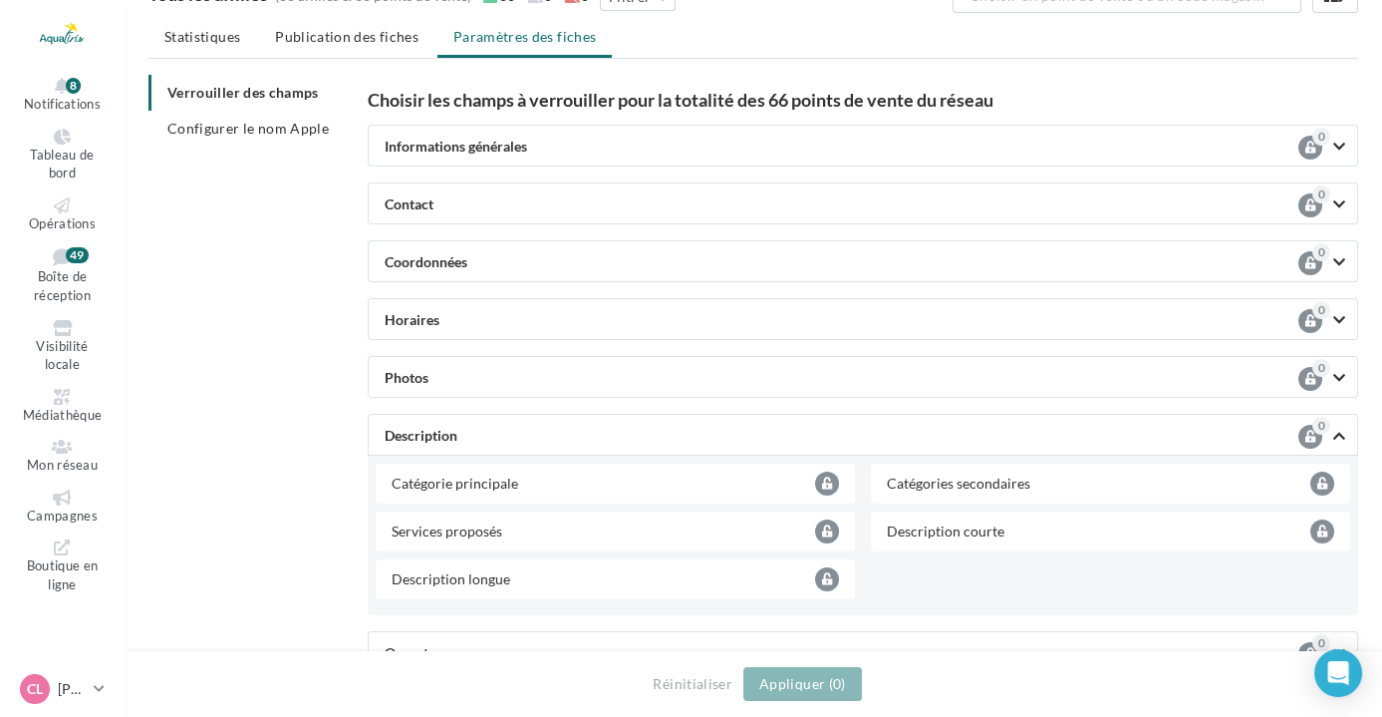
scroll to position [123, 0]
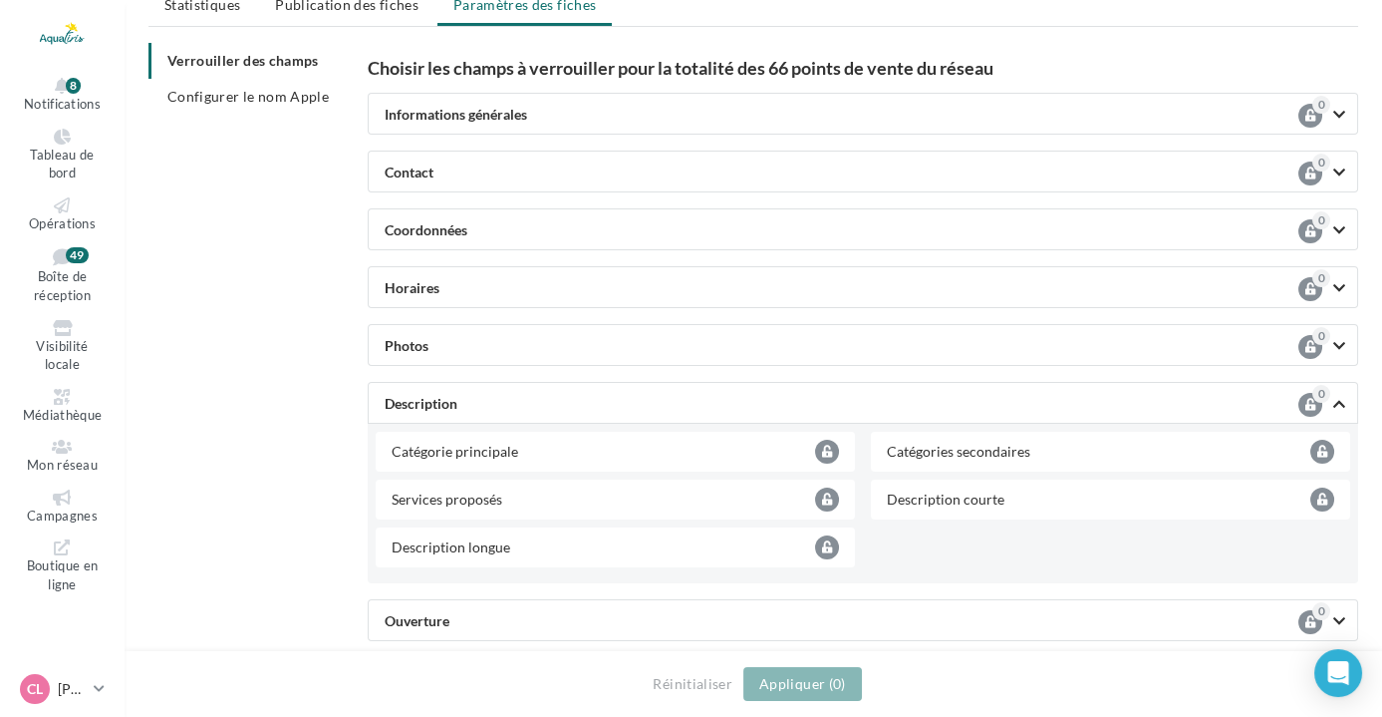
click at [491, 442] on div "Catégorie principale" at bounding box center [597, 452] width 411 height 20
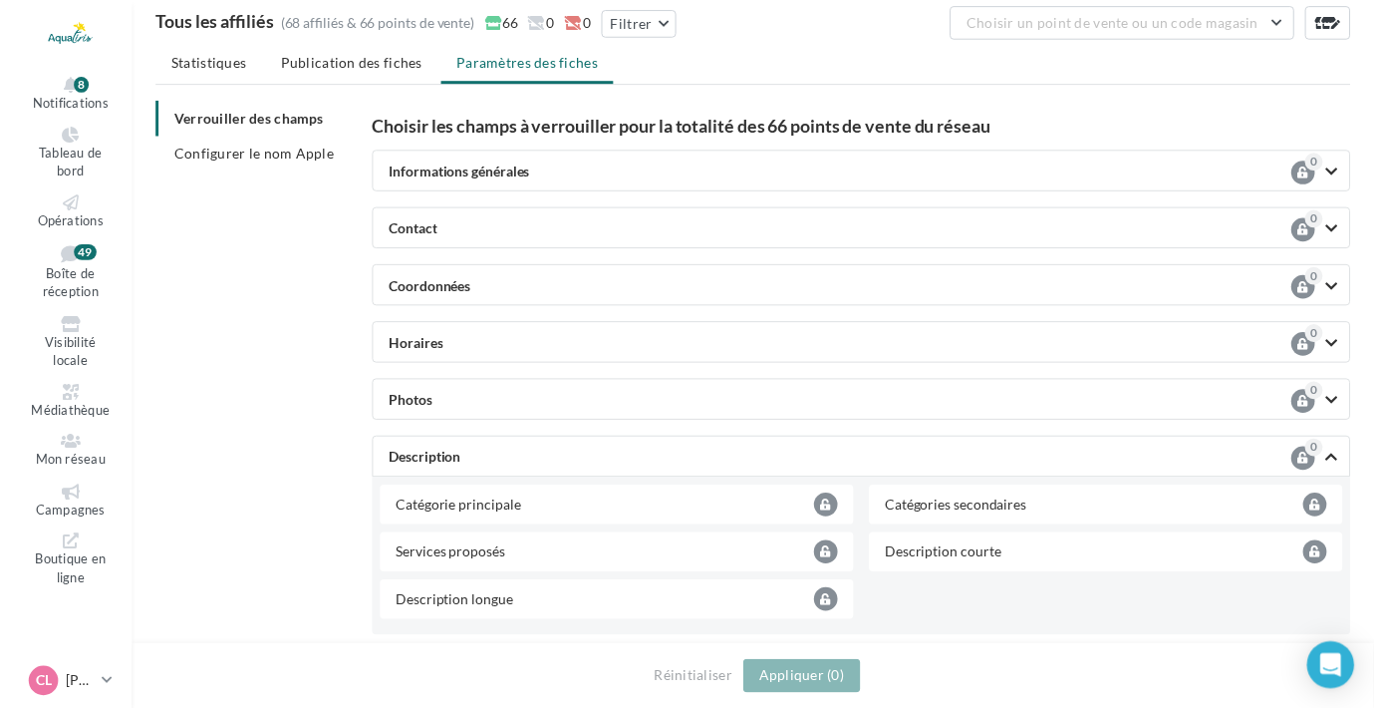
scroll to position [32, 0]
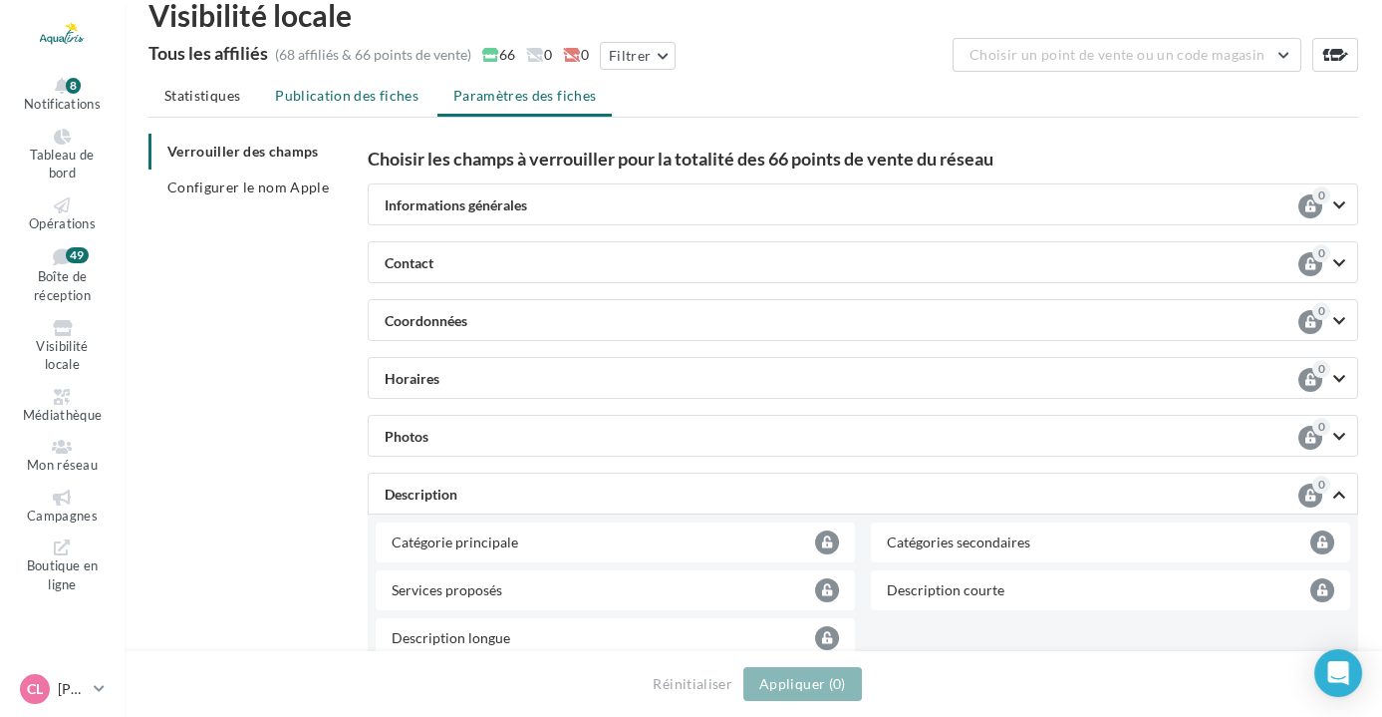
click at [331, 84] on li "Publication des fiches" at bounding box center [346, 96] width 175 height 36
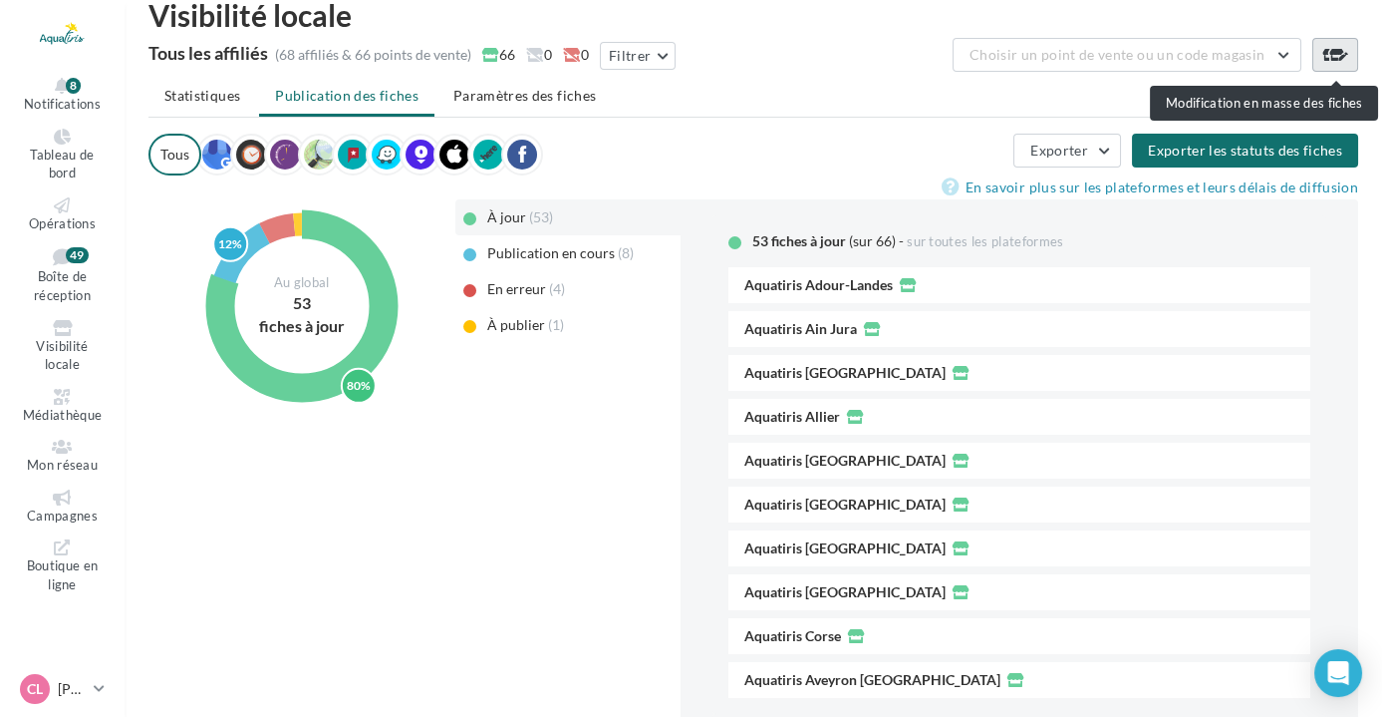
click at [1323, 52] on icon at bounding box center [1336, 55] width 28 height 16
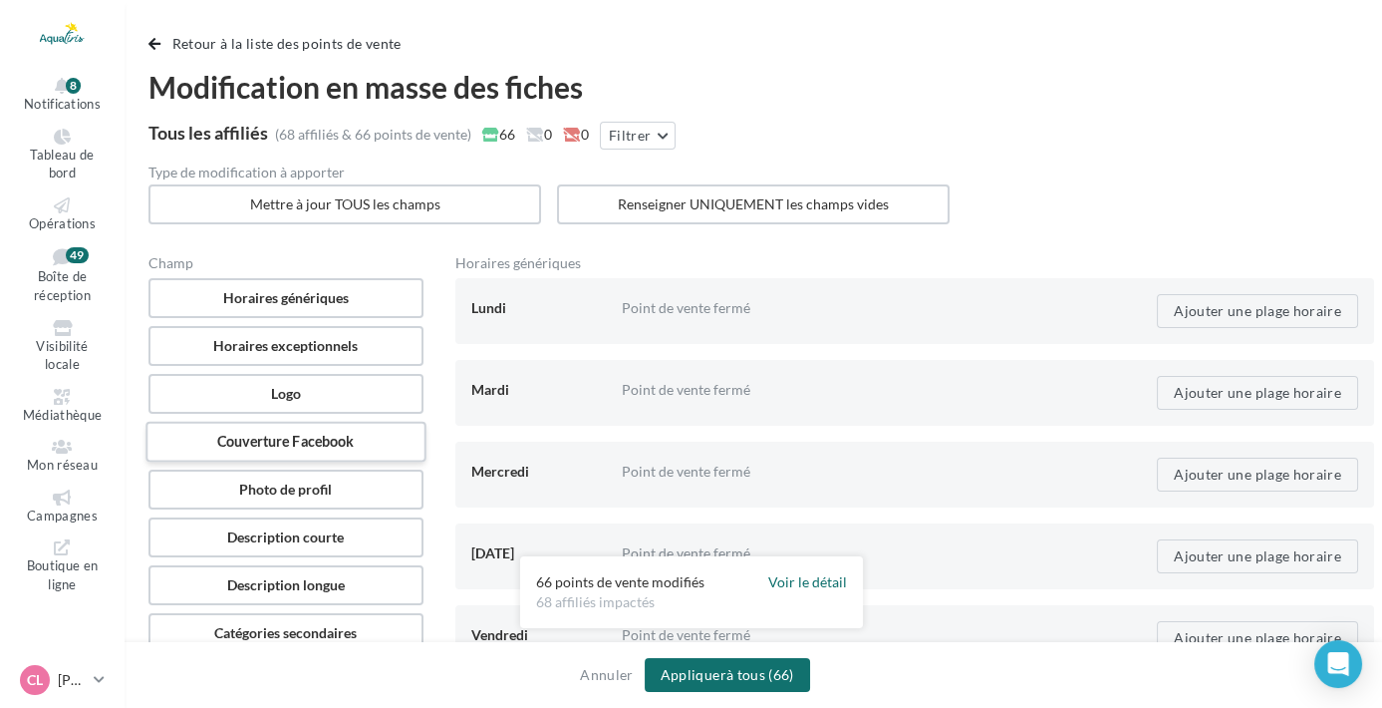
click at [345, 437] on label "Couverture Facebook" at bounding box center [286, 442] width 280 height 41
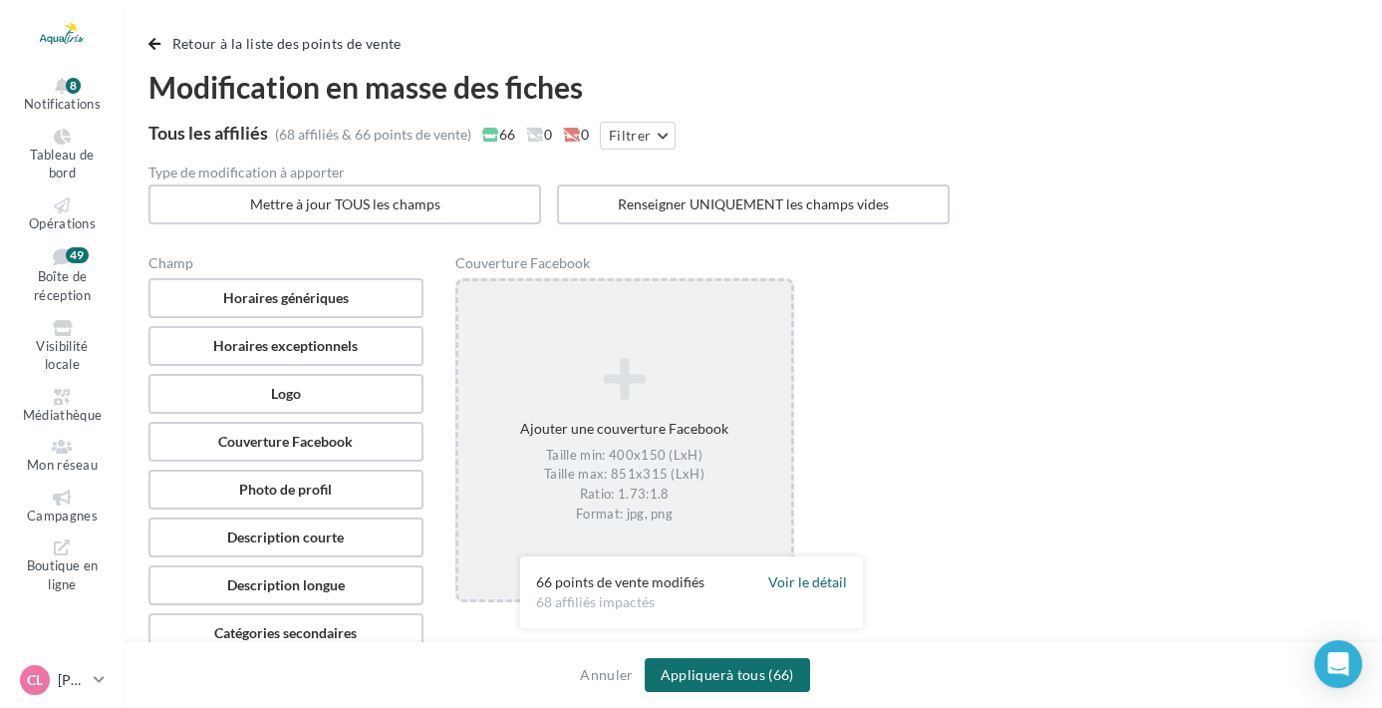
click at [506, 411] on div "Ajouter une couverture Facebook Taille min: 400x150 (LxH) Taille max: 851x315 (…" at bounding box center [624, 440] width 333 height 187
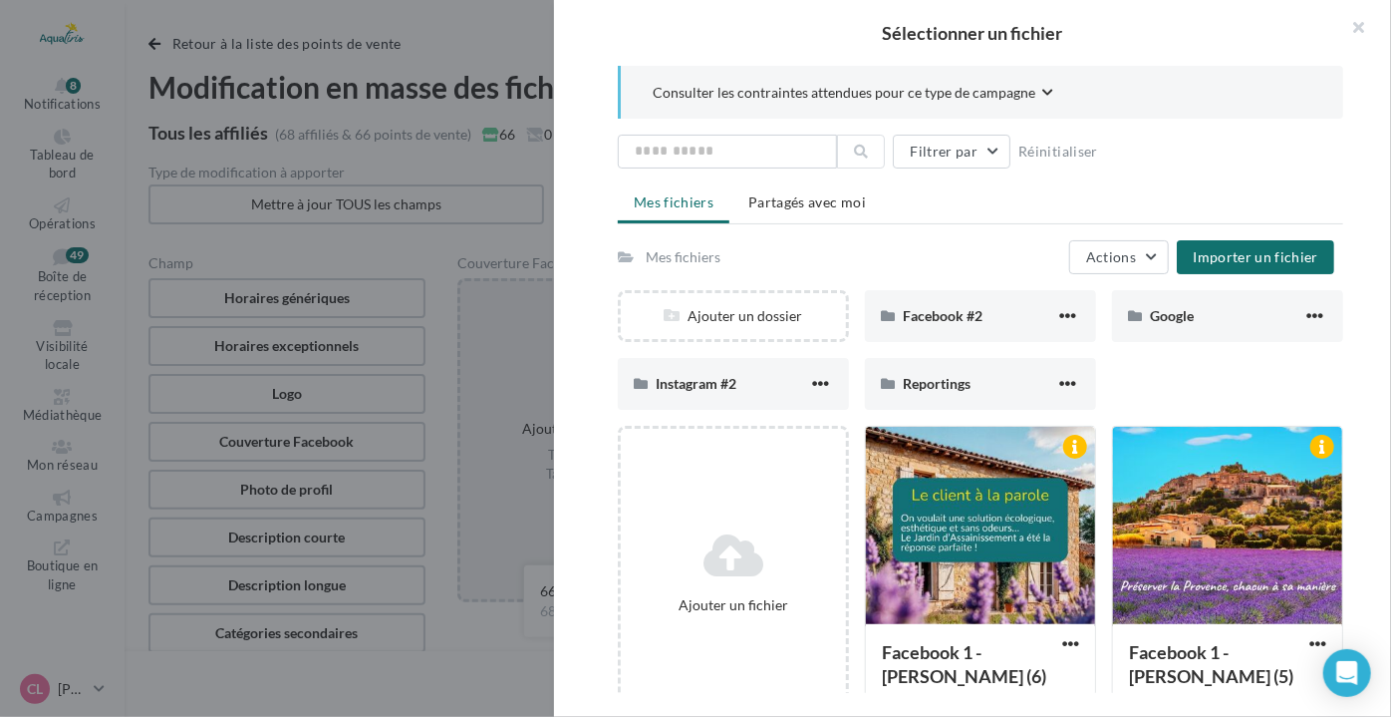
click at [430, 256] on div at bounding box center [695, 358] width 1391 height 717
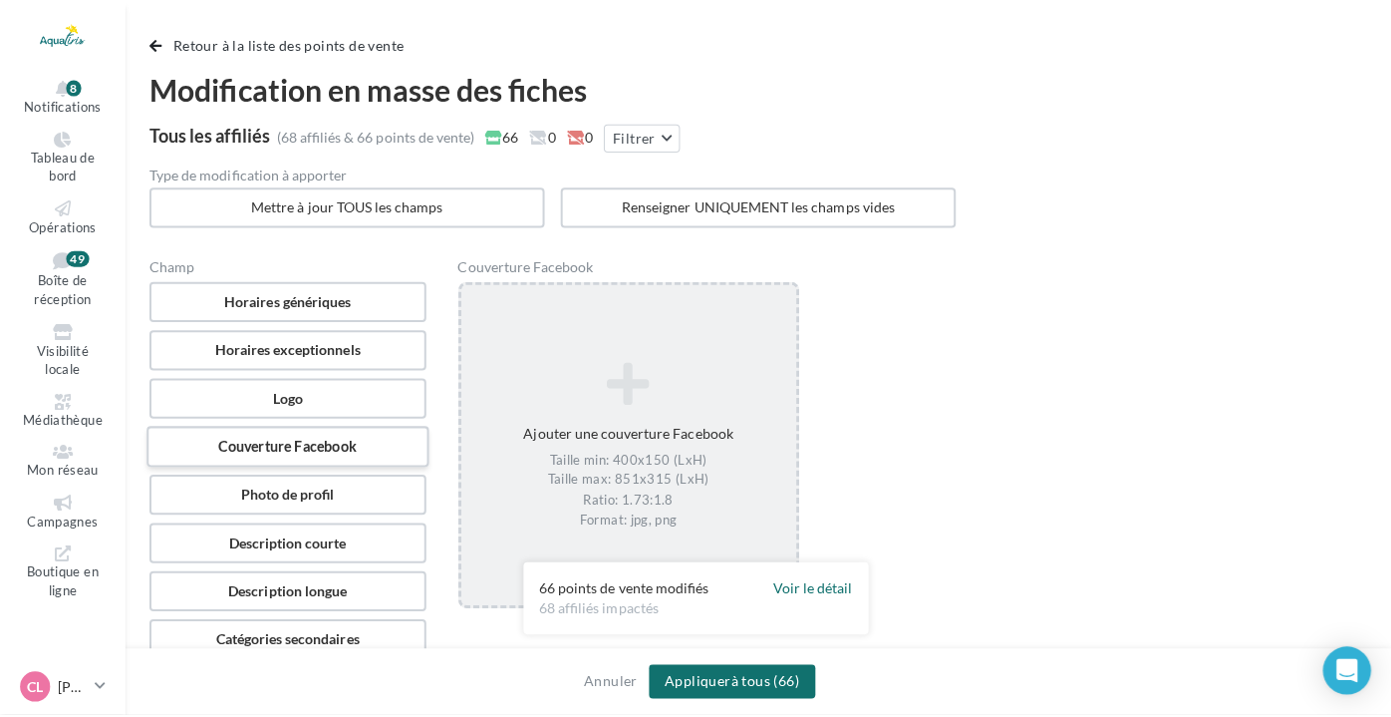
scroll to position [90, 0]
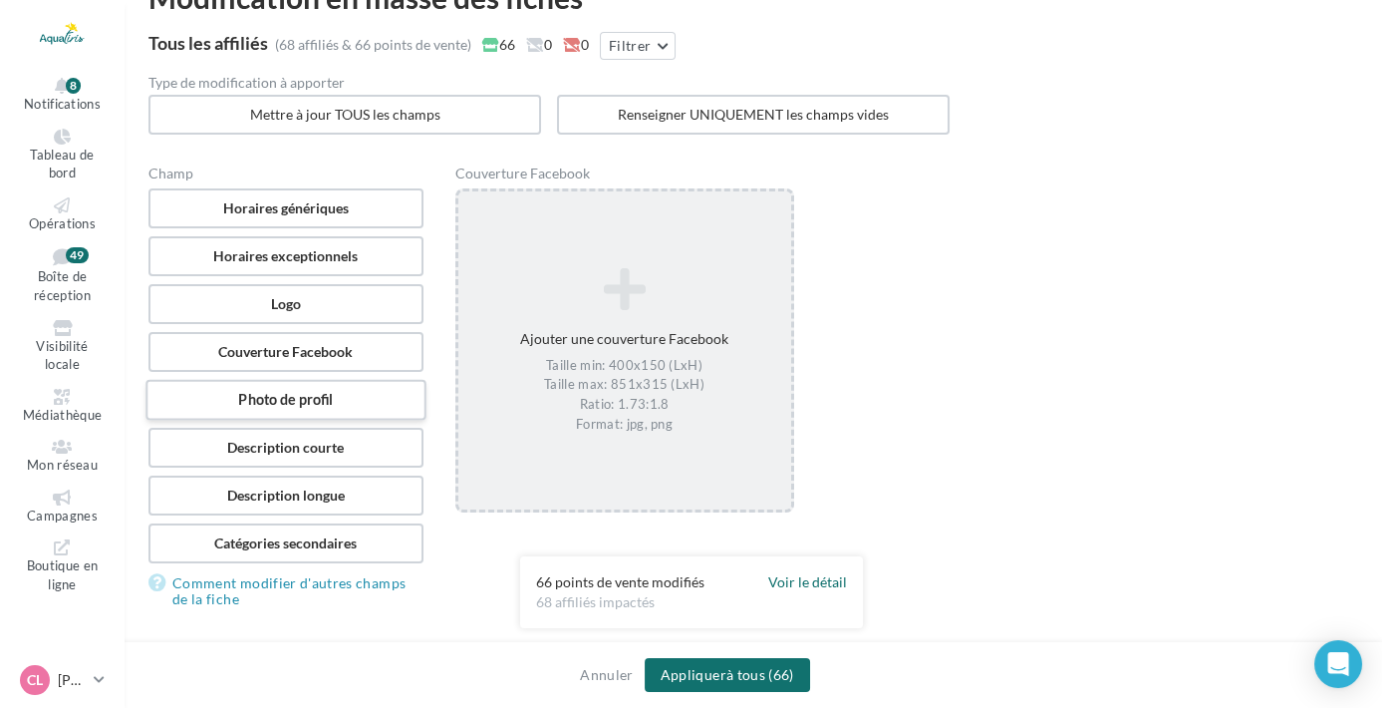
click at [372, 387] on label "Photo de profil" at bounding box center [286, 400] width 280 height 41
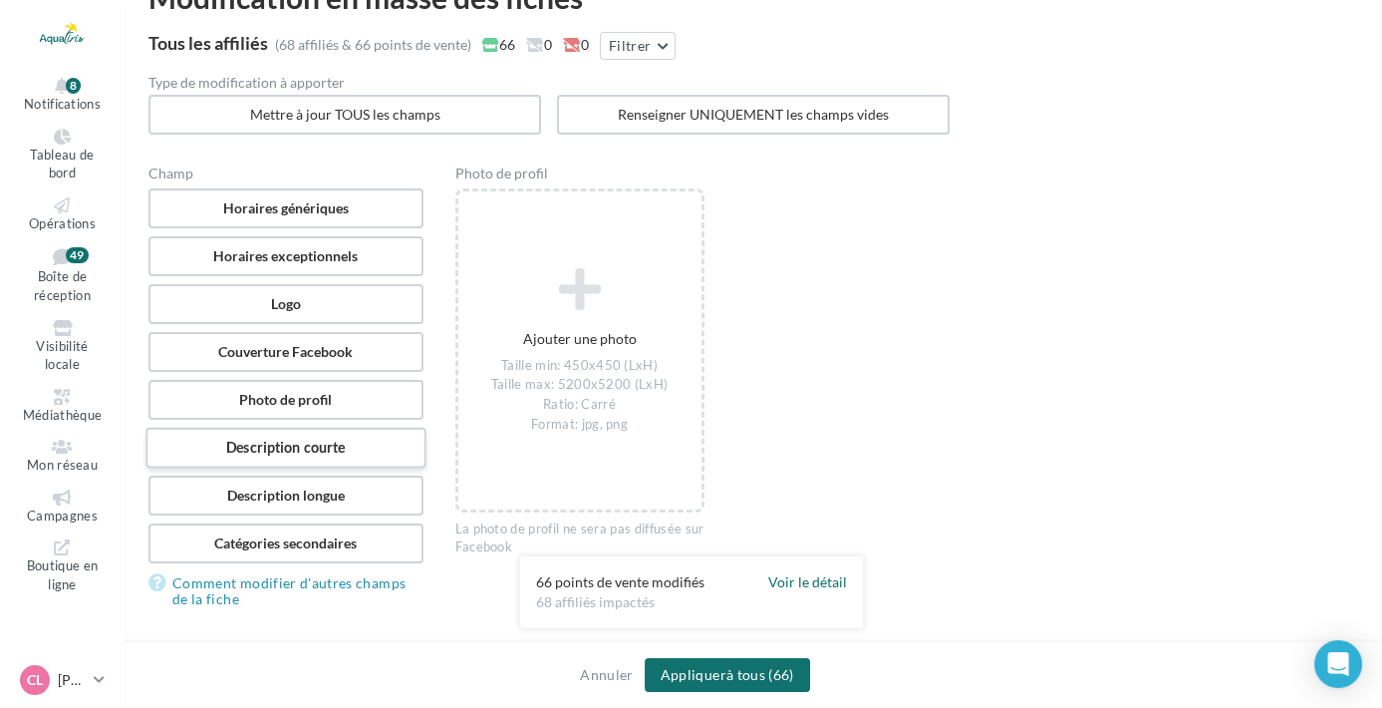
click at [367, 433] on label "Description courte" at bounding box center [286, 448] width 280 height 41
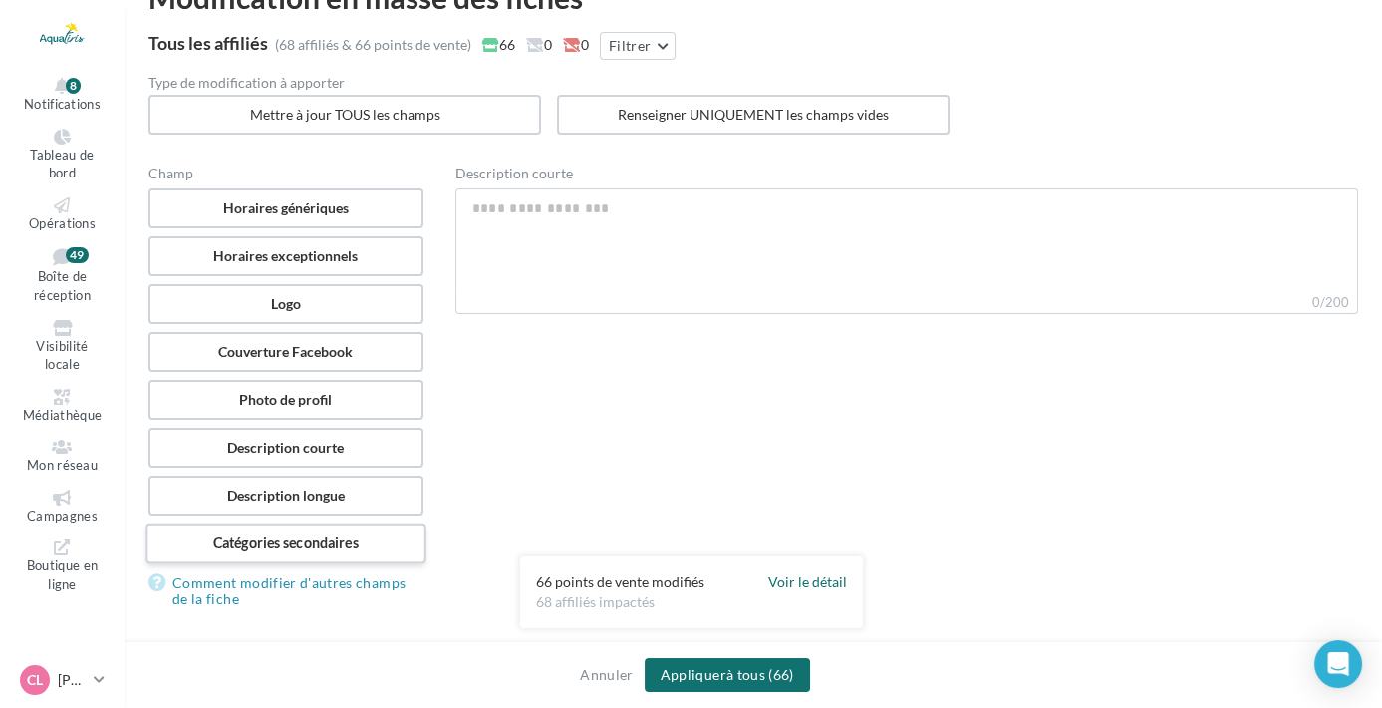
click at [353, 528] on label "Catégories secondaires" at bounding box center [286, 543] width 280 height 41
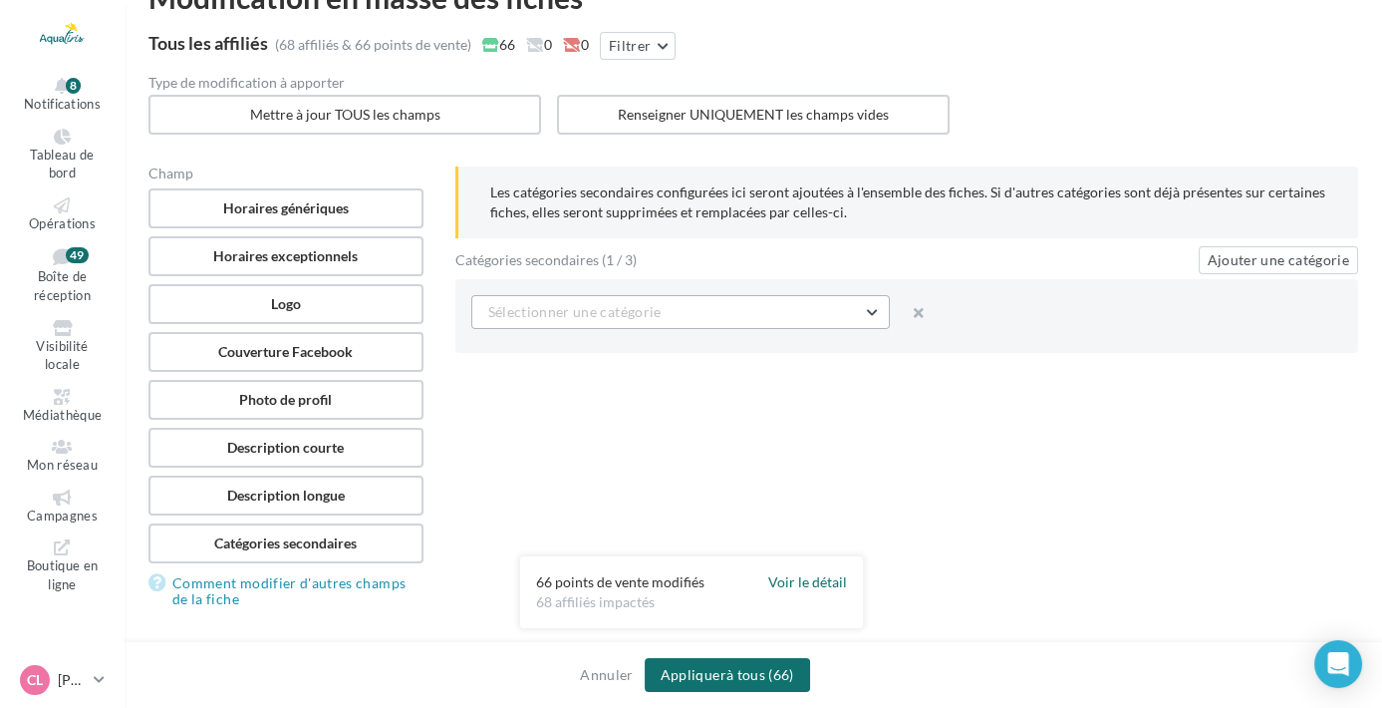
click at [733, 310] on button "Sélectionner une catégorie" at bounding box center [680, 312] width 419 height 34
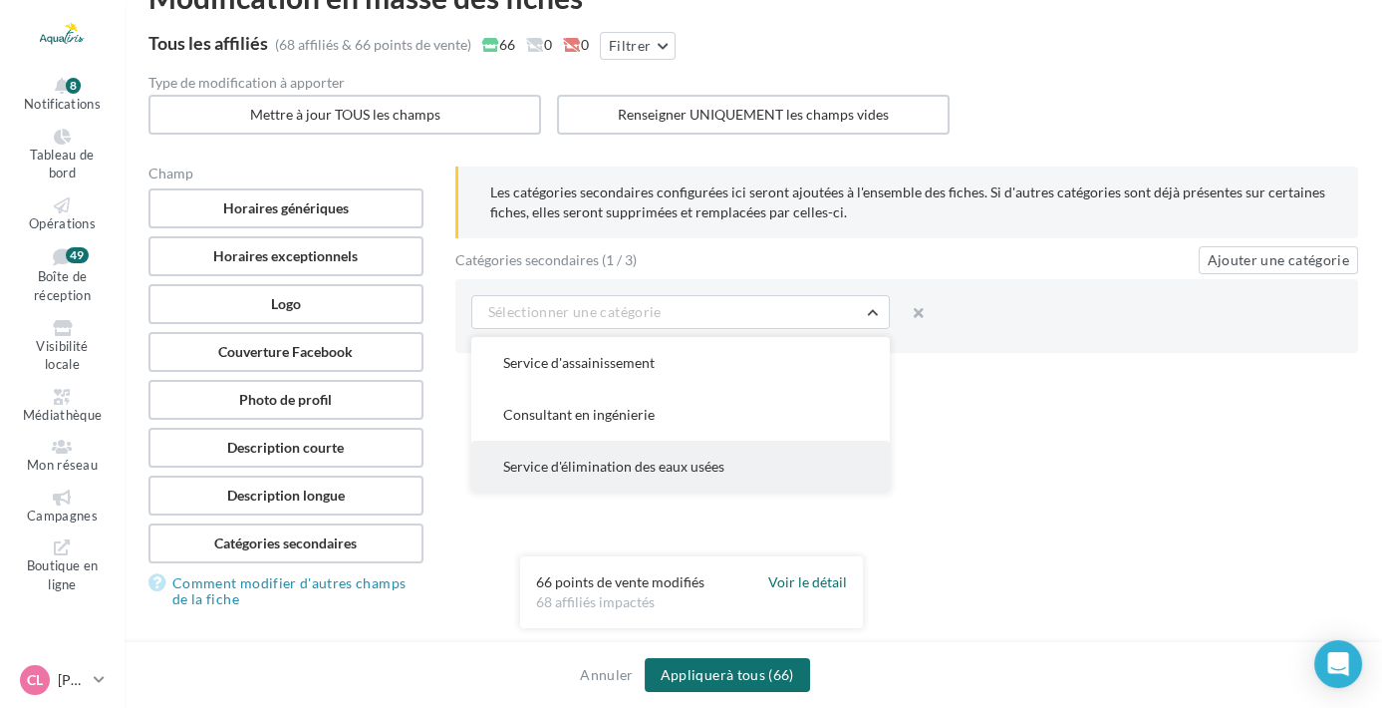
click at [702, 457] on span "Service d'élimination des eaux usées" at bounding box center [613, 465] width 221 height 17
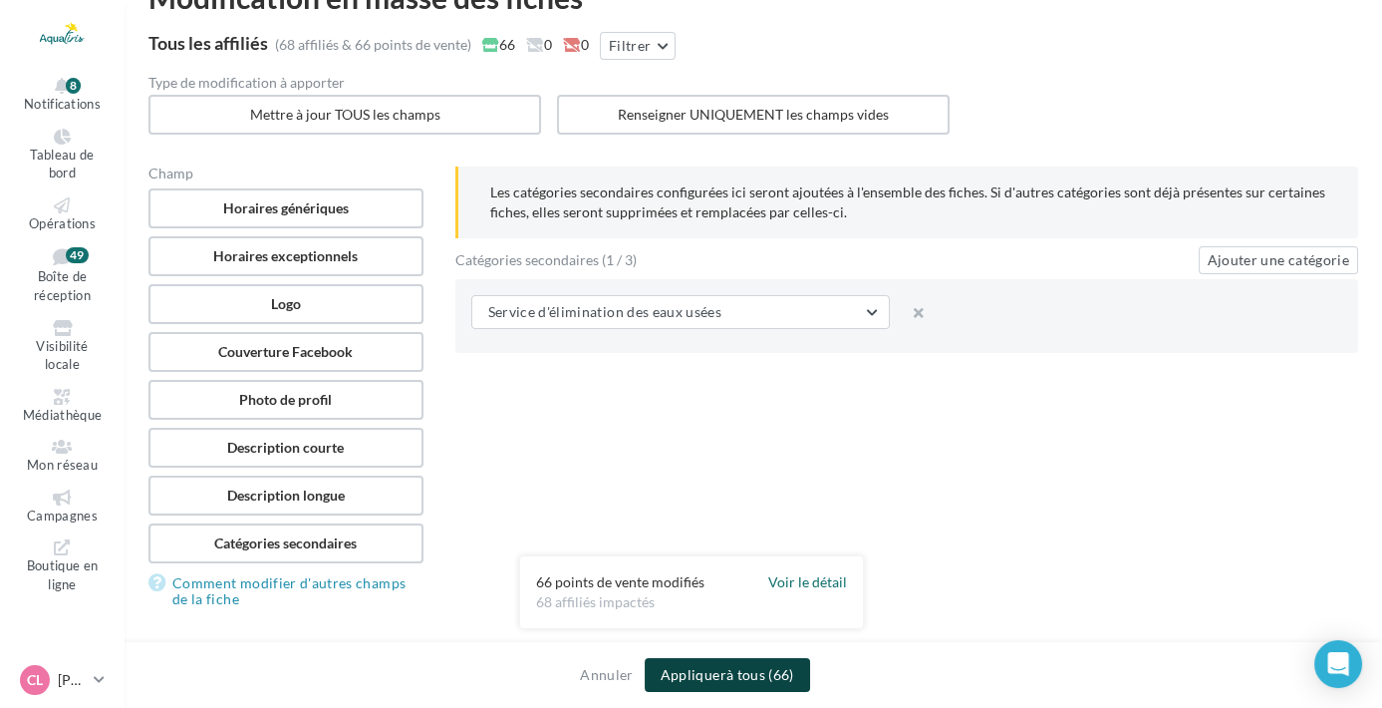
click at [717, 674] on button "Appliquer à tous (66)" at bounding box center [727, 675] width 165 height 34
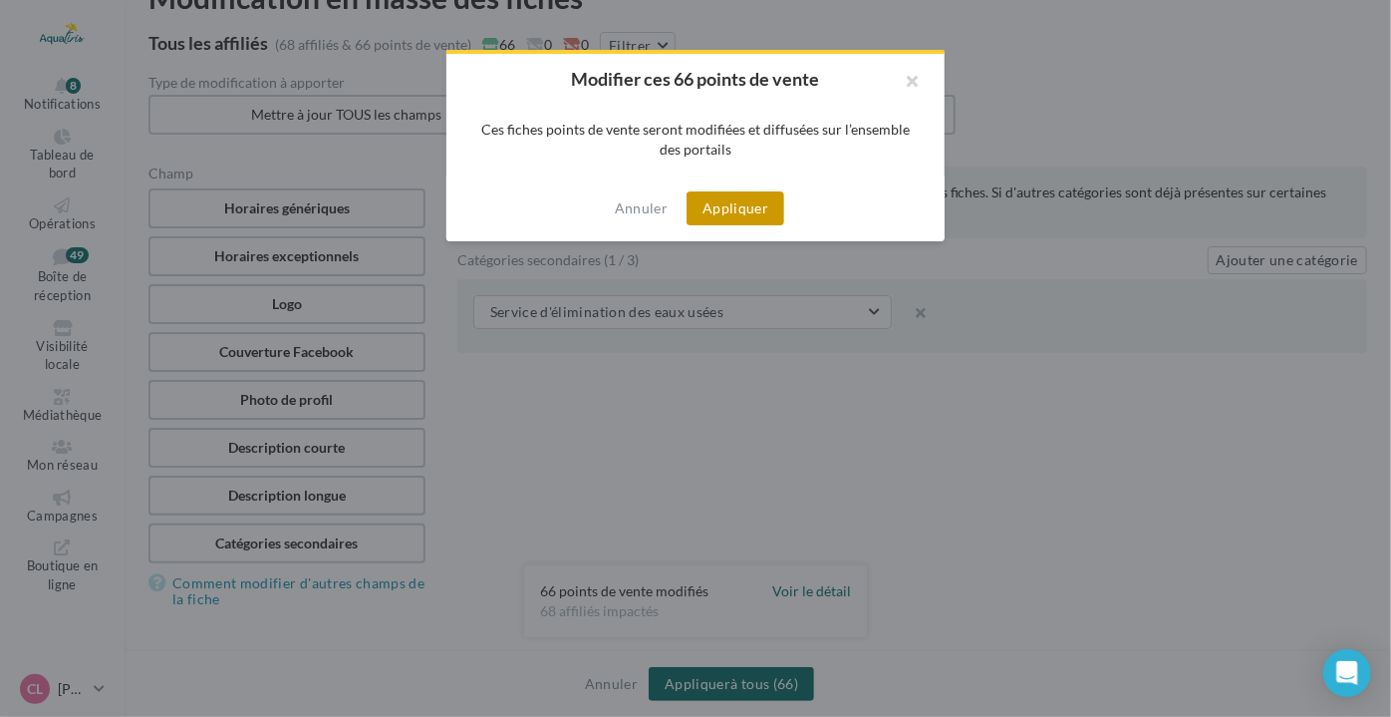
click at [745, 217] on button "Appliquer" at bounding box center [736, 208] width 98 height 34
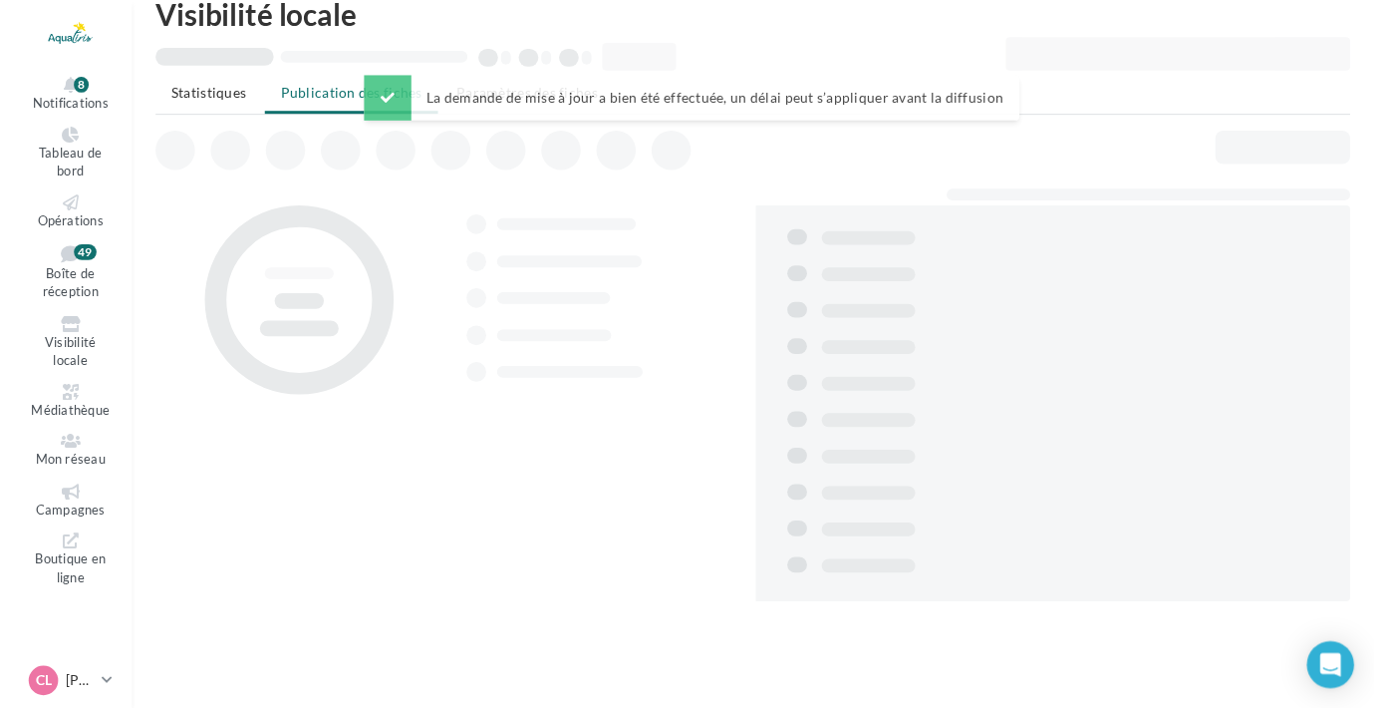
scroll to position [38, 0]
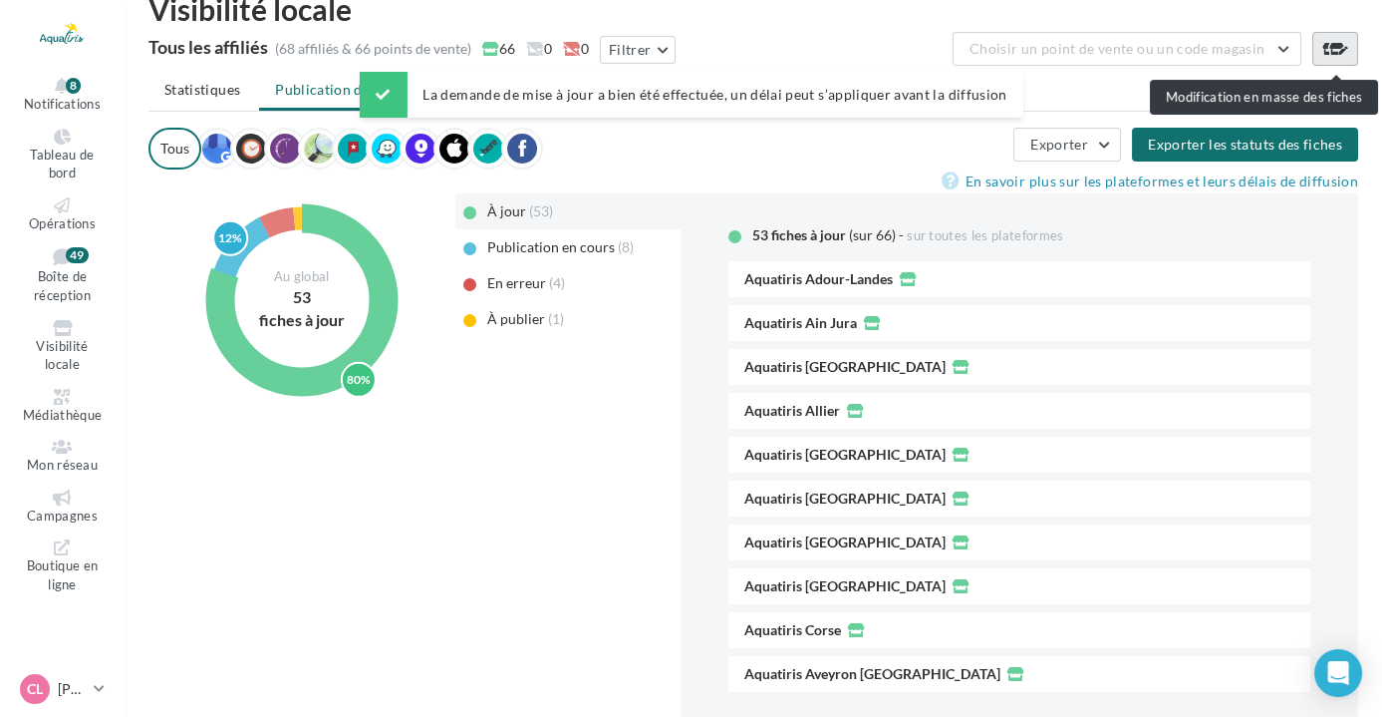
click at [1322, 47] on icon at bounding box center [1336, 49] width 28 height 16
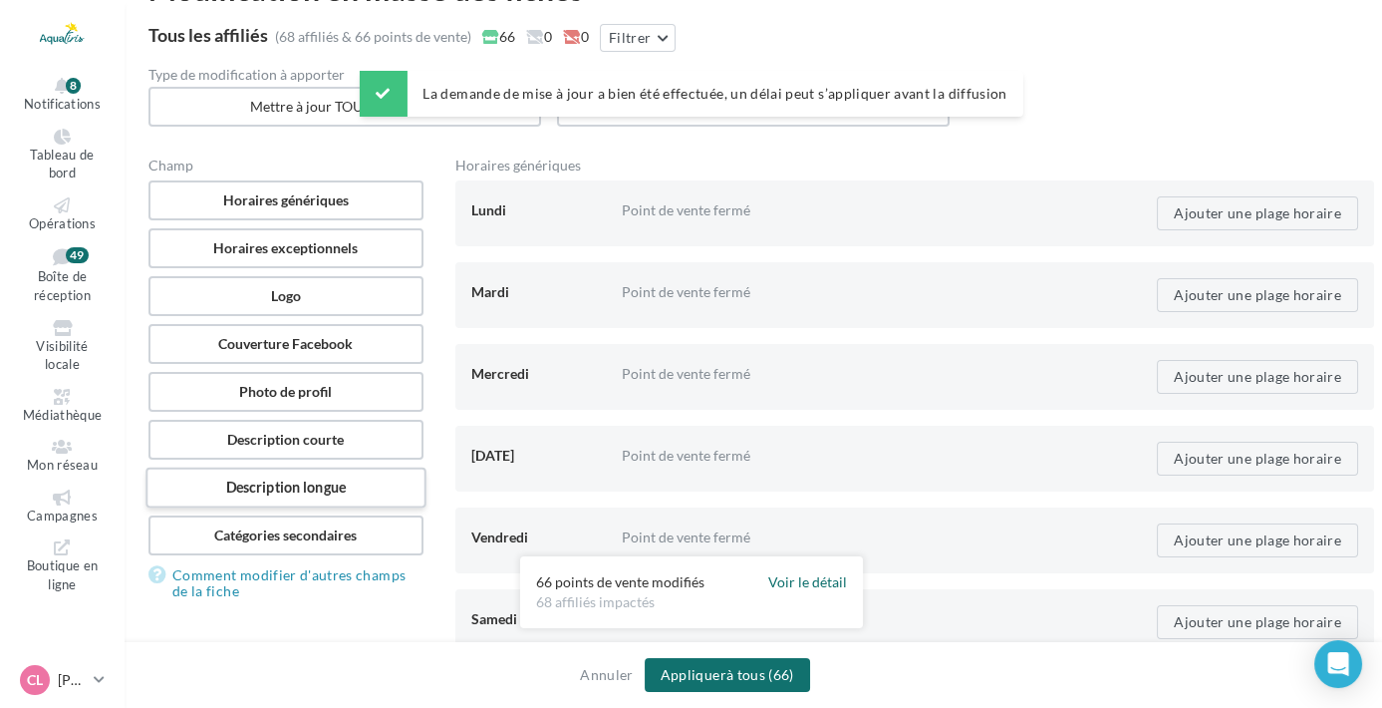
scroll to position [129, 0]
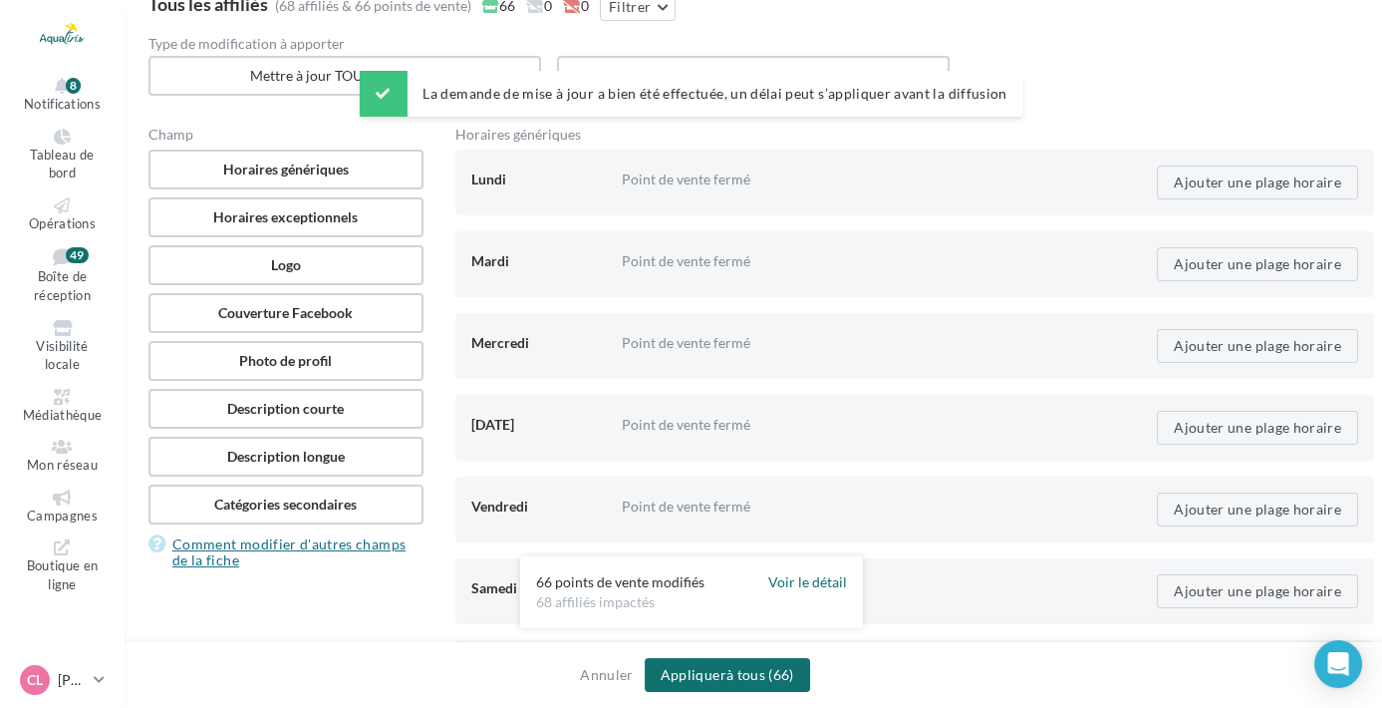
click at [297, 536] on link "Comment modifier d'autres champs de la fiche" at bounding box center [286, 552] width 275 height 40
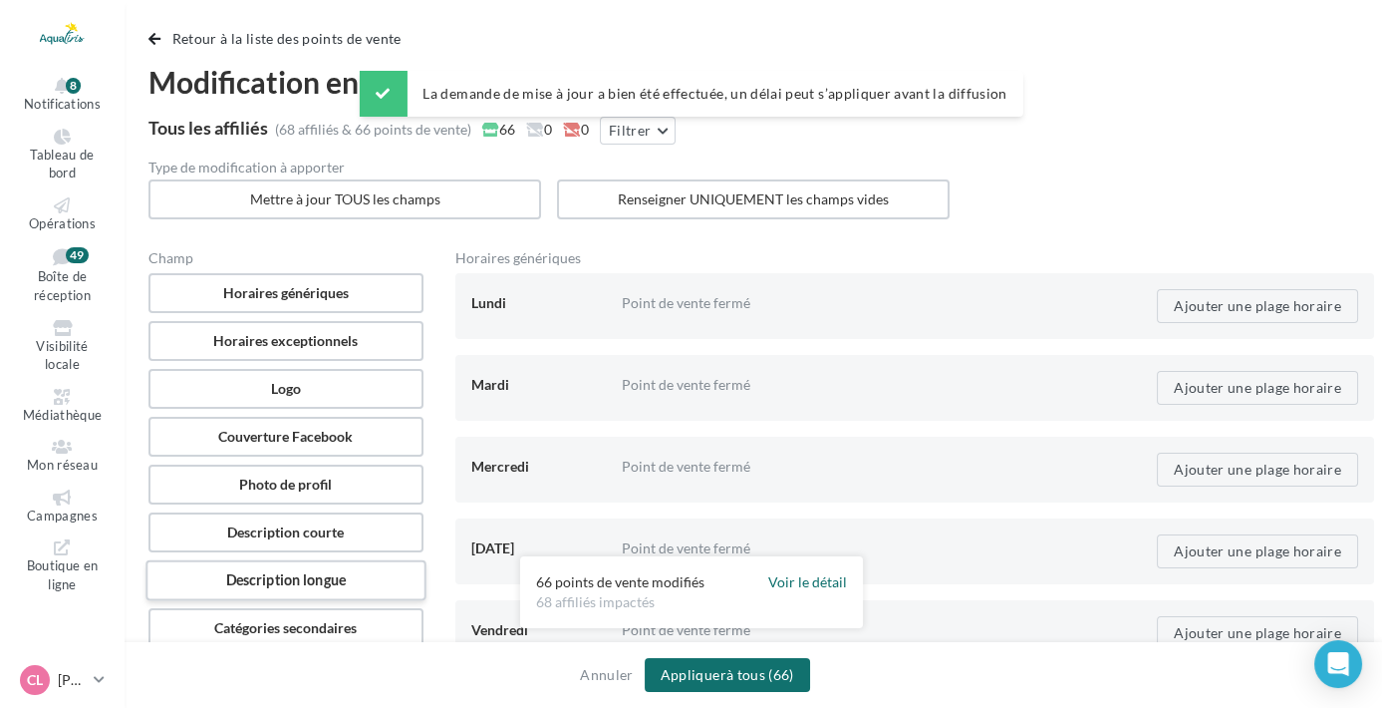
scroll to position [0, 0]
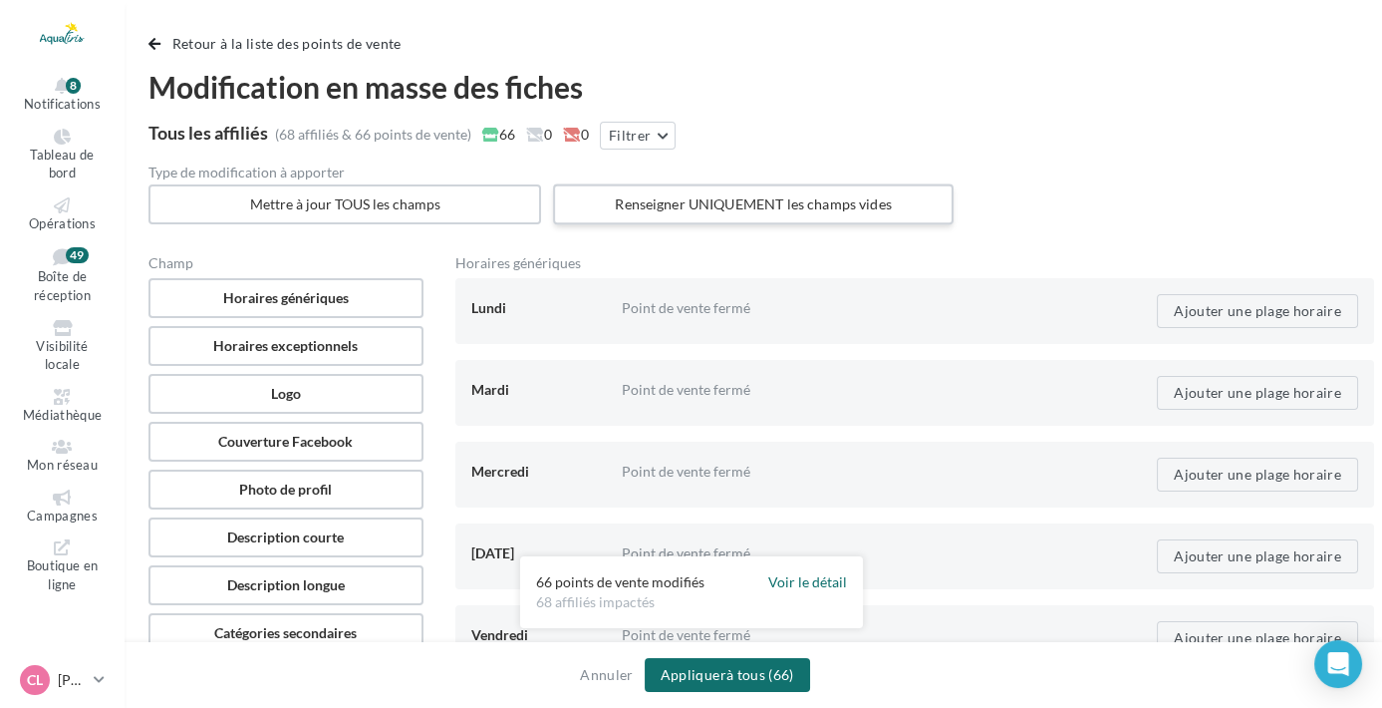
click at [690, 194] on label "Renseigner UNIQUEMENT les champs vides" at bounding box center [753, 204] width 401 height 41
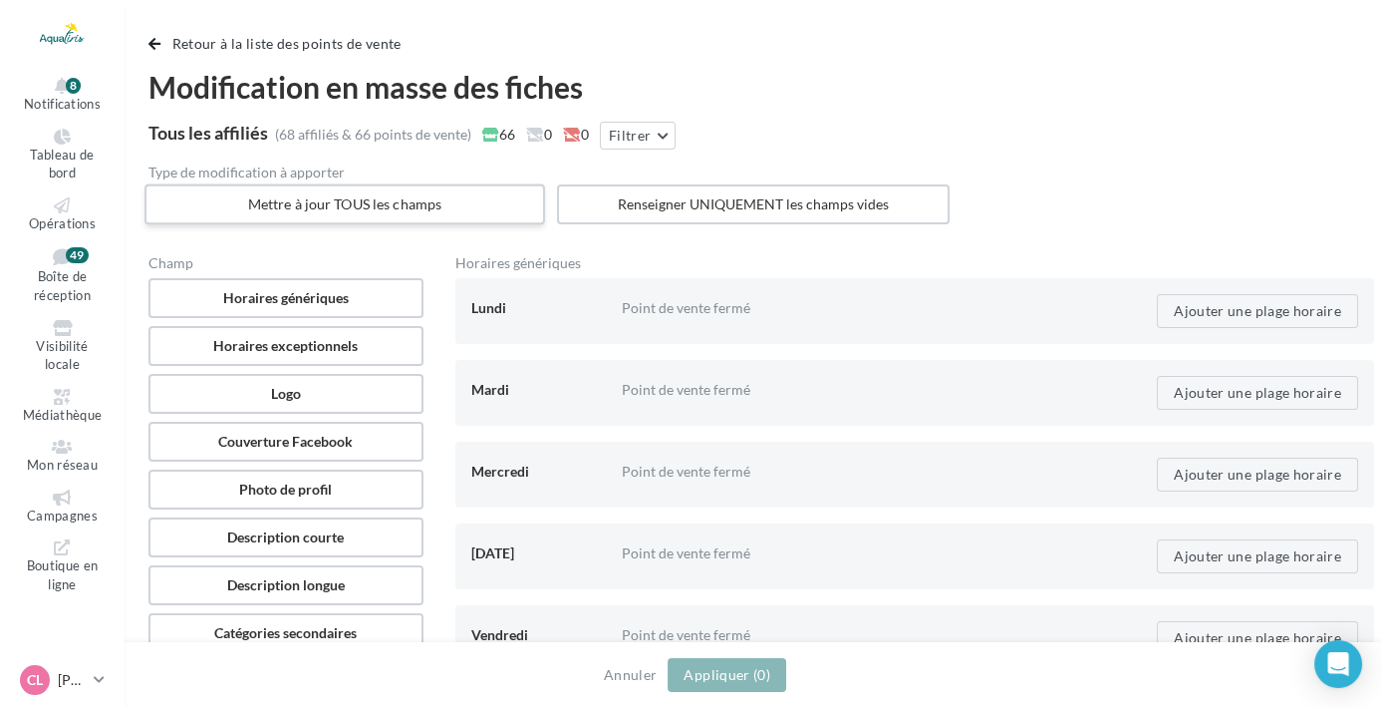
click at [500, 194] on label "Mettre à jour TOUS les champs" at bounding box center [345, 204] width 401 height 41
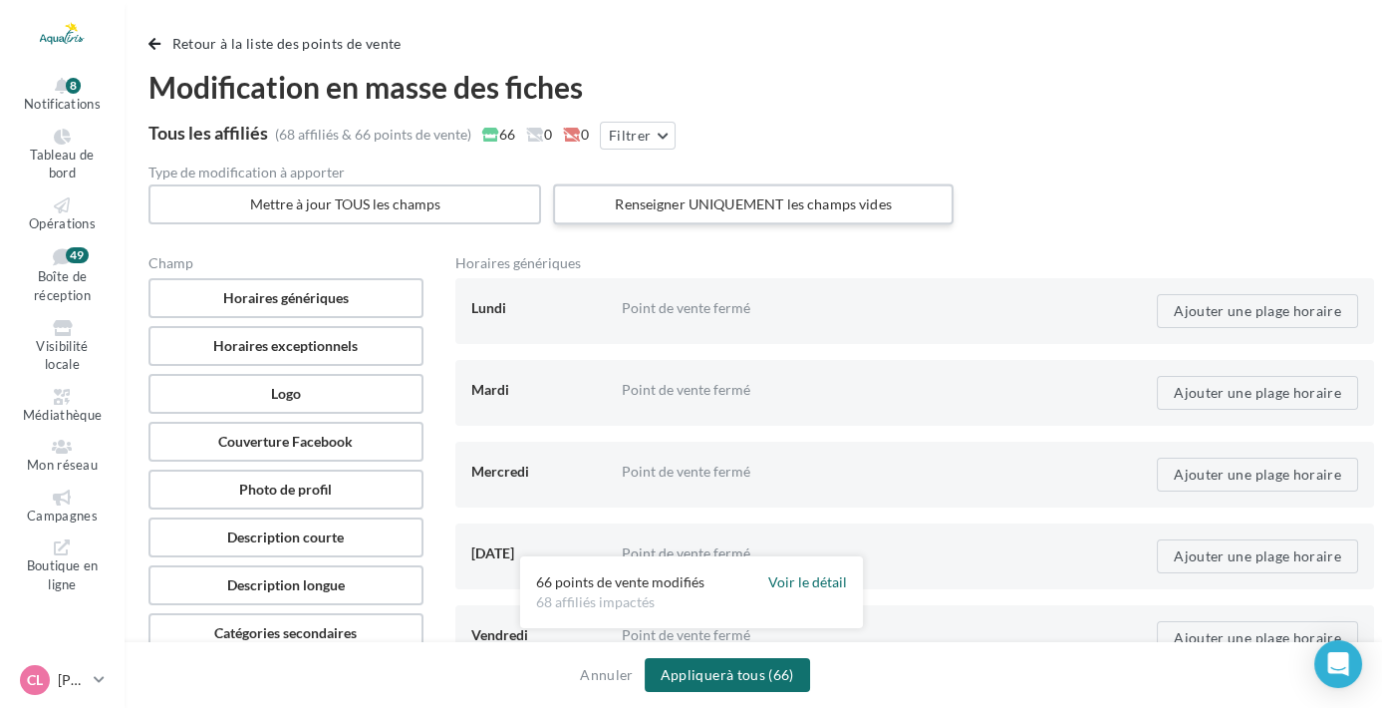
click at [708, 200] on label "Renseigner UNIQUEMENT les champs vides" at bounding box center [753, 204] width 401 height 41
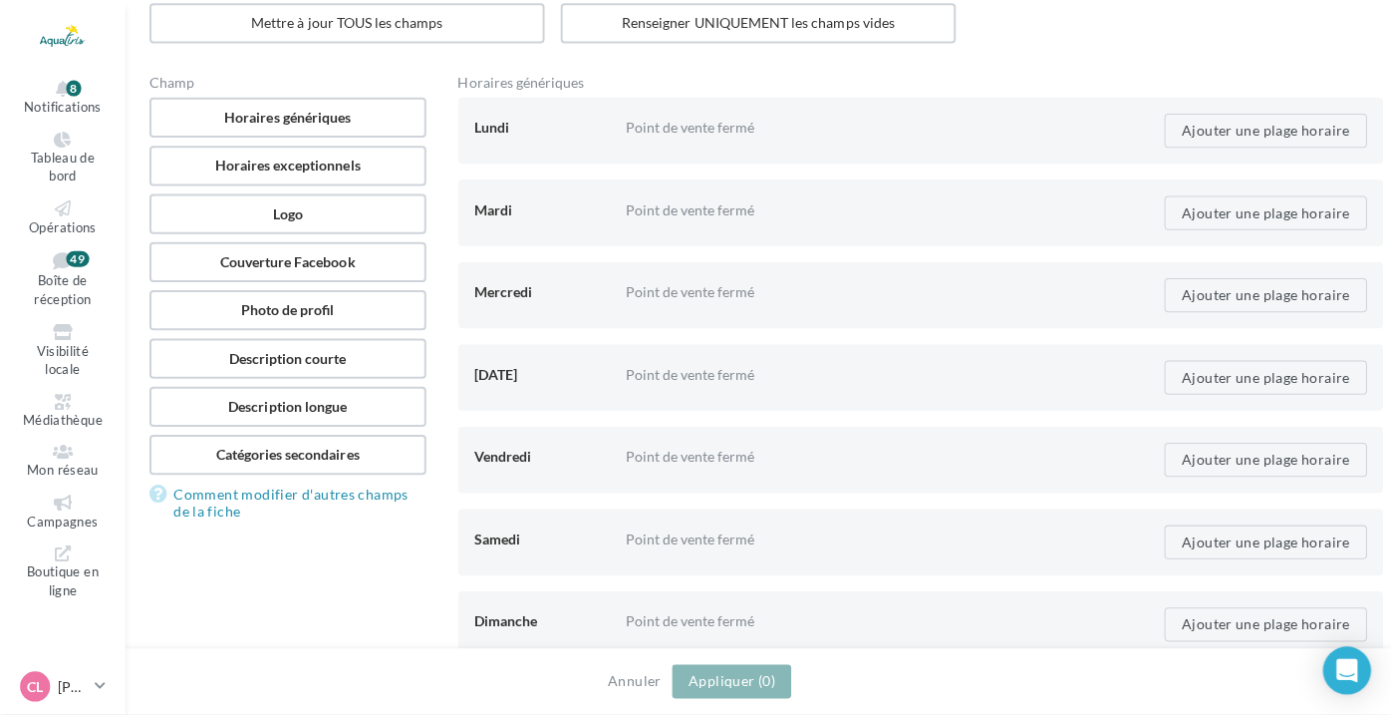
scroll to position [19, 0]
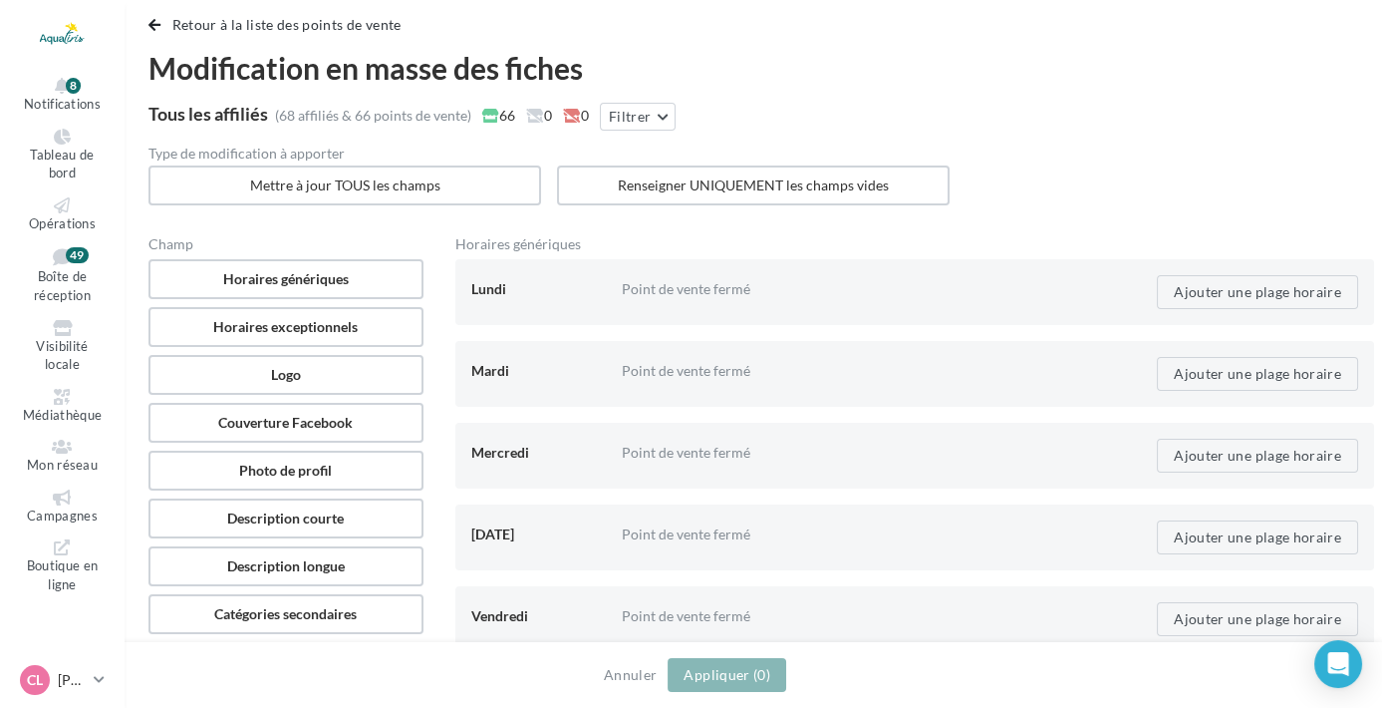
click at [361, 361] on label "Logo" at bounding box center [286, 375] width 275 height 40
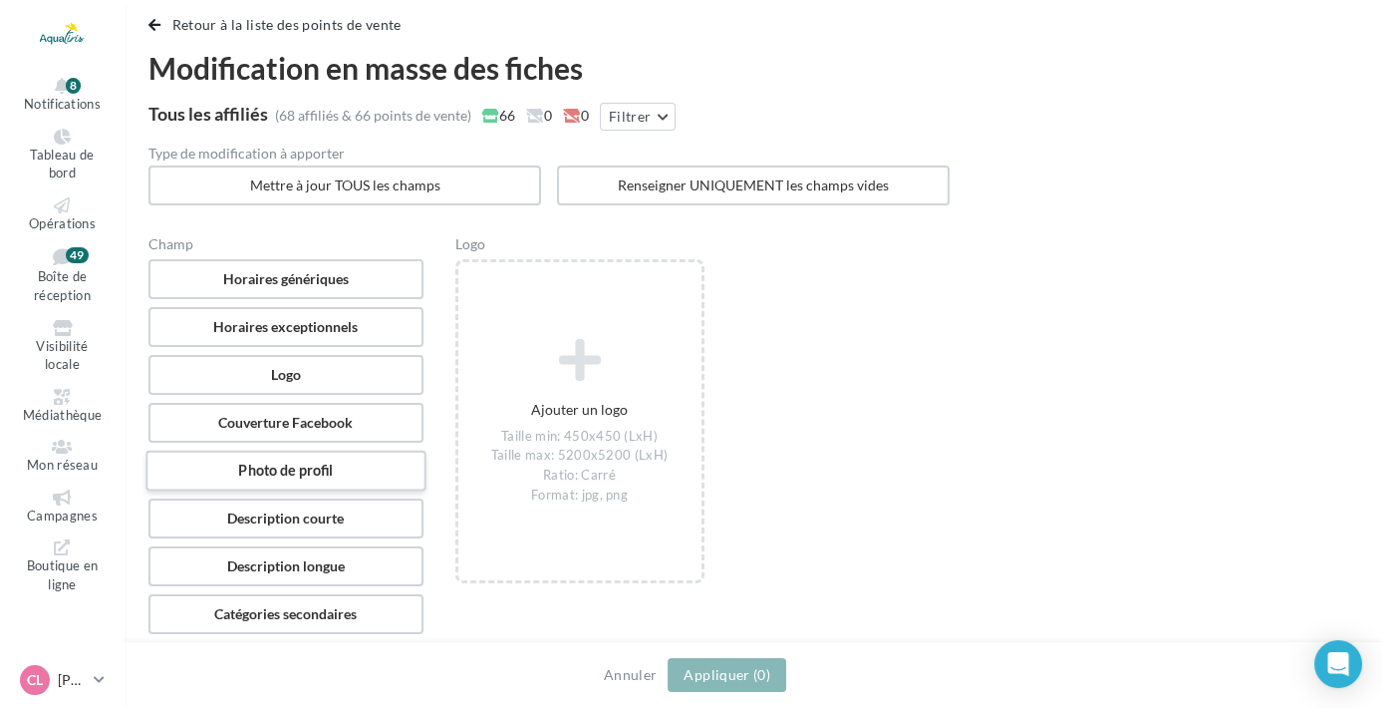
click at [340, 464] on label "Photo de profil" at bounding box center [286, 470] width 280 height 41
click at [359, 429] on label "Couverture Facebook" at bounding box center [286, 423] width 280 height 41
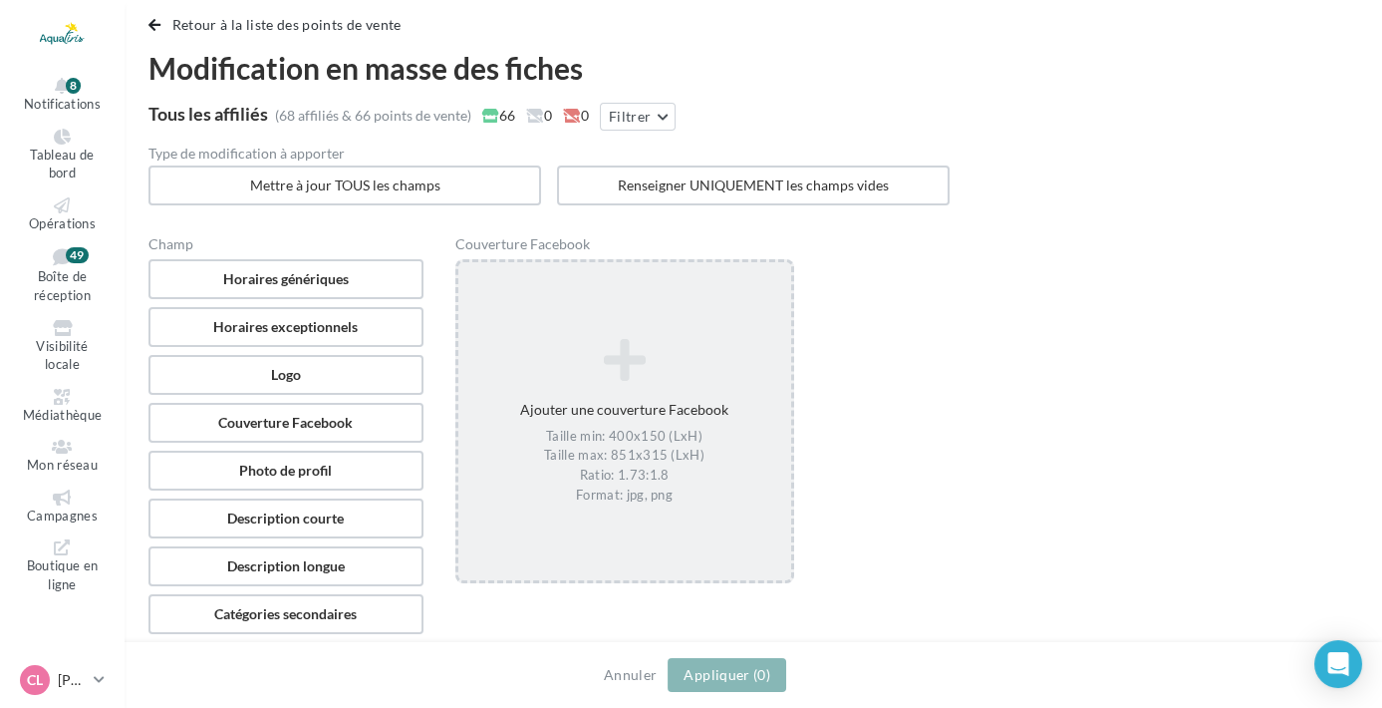
click at [513, 378] on icon at bounding box center [624, 360] width 317 height 48
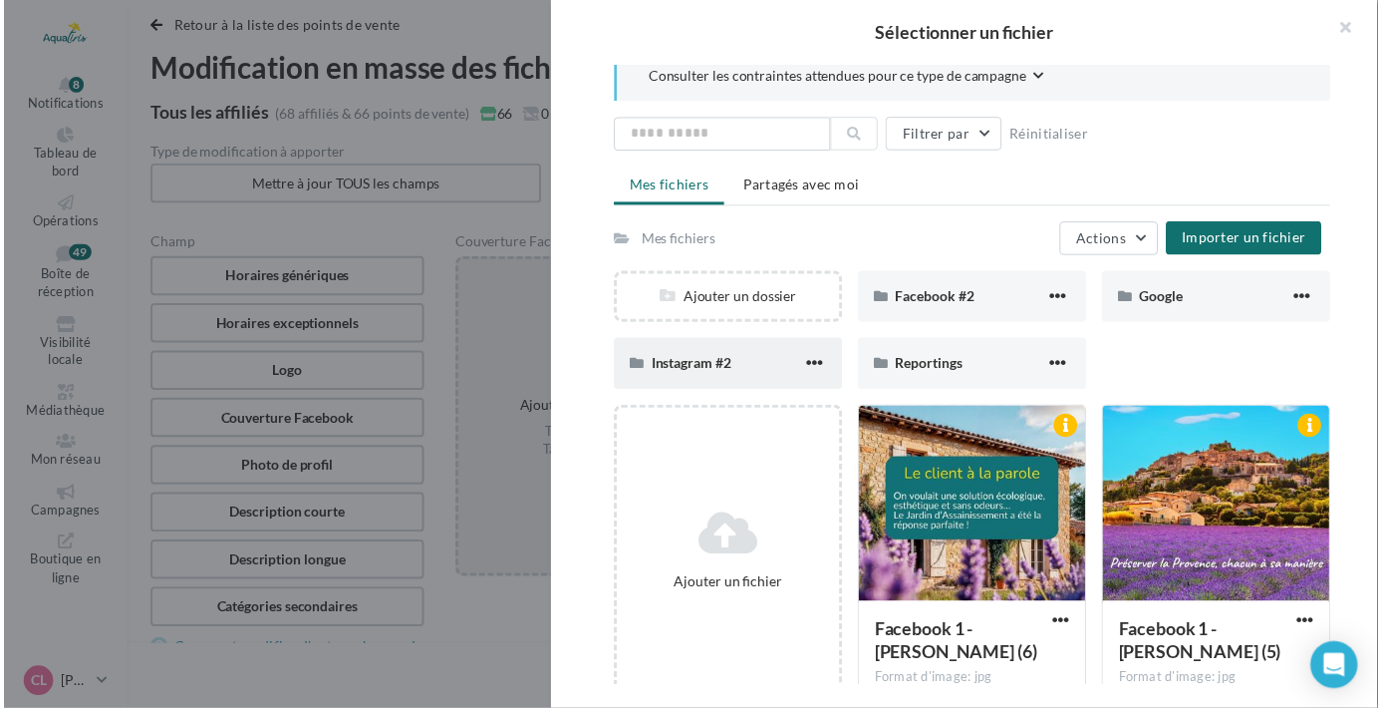
scroll to position [0, 0]
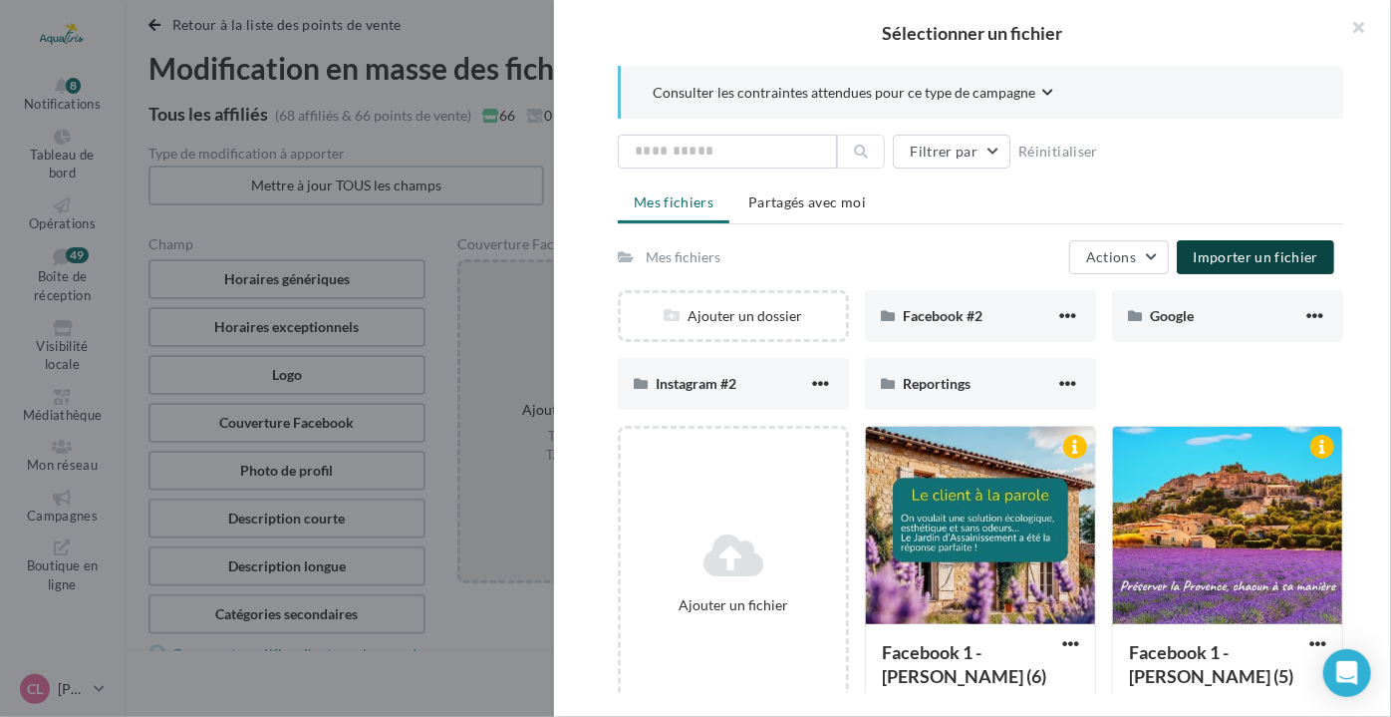
click at [1218, 245] on button "Importer un fichier" at bounding box center [1255, 257] width 157 height 34
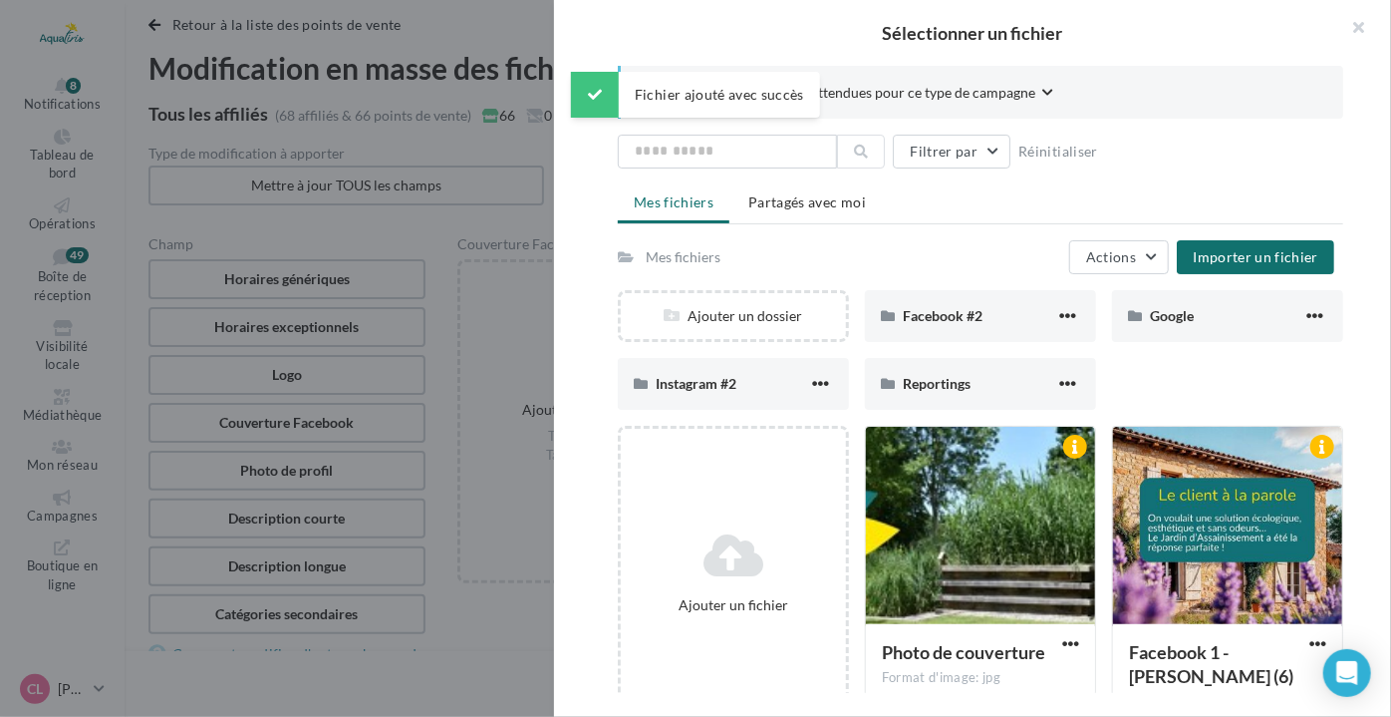
click at [939, 512] on div at bounding box center [980, 526] width 229 height 199
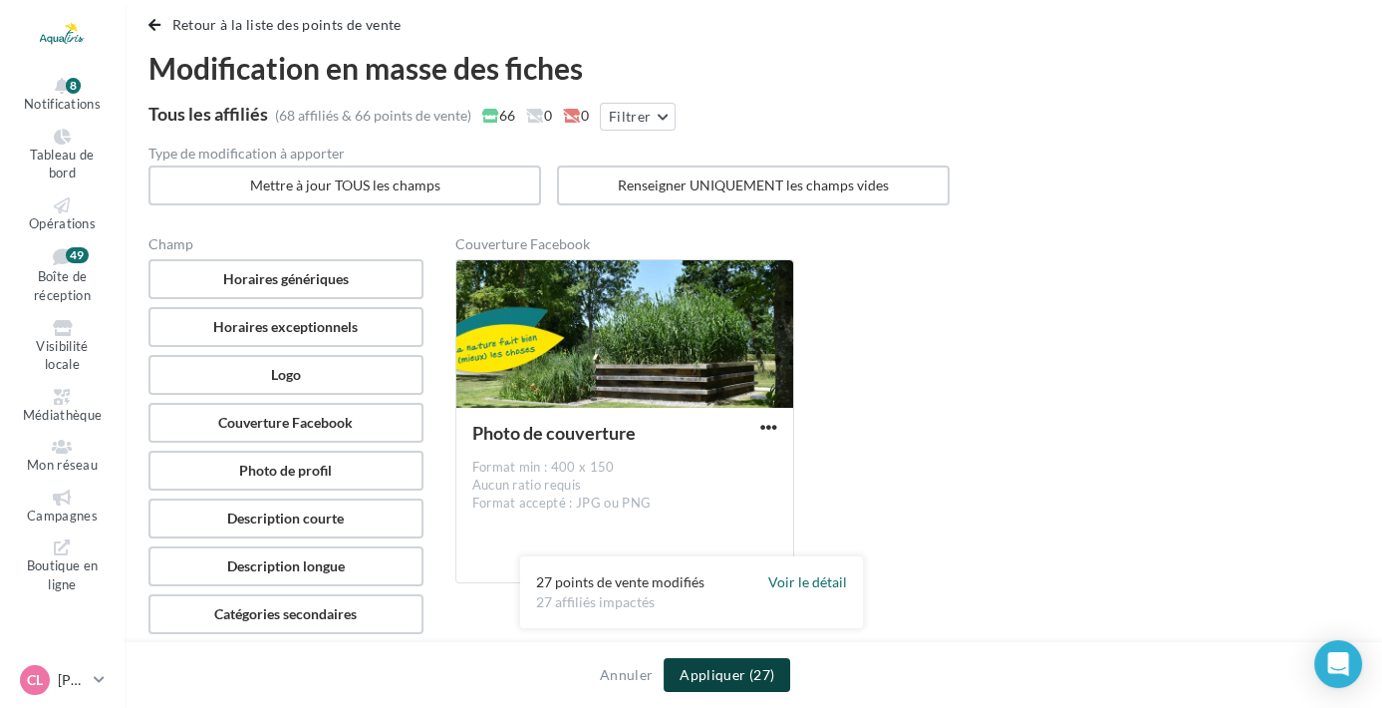
click at [770, 669] on span "(27)" at bounding box center [761, 674] width 25 height 17
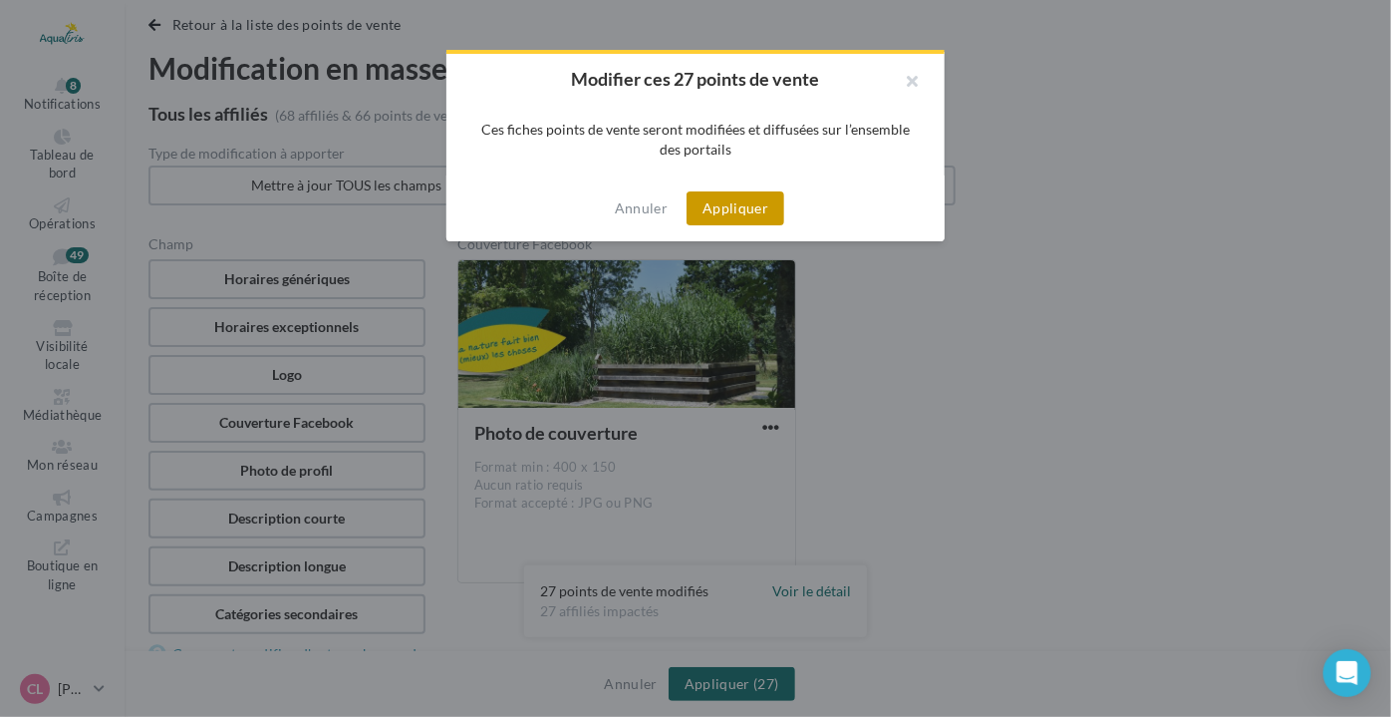
click at [747, 210] on button "Appliquer" at bounding box center [736, 208] width 98 height 34
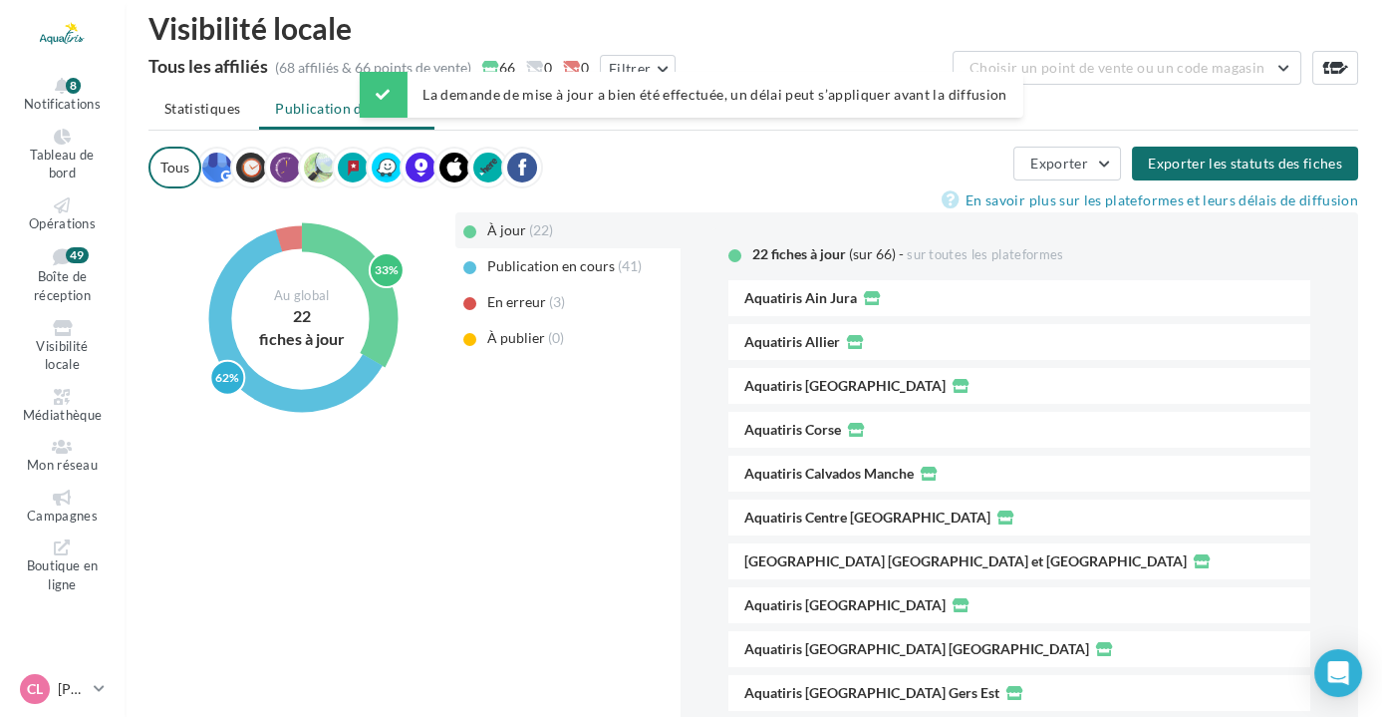
click at [797, 177] on div "Tous Exporter Exporter les statuts des fiches" at bounding box center [754, 168] width 1210 height 42
click at [663, 155] on div "Tous Exporter Exporter les statuts des fiches" at bounding box center [754, 168] width 1210 height 42
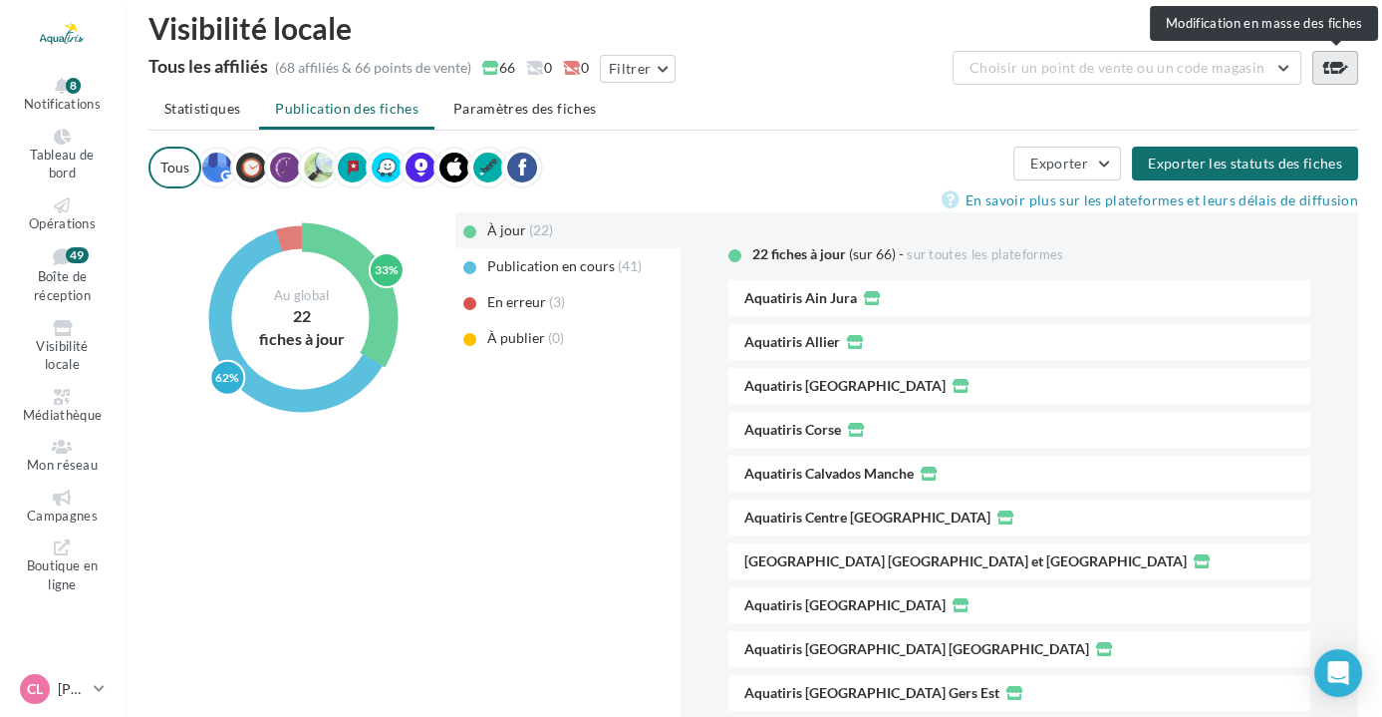
click at [1327, 61] on icon at bounding box center [1336, 68] width 28 height 16
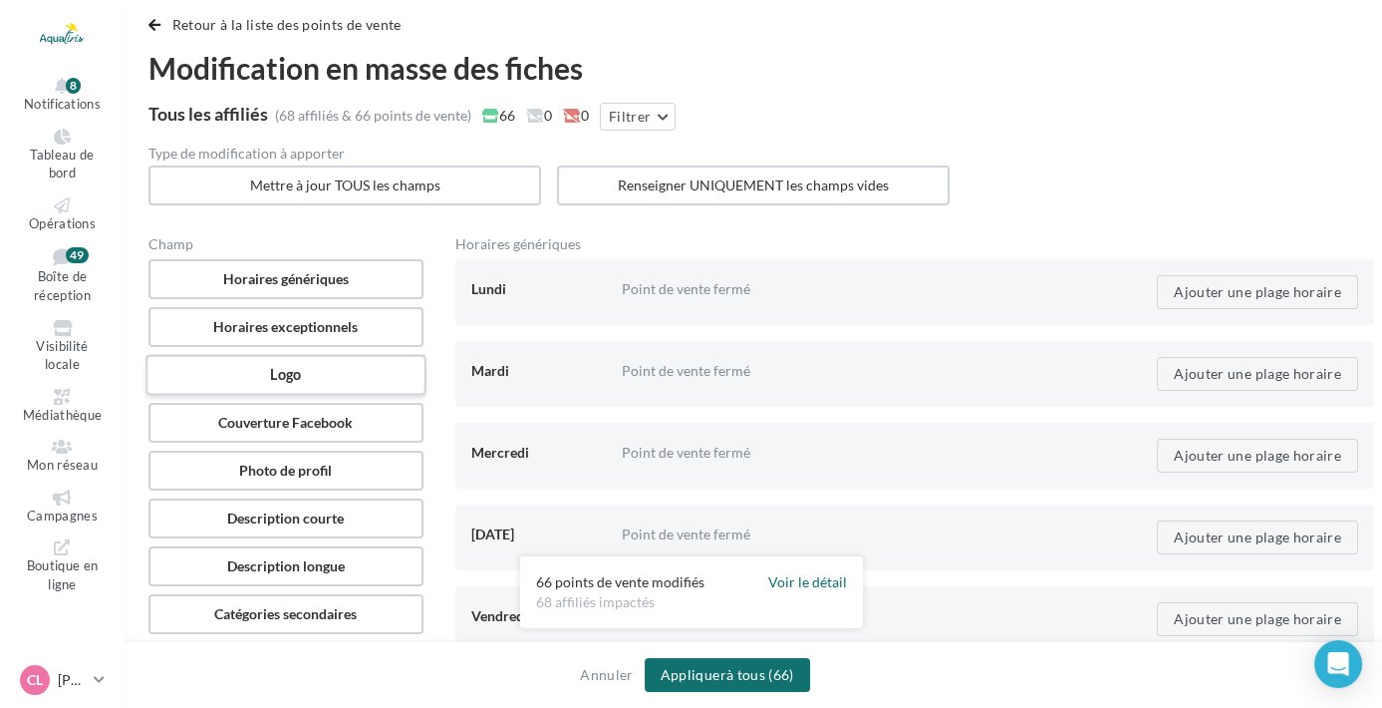
click at [337, 371] on label "Logo" at bounding box center [286, 375] width 280 height 41
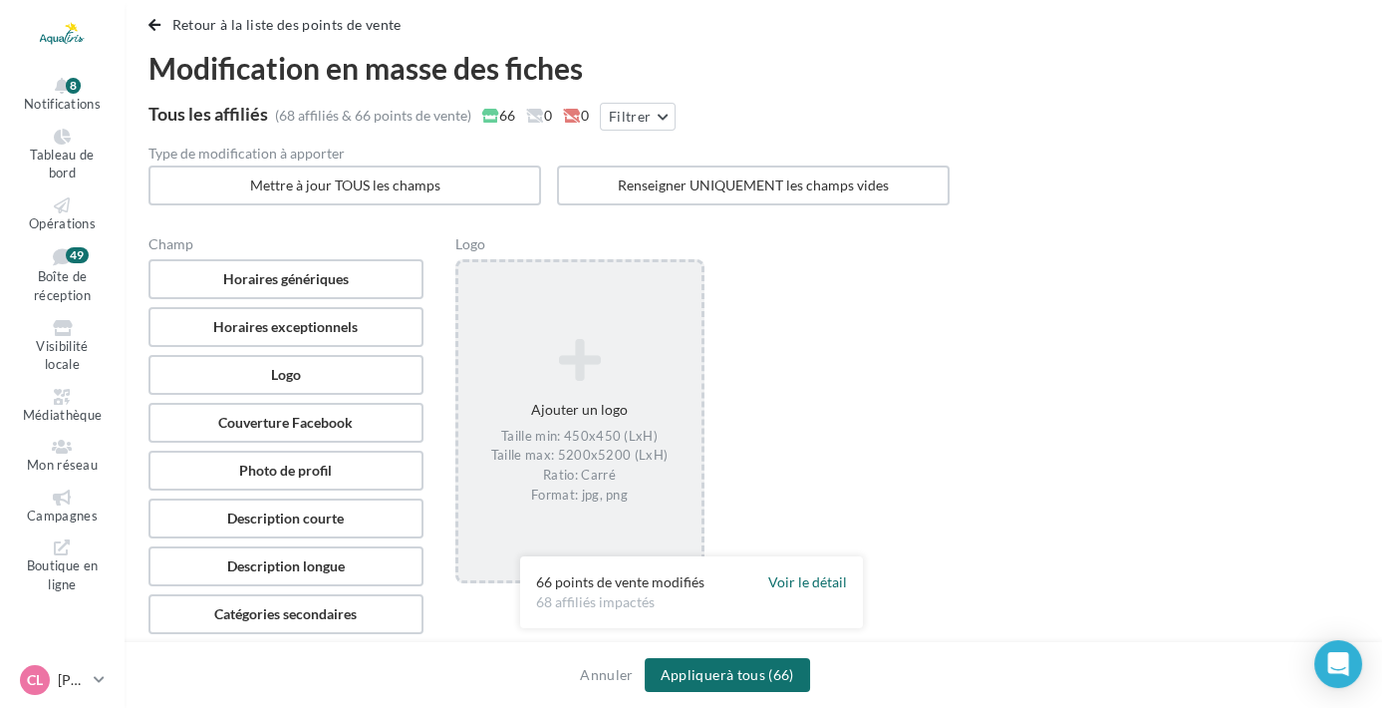
click at [599, 363] on icon at bounding box center [579, 360] width 227 height 48
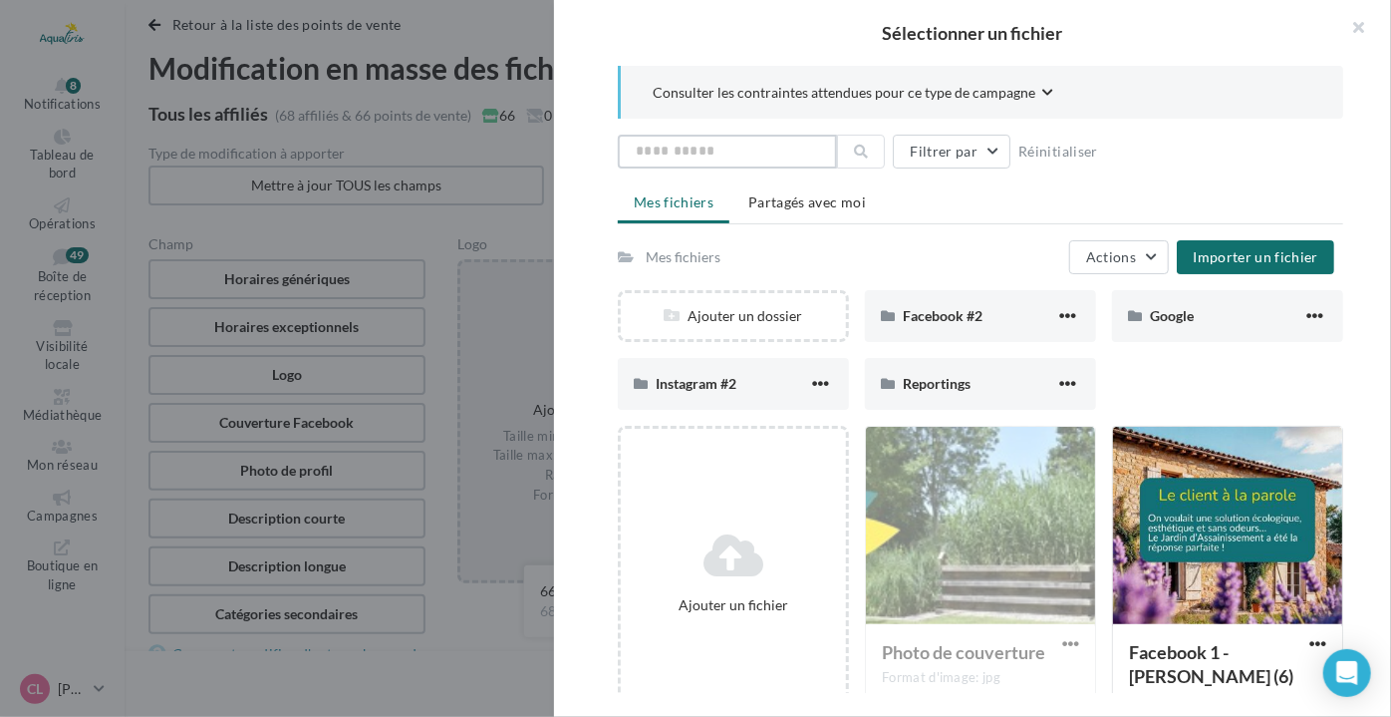
click at [754, 145] on input "text" at bounding box center [727, 152] width 219 height 34
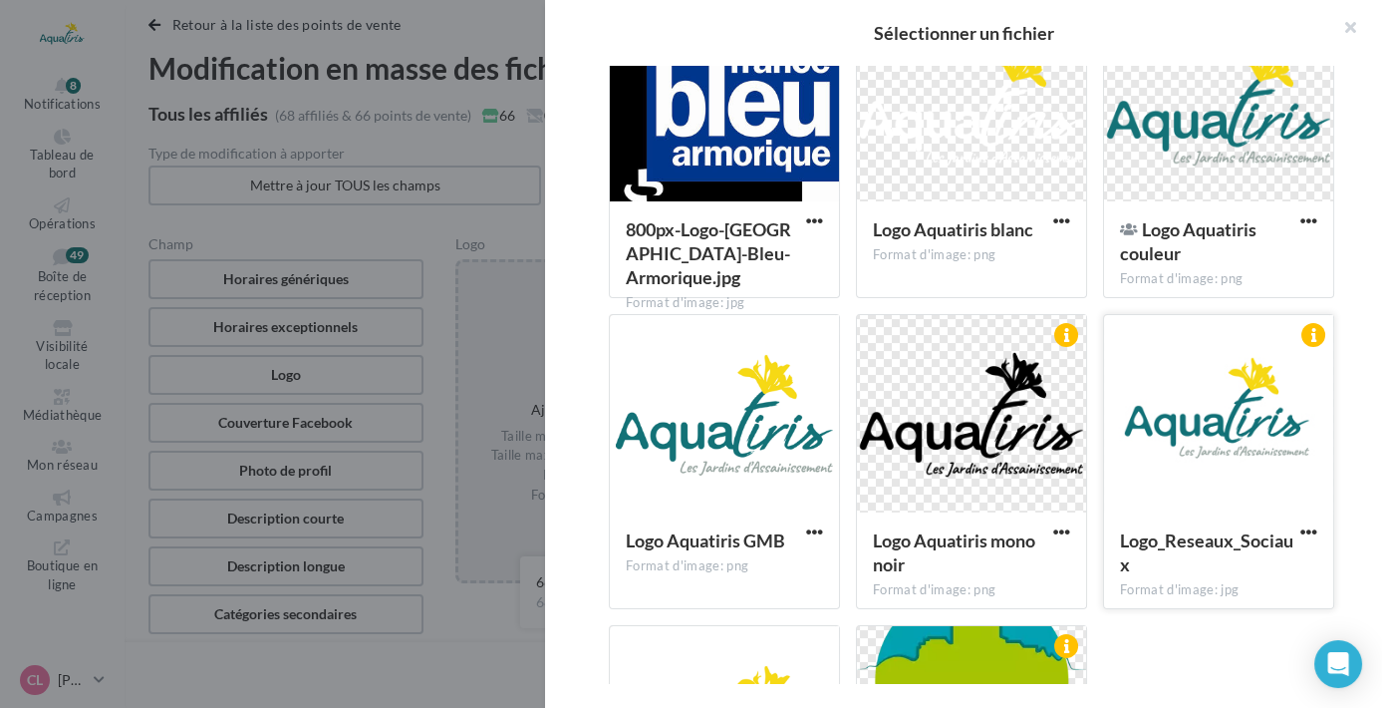
scroll to position [271, 0]
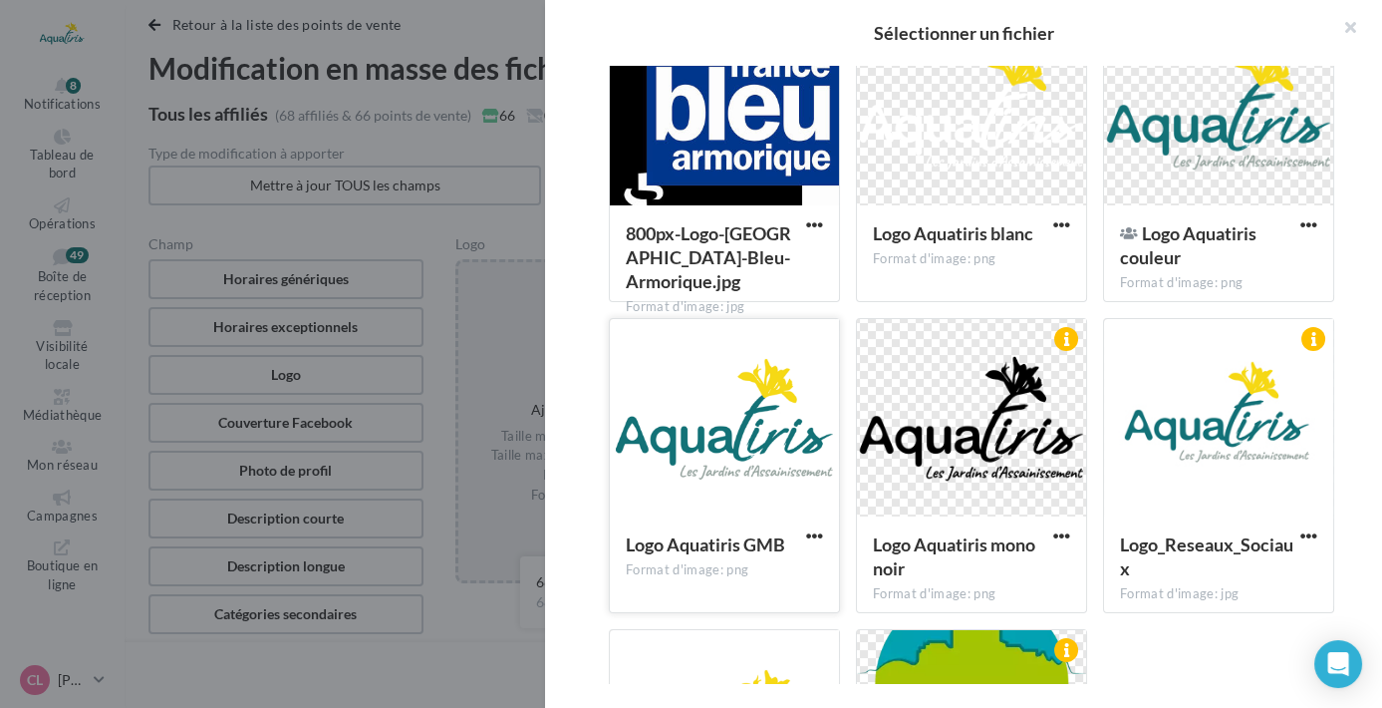
type input "****"
click at [634, 422] on div at bounding box center [724, 418] width 229 height 199
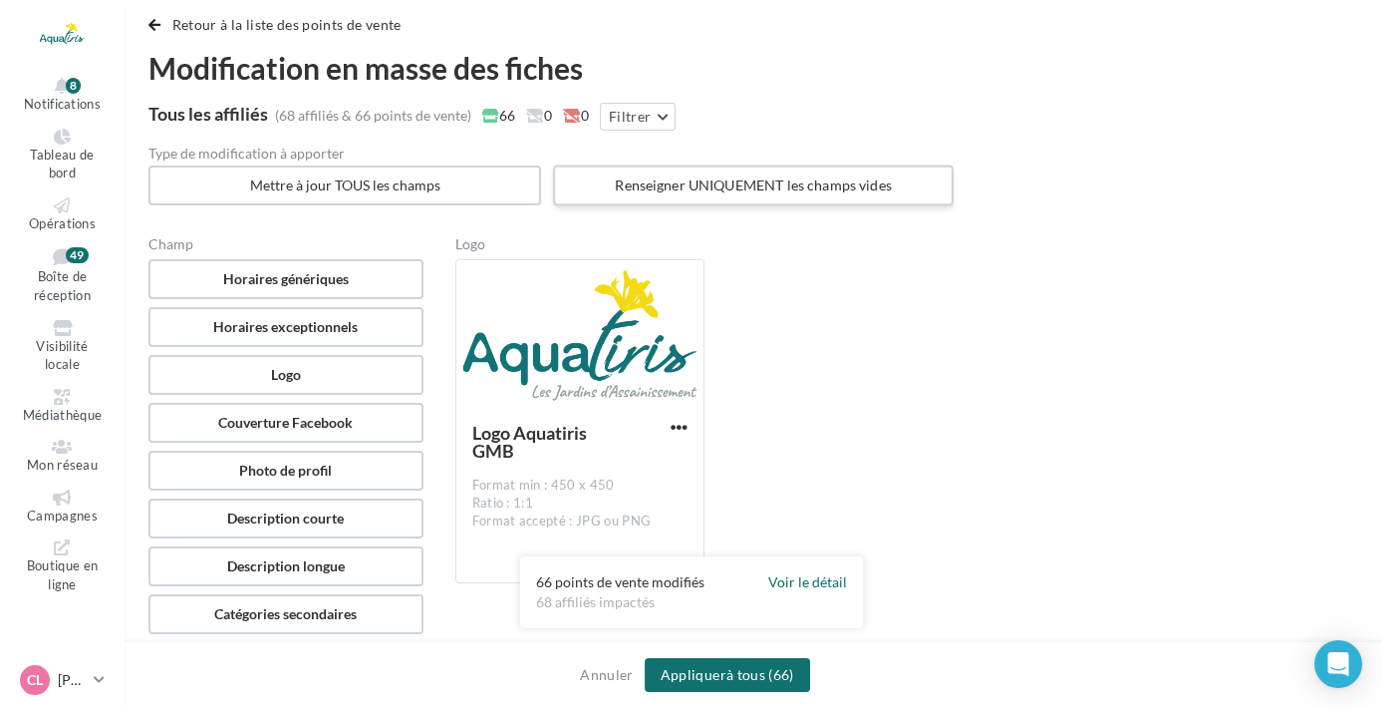
click at [787, 173] on label "Renseigner UNIQUEMENT les champs vides" at bounding box center [753, 185] width 401 height 41
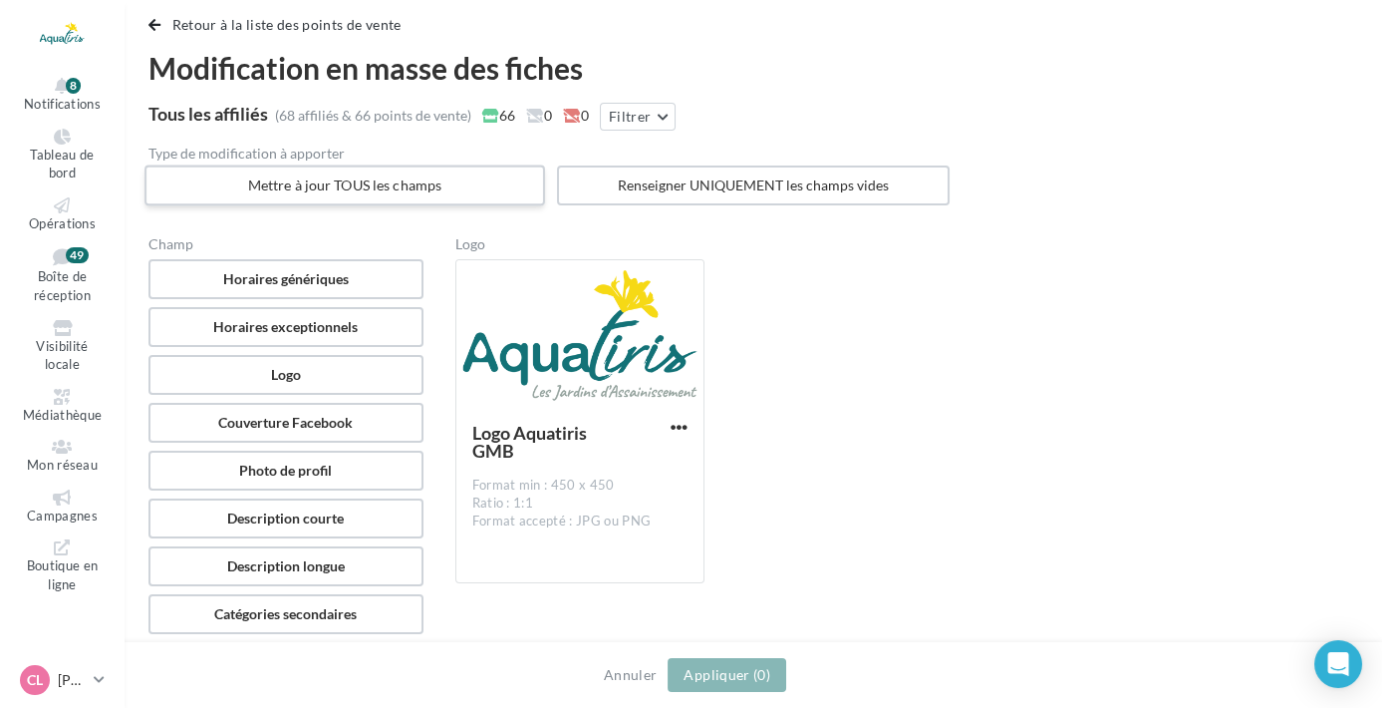
click at [443, 180] on label "Mettre à jour TOUS les champs" at bounding box center [345, 185] width 401 height 41
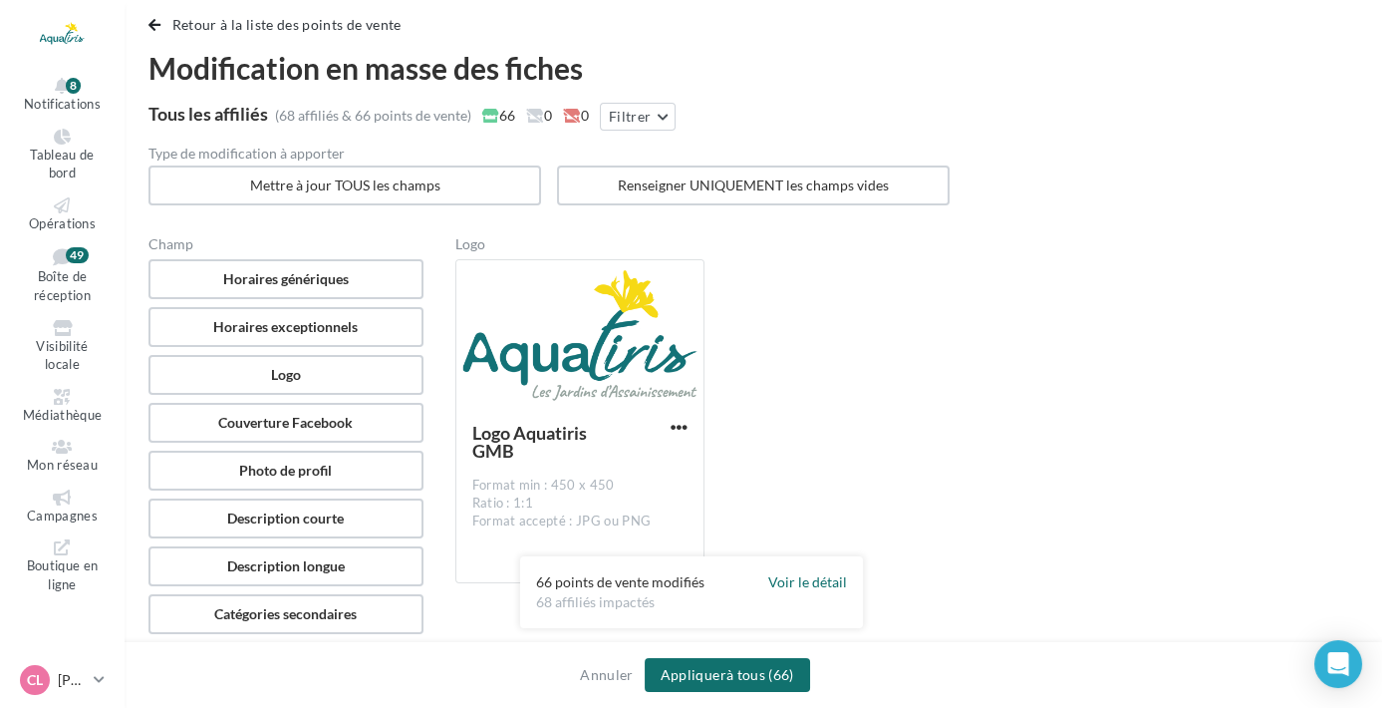
click at [651, 206] on div "Retour à la liste des points de vente Modification en masse des fiches Tous les…" at bounding box center [754, 347] width 1210 height 669
click at [670, 195] on label "Renseigner UNIQUEMENT les champs vides" at bounding box center [753, 185] width 401 height 41
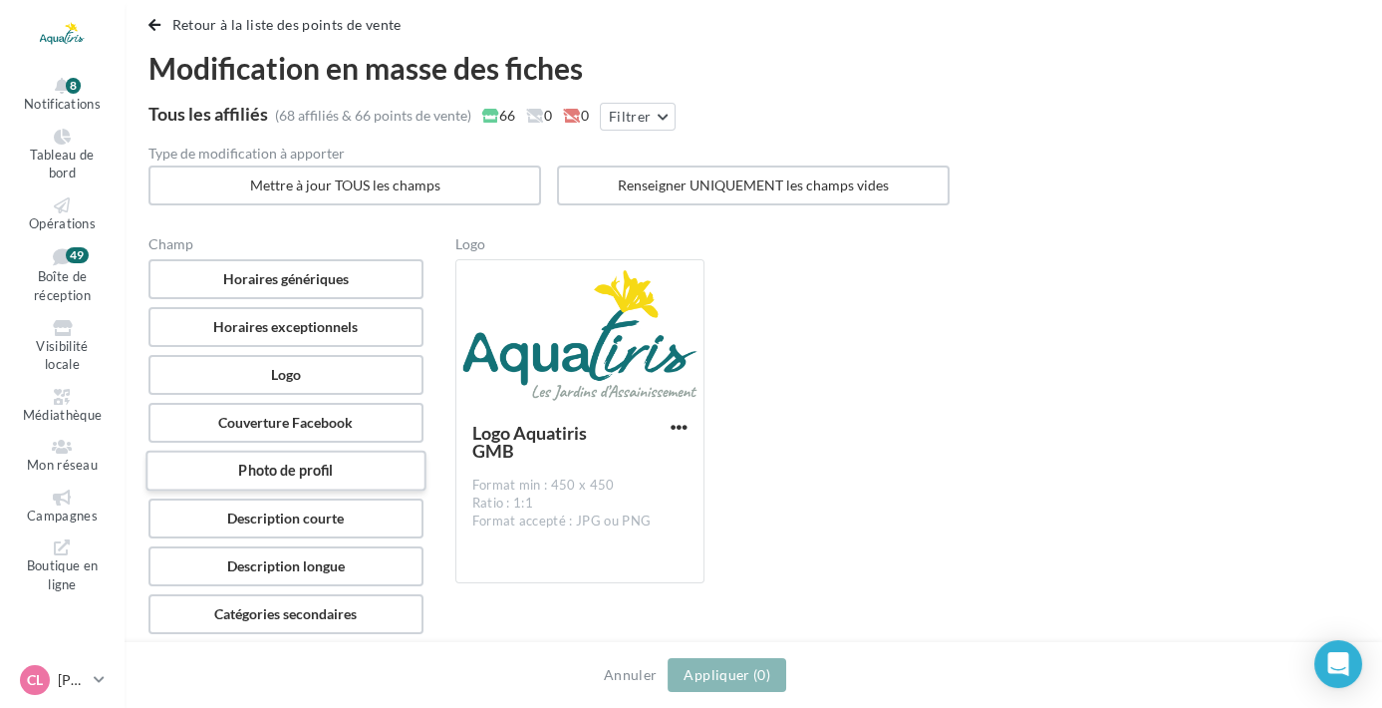
click at [337, 468] on label "Photo de profil" at bounding box center [286, 470] width 280 height 41
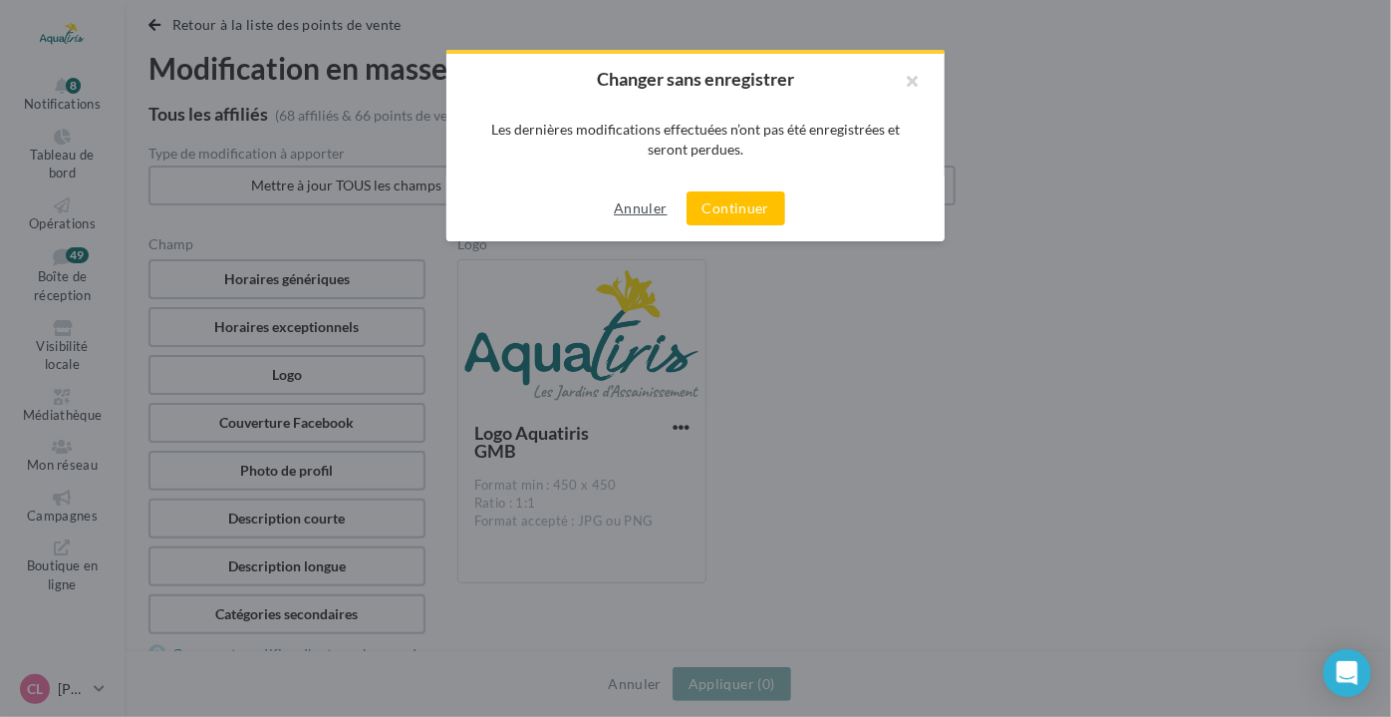
click at [648, 206] on button "Annuler" at bounding box center [640, 208] width 69 height 24
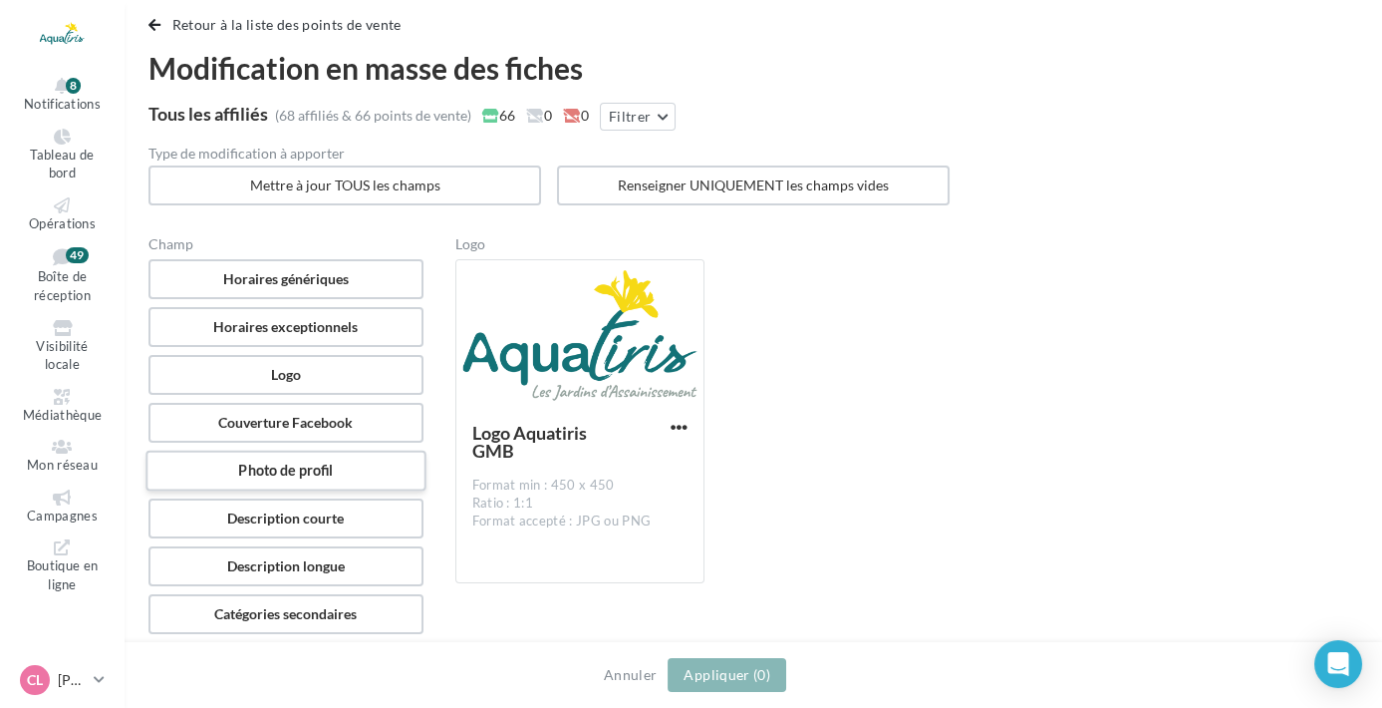
click at [334, 472] on label "Photo de profil" at bounding box center [286, 470] width 280 height 41
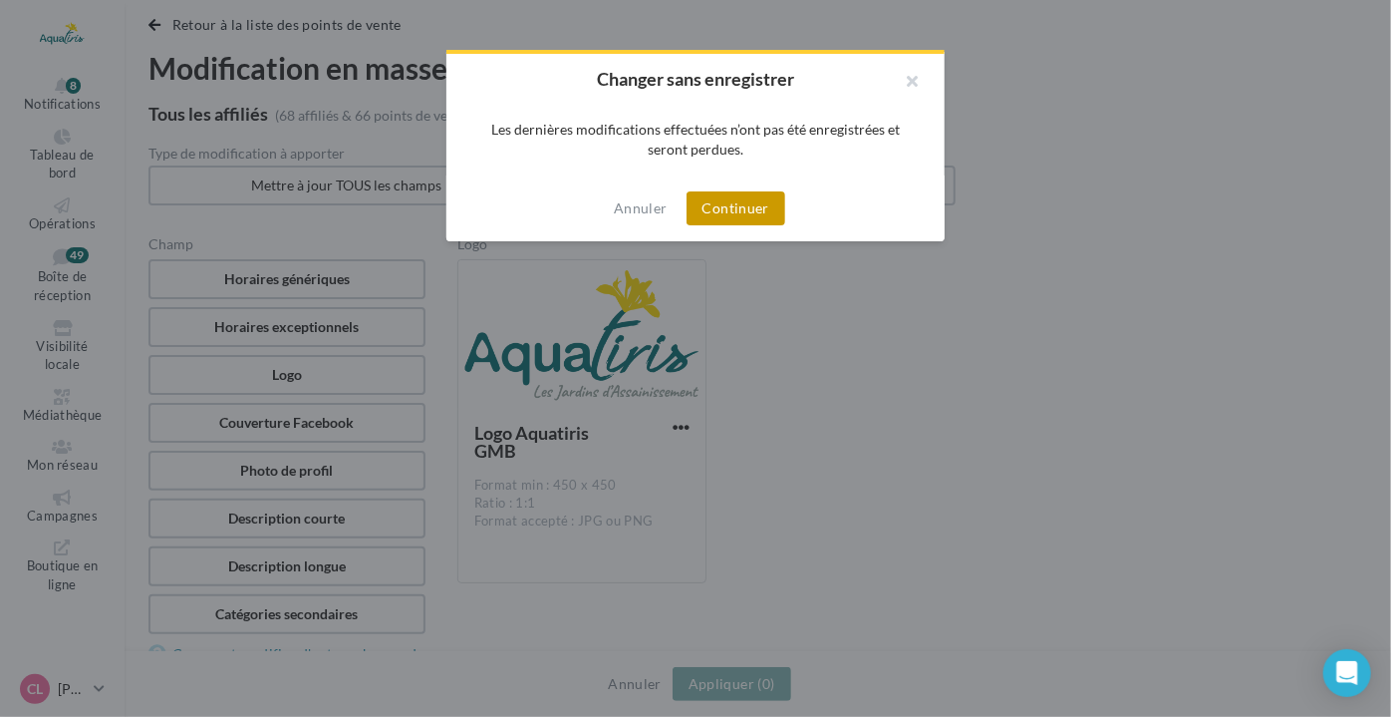
click at [759, 201] on button "Continuer" at bounding box center [736, 208] width 99 height 34
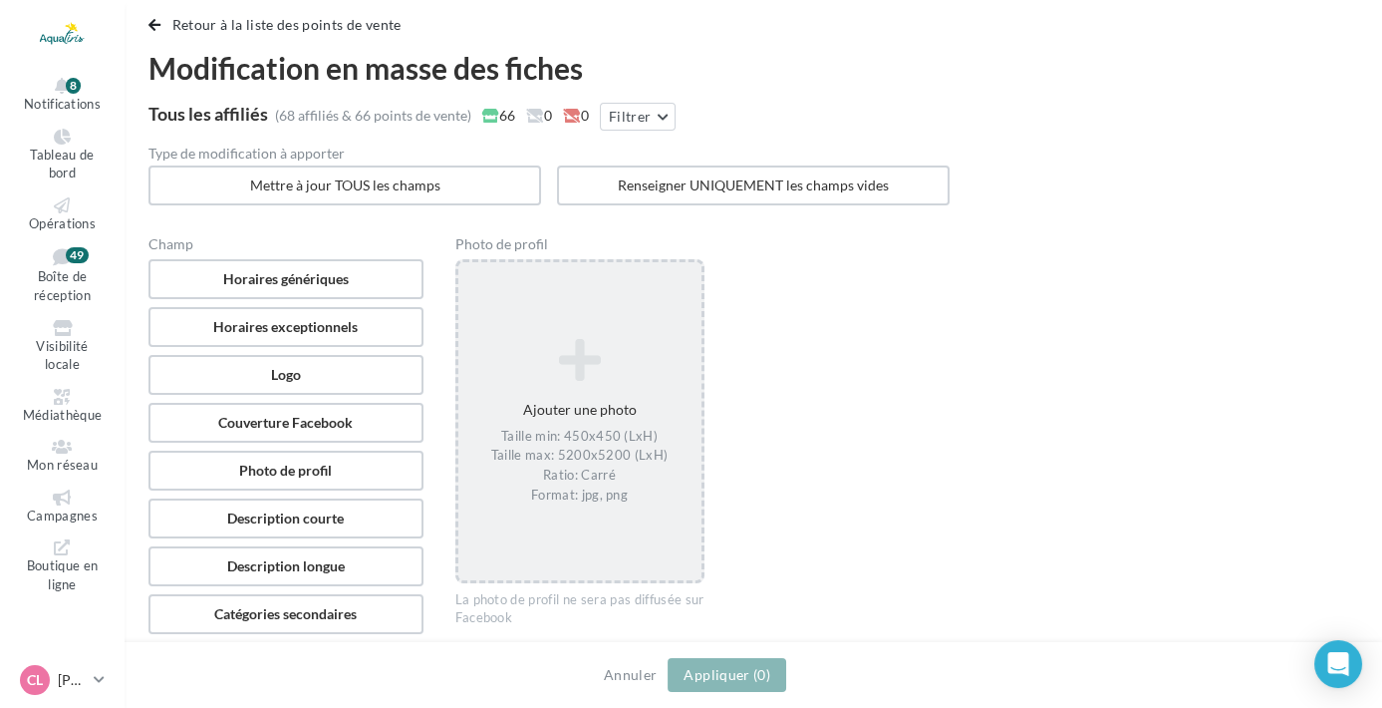
click at [552, 371] on icon at bounding box center [579, 360] width 227 height 48
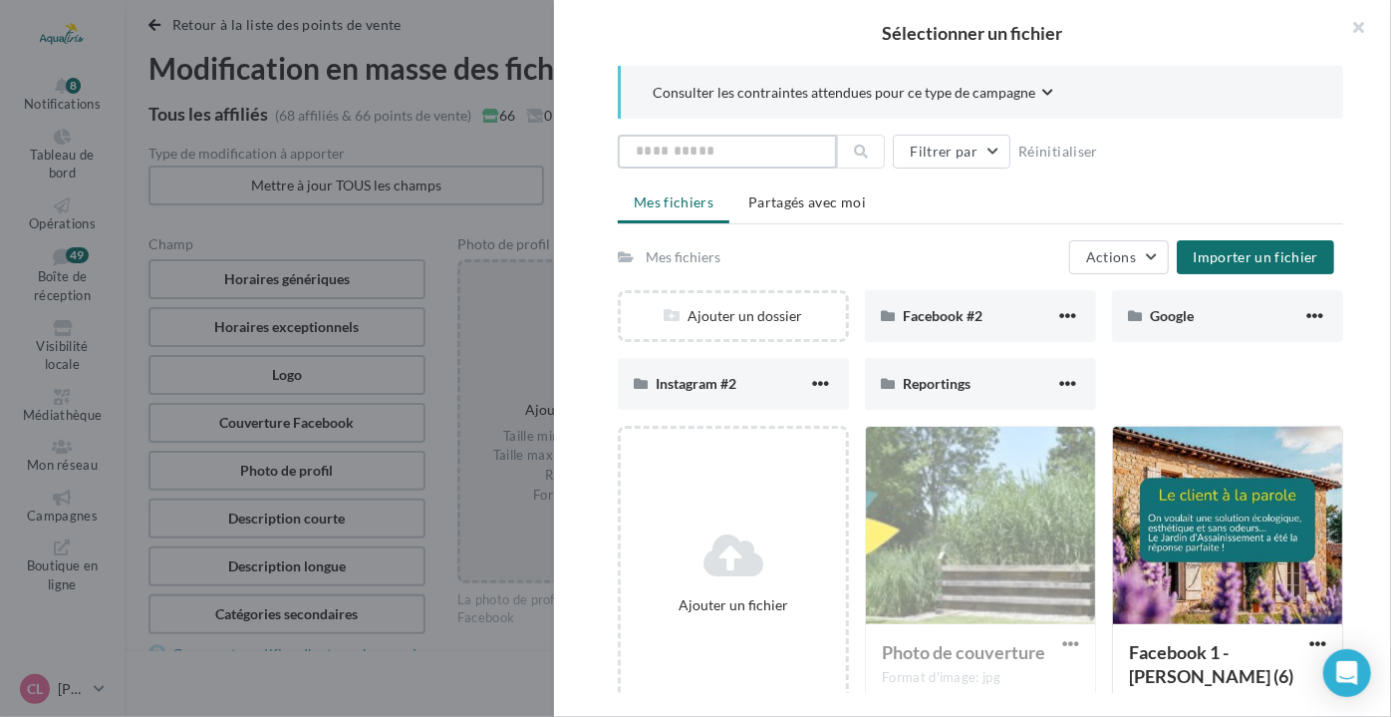
click at [786, 153] on input "text" at bounding box center [727, 152] width 219 height 34
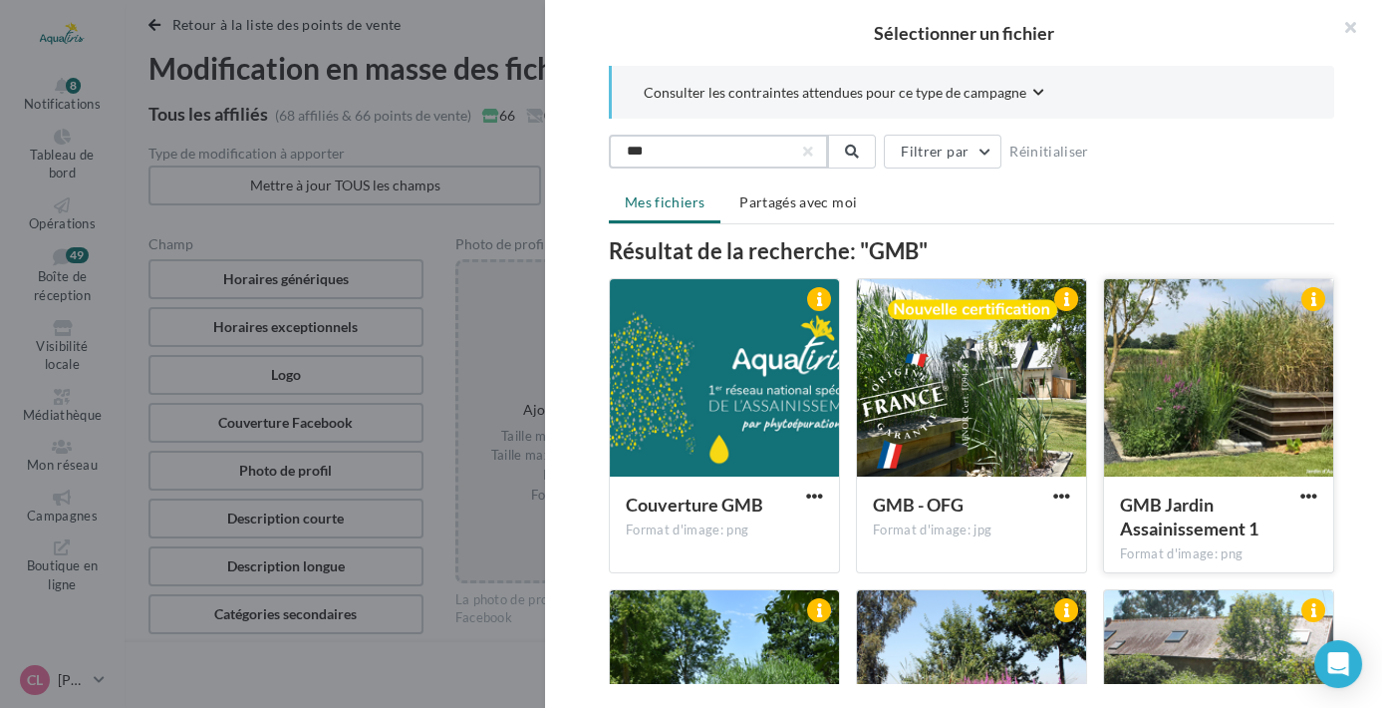
type input "***"
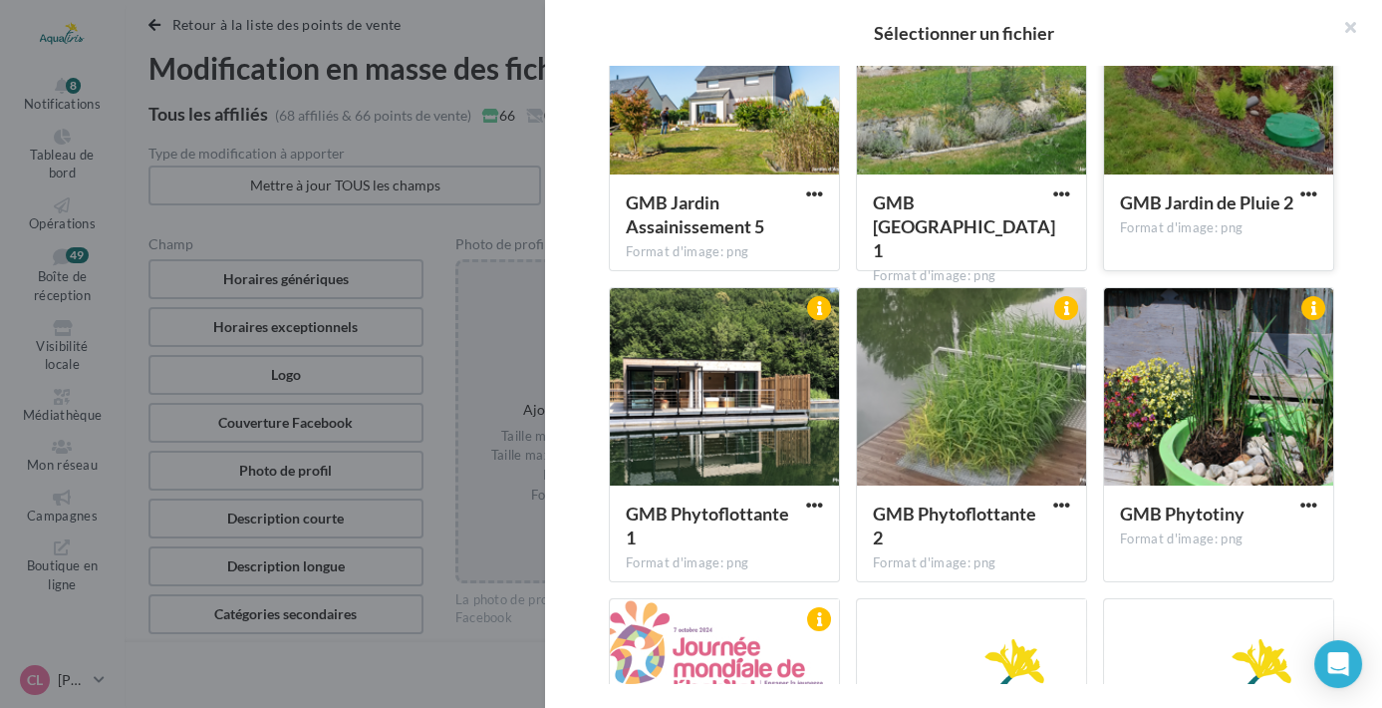
scroll to position [1138, 0]
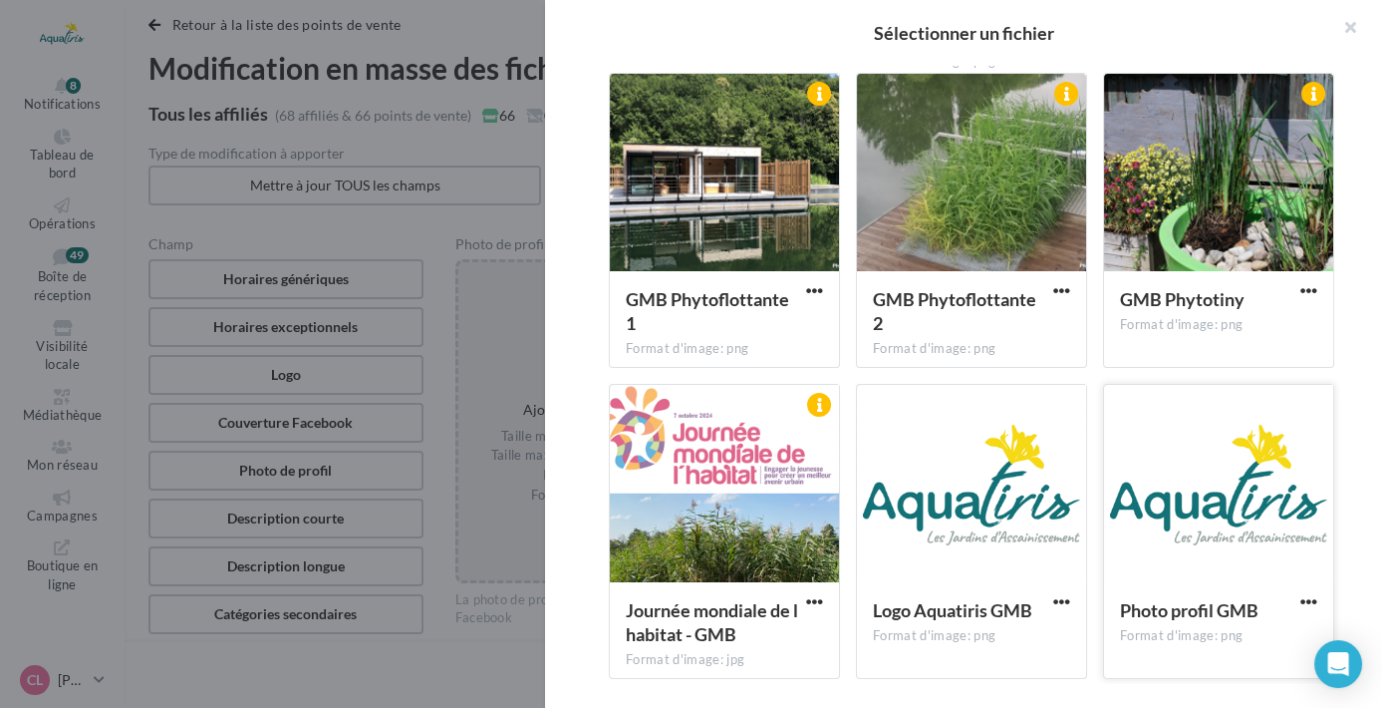
click at [1232, 539] on div at bounding box center [1218, 484] width 229 height 199
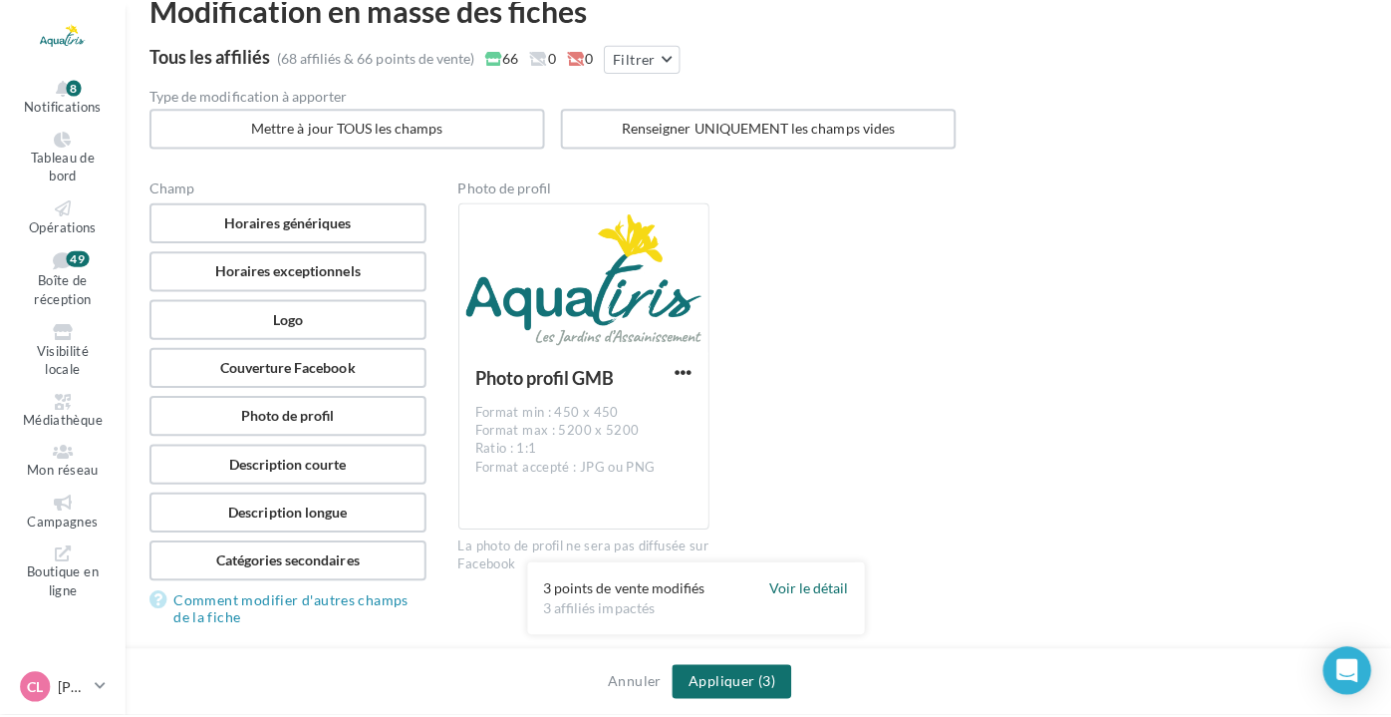
scroll to position [110, 0]
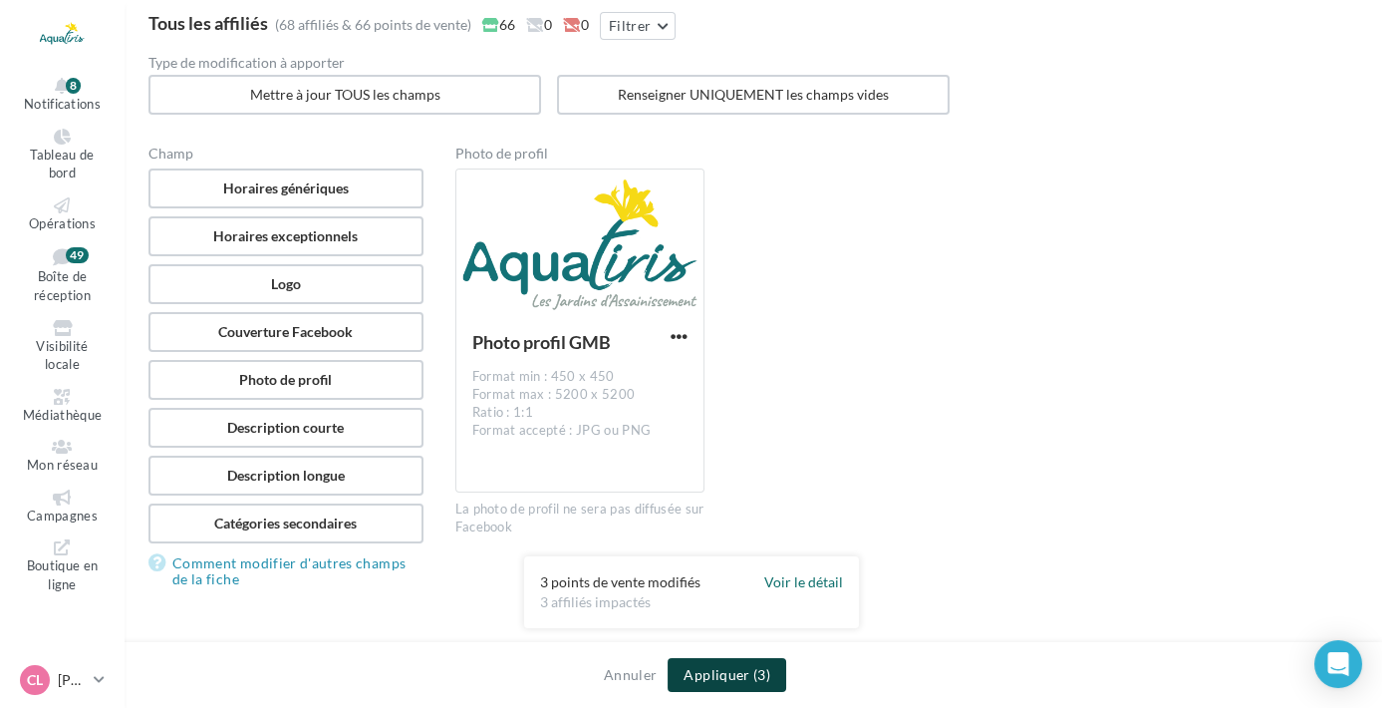
click at [765, 660] on button "Appliquer (3)" at bounding box center [727, 675] width 119 height 34
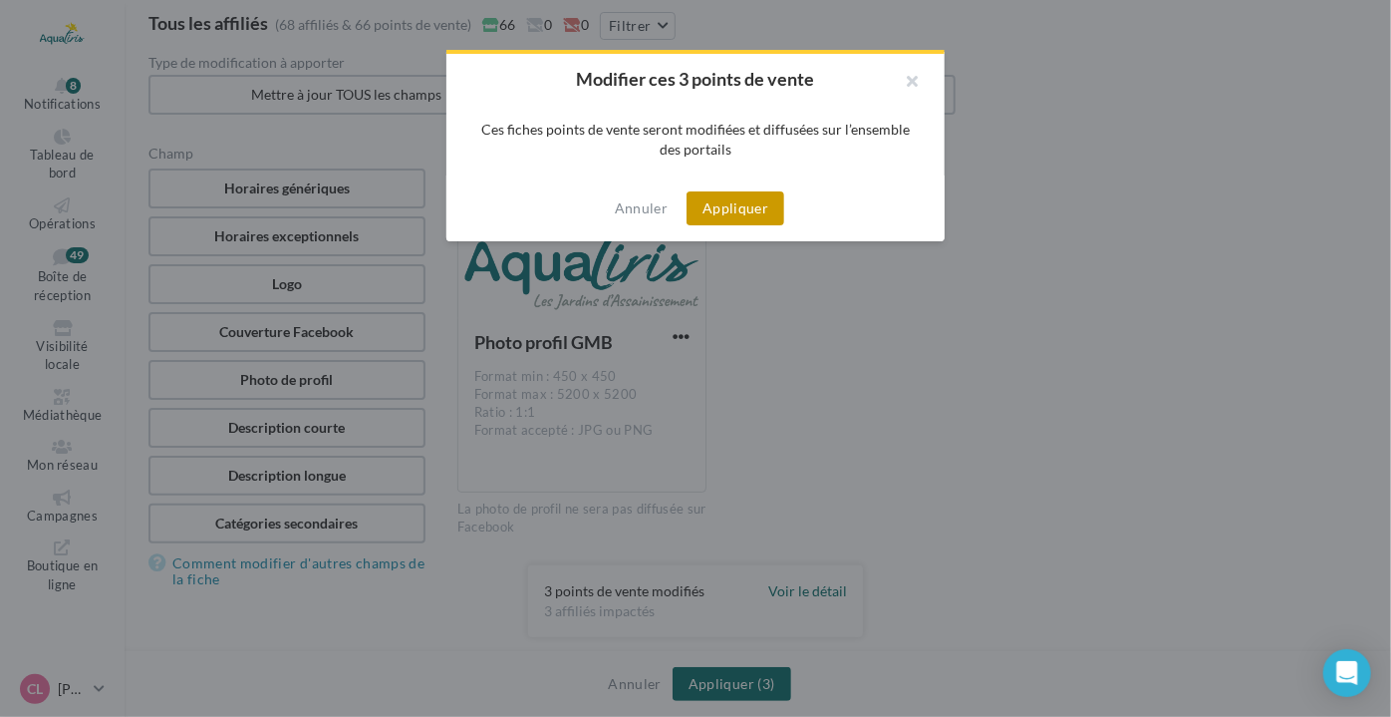
click at [755, 220] on button "Appliquer" at bounding box center [736, 208] width 98 height 34
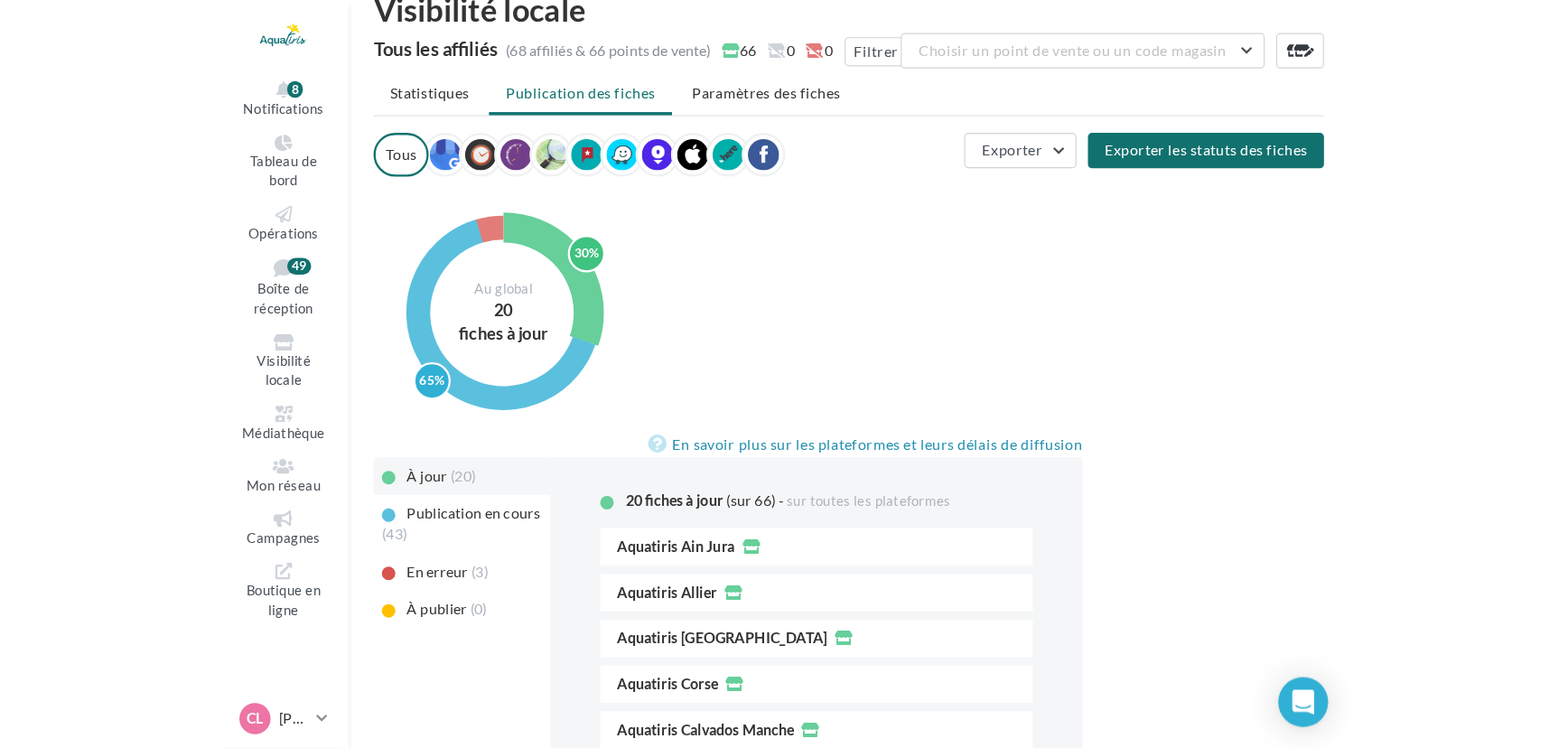
scroll to position [34, 0]
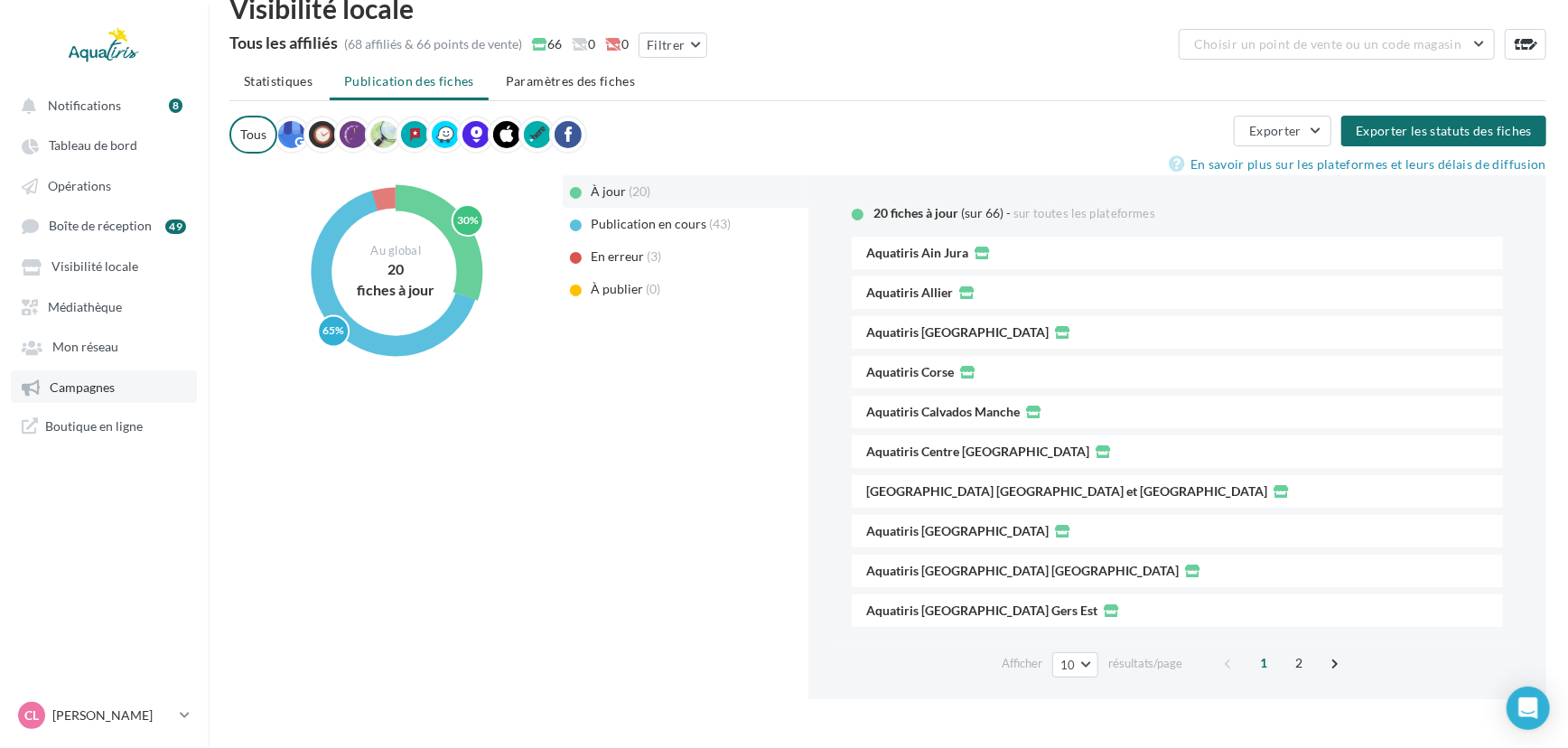
click at [114, 393] on link "Campagnes" at bounding box center [103, 387] width 186 height 33
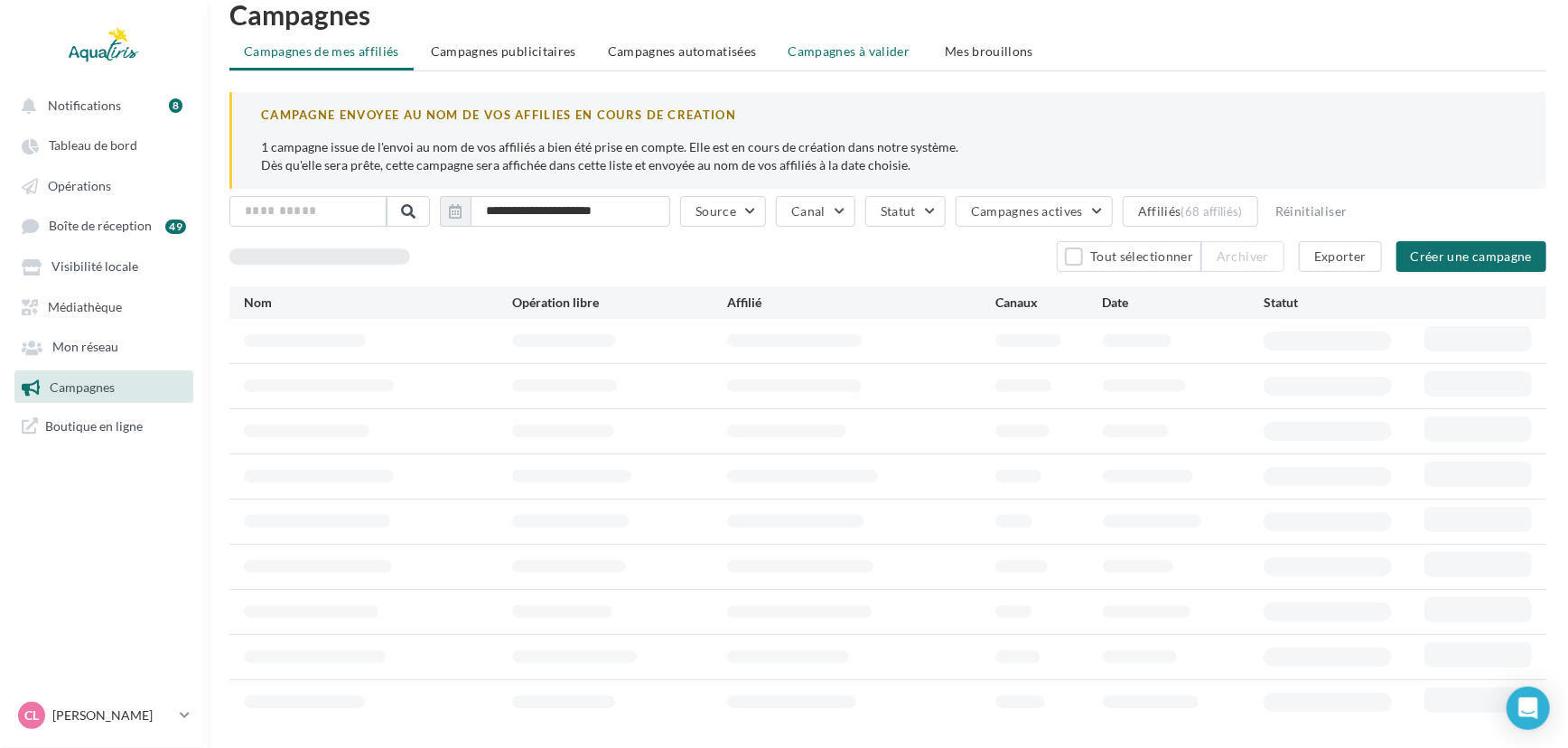
click at [902, 52] on li "Campagnes à valider" at bounding box center [851, 52] width 154 height 33
